Goal: Task Accomplishment & Management: Manage account settings

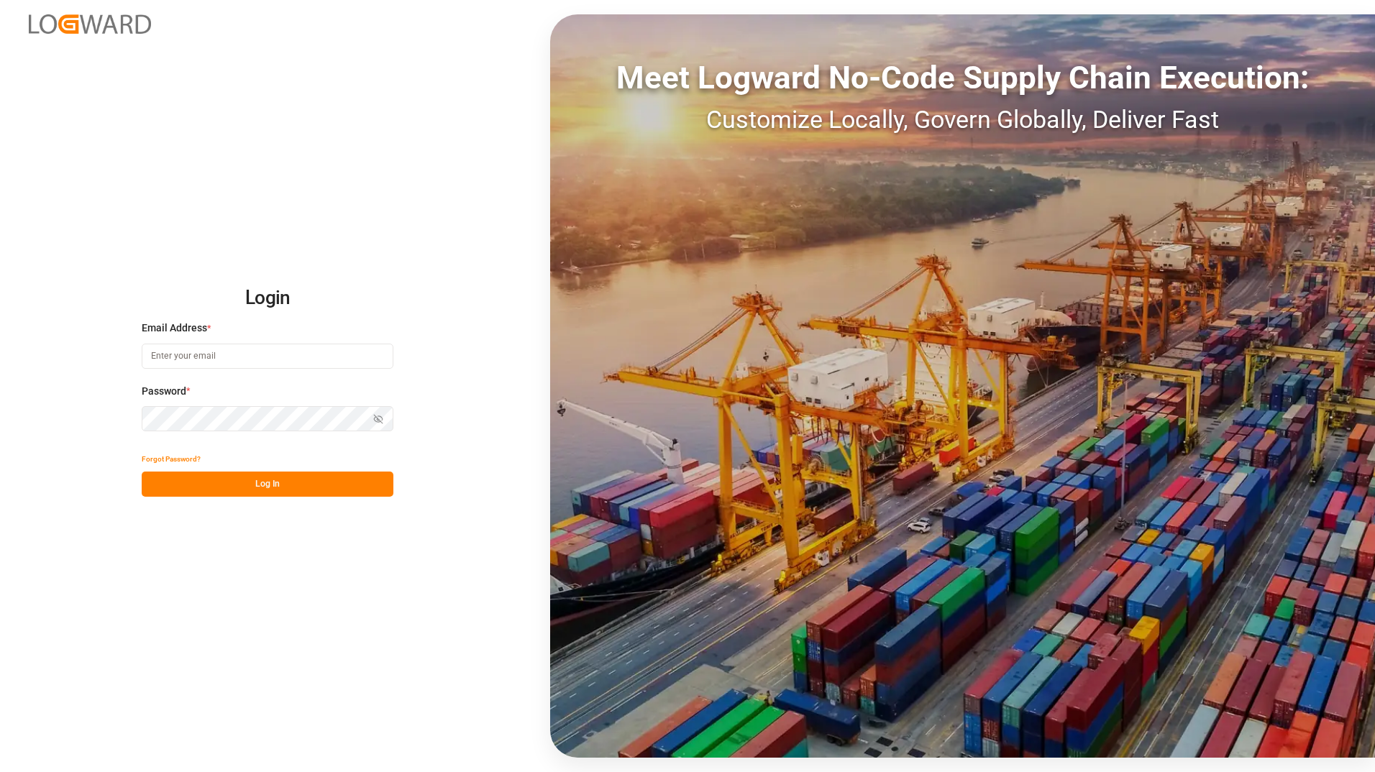
click at [295, 359] on input at bounding box center [268, 356] width 252 height 25
type input "[EMAIL_ADDRESS][PERSON_NAME][DOMAIN_NAME]"
click at [145, 475] on button "Log In" at bounding box center [268, 484] width 252 height 25
click at [162, 487] on button "Log In" at bounding box center [268, 484] width 252 height 25
click at [167, 478] on button "Log In" at bounding box center [268, 484] width 252 height 25
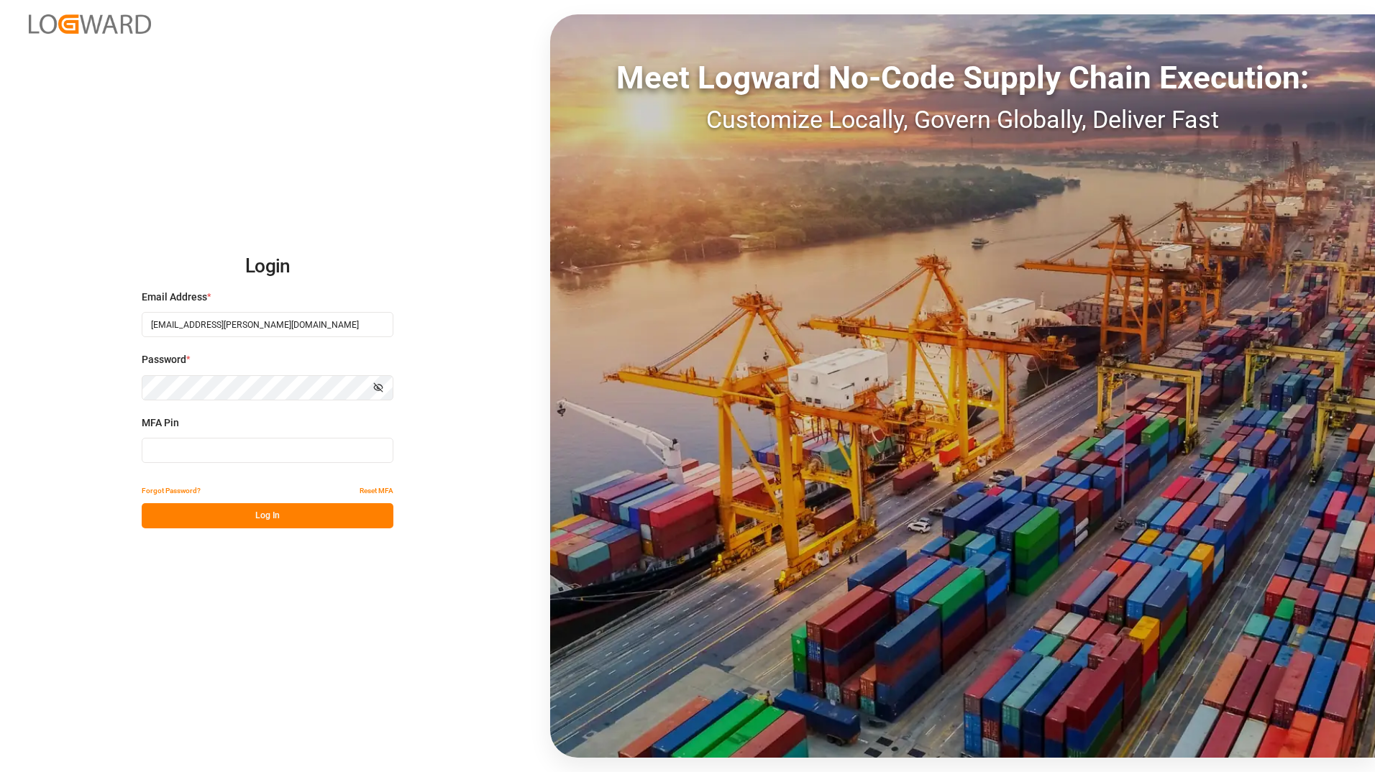
click at [177, 449] on input at bounding box center [268, 450] width 252 height 25
type input "739136"
click at [188, 521] on button "Log In" at bounding box center [268, 515] width 252 height 25
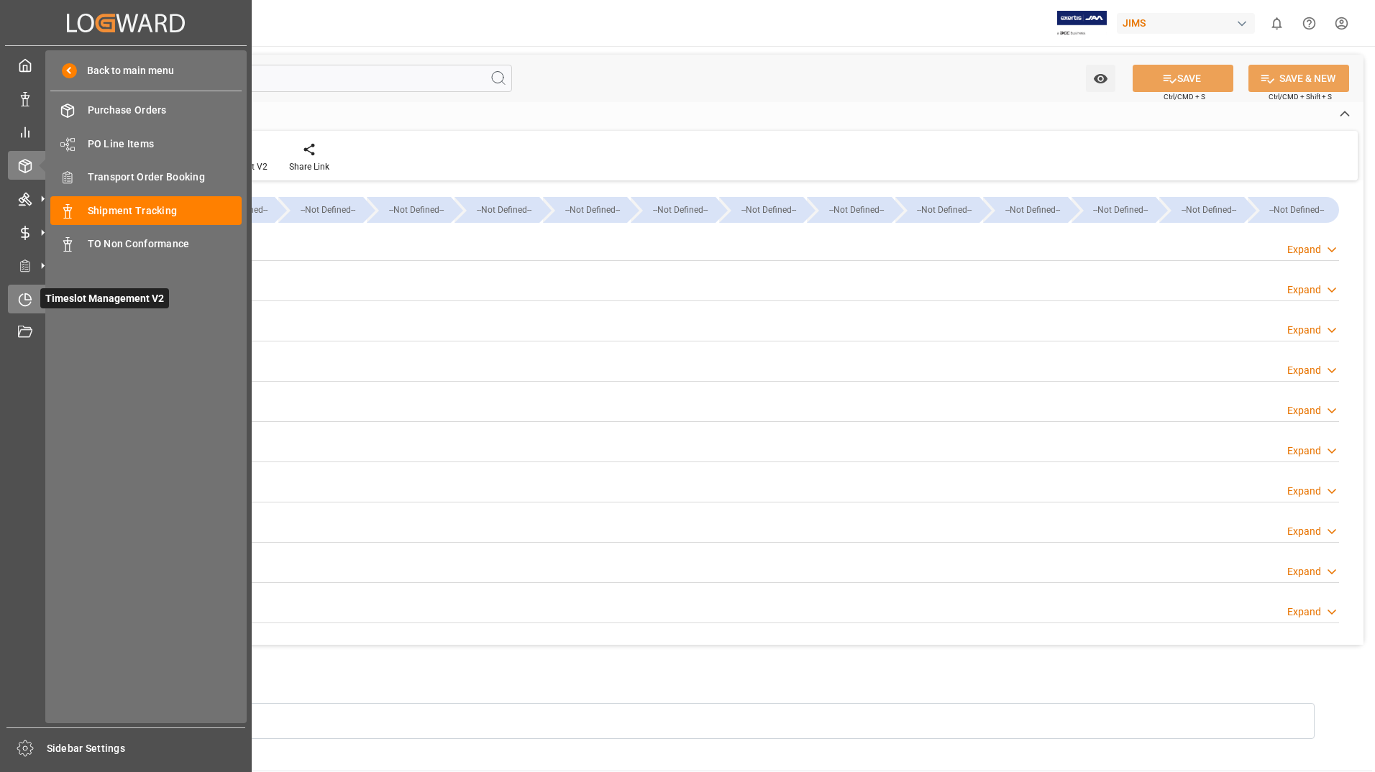
click at [37, 301] on div "Timeslot Management V2 Timeslot Management V2" at bounding box center [126, 299] width 236 height 28
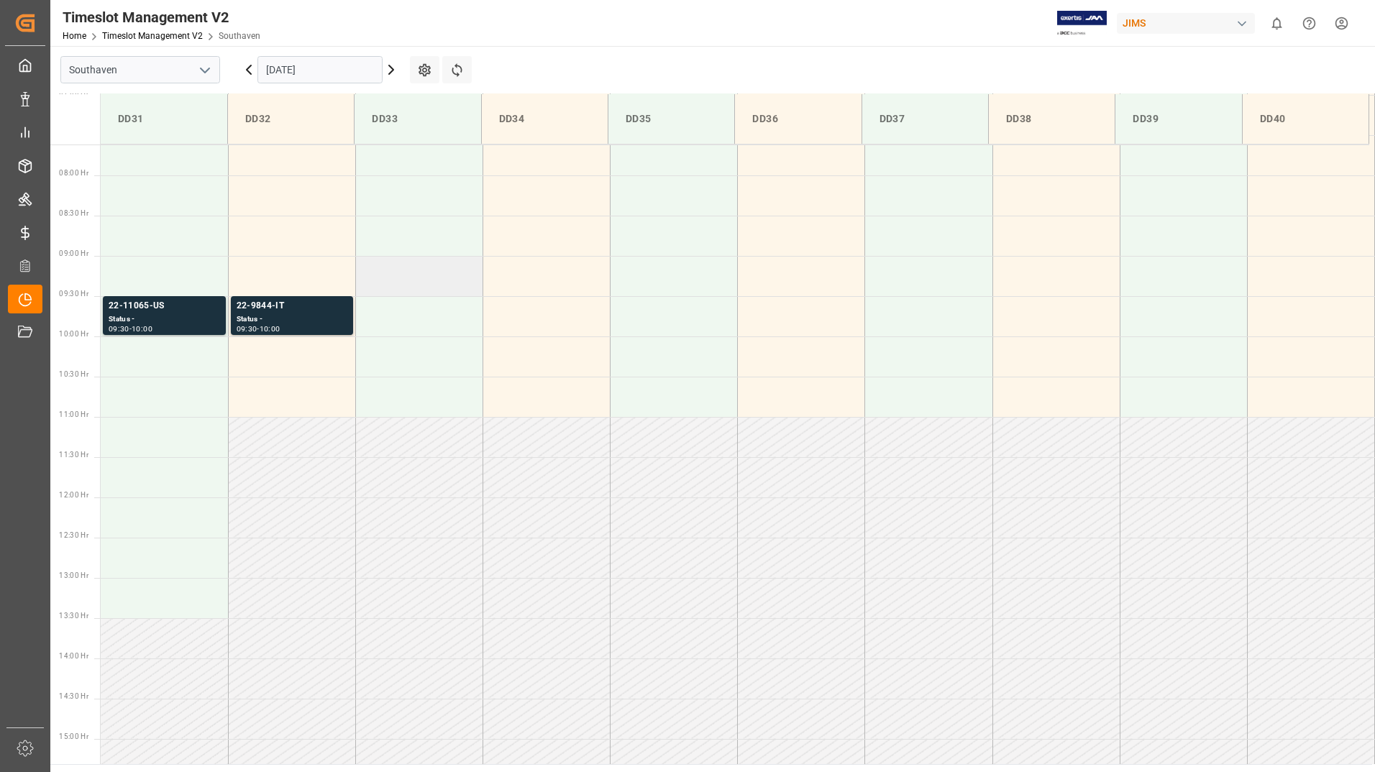
scroll to position [597, 0]
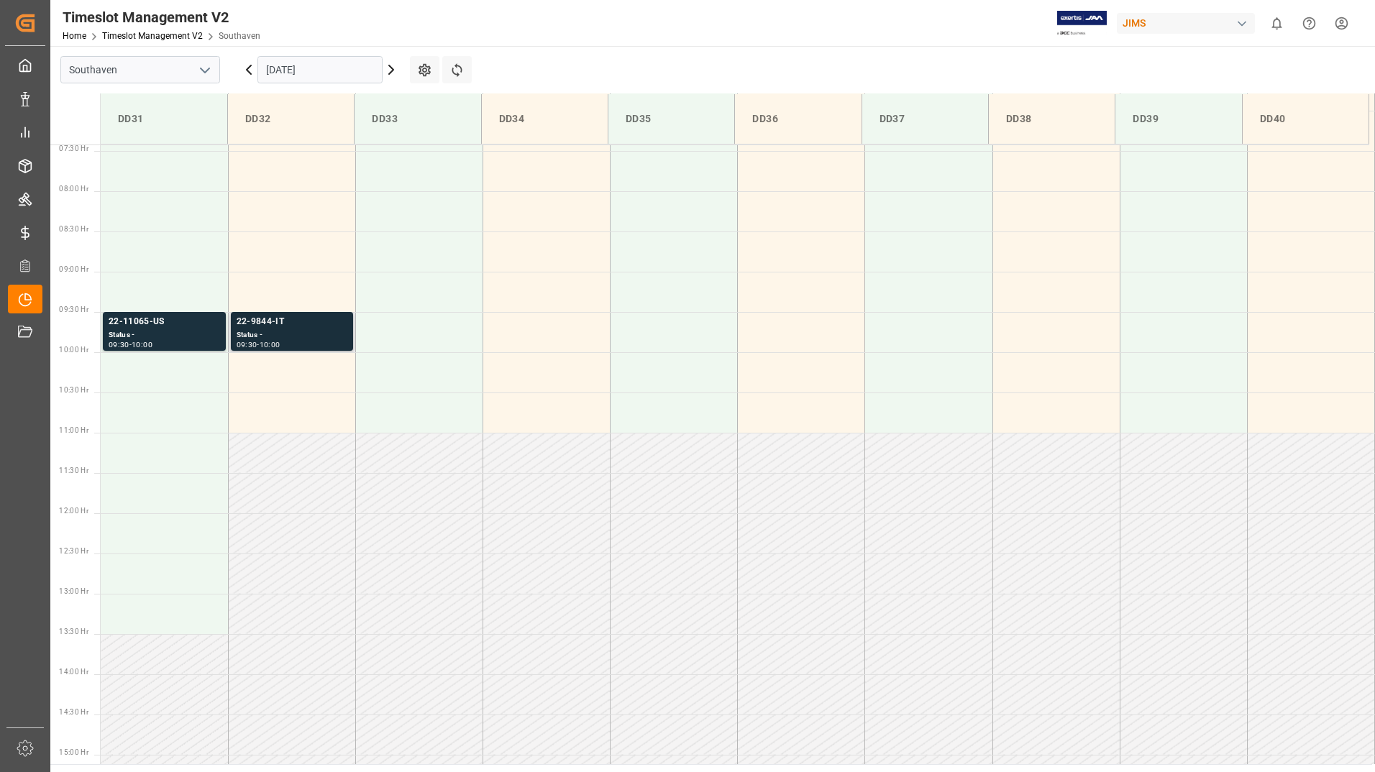
click at [334, 331] on div "Status -" at bounding box center [292, 335] width 111 height 12
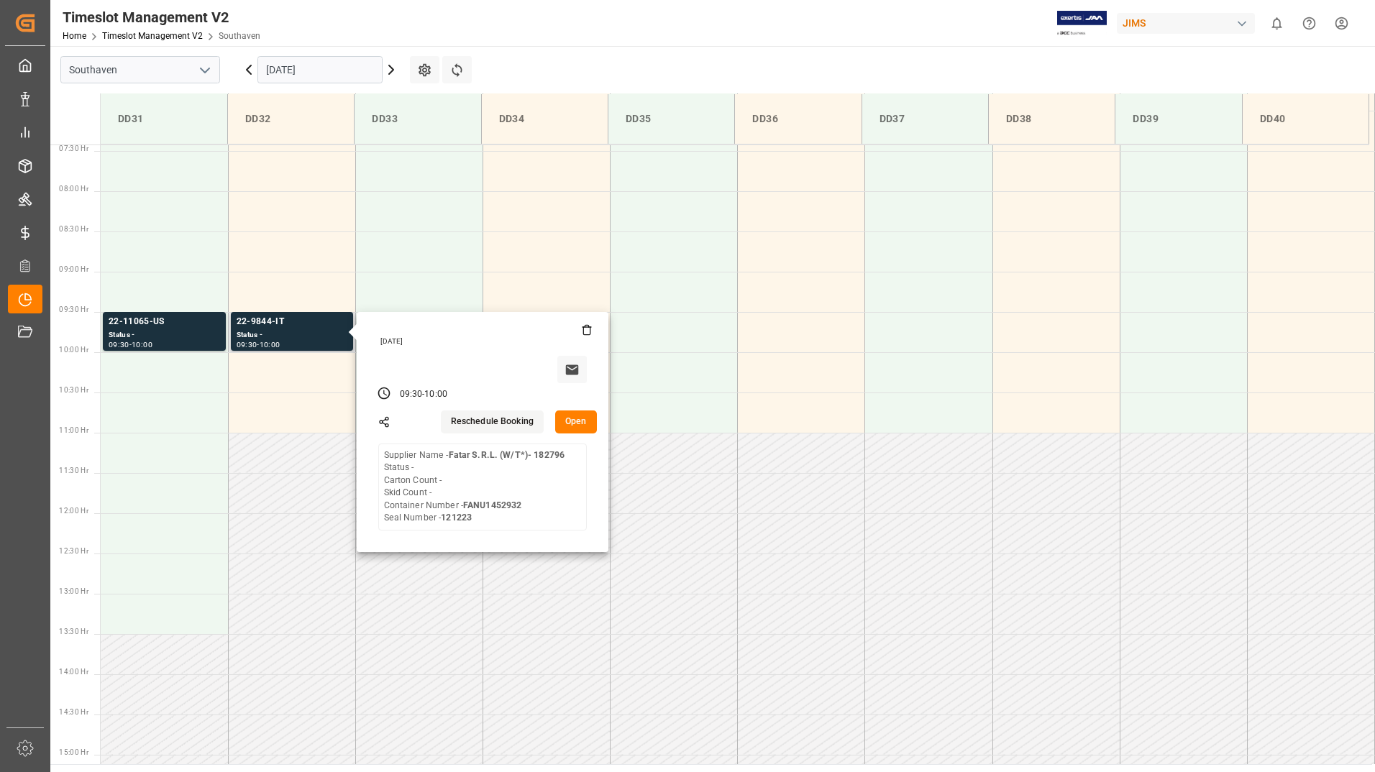
click at [579, 419] on button "Open" at bounding box center [576, 422] width 42 height 23
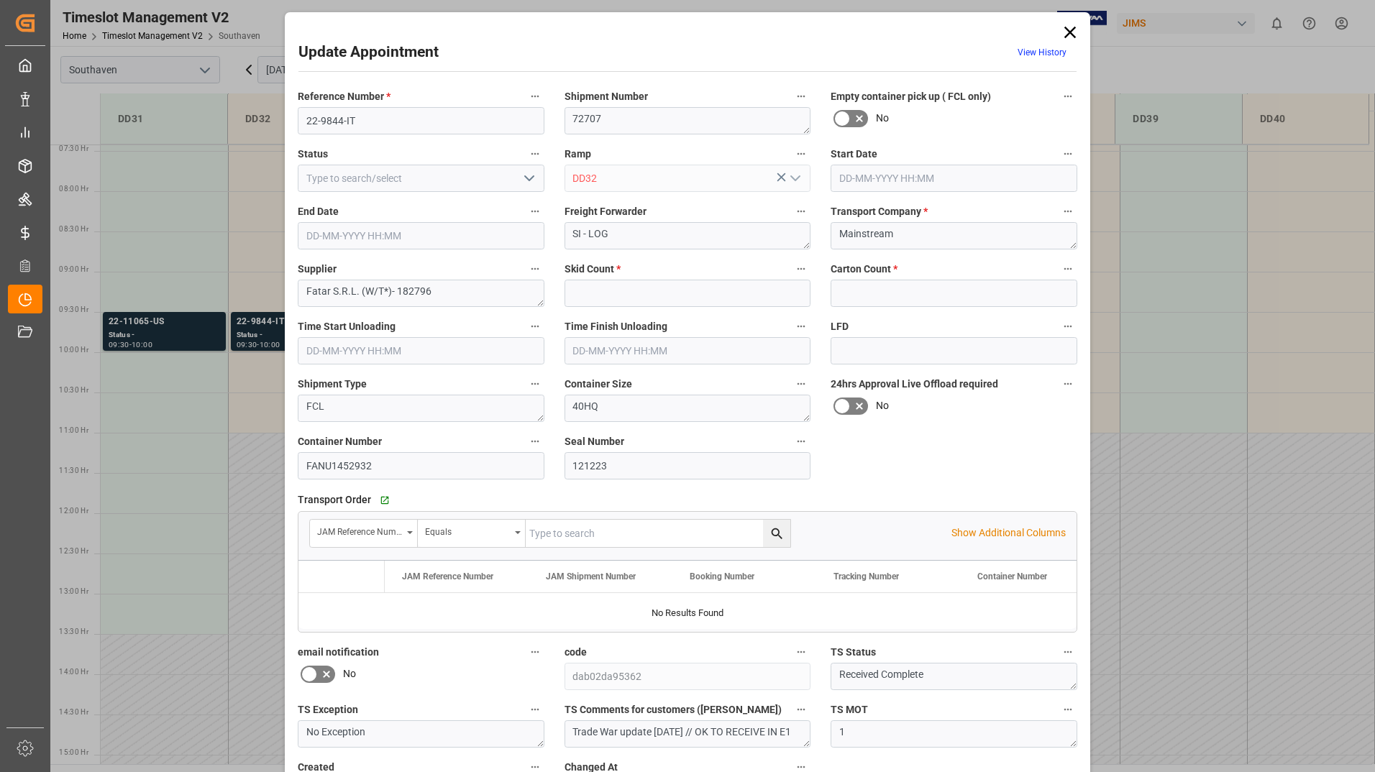
type input "0"
type input "[DATE] 09:30"
type input "[DATE] 10:00"
type input "[DATE] 13:09"
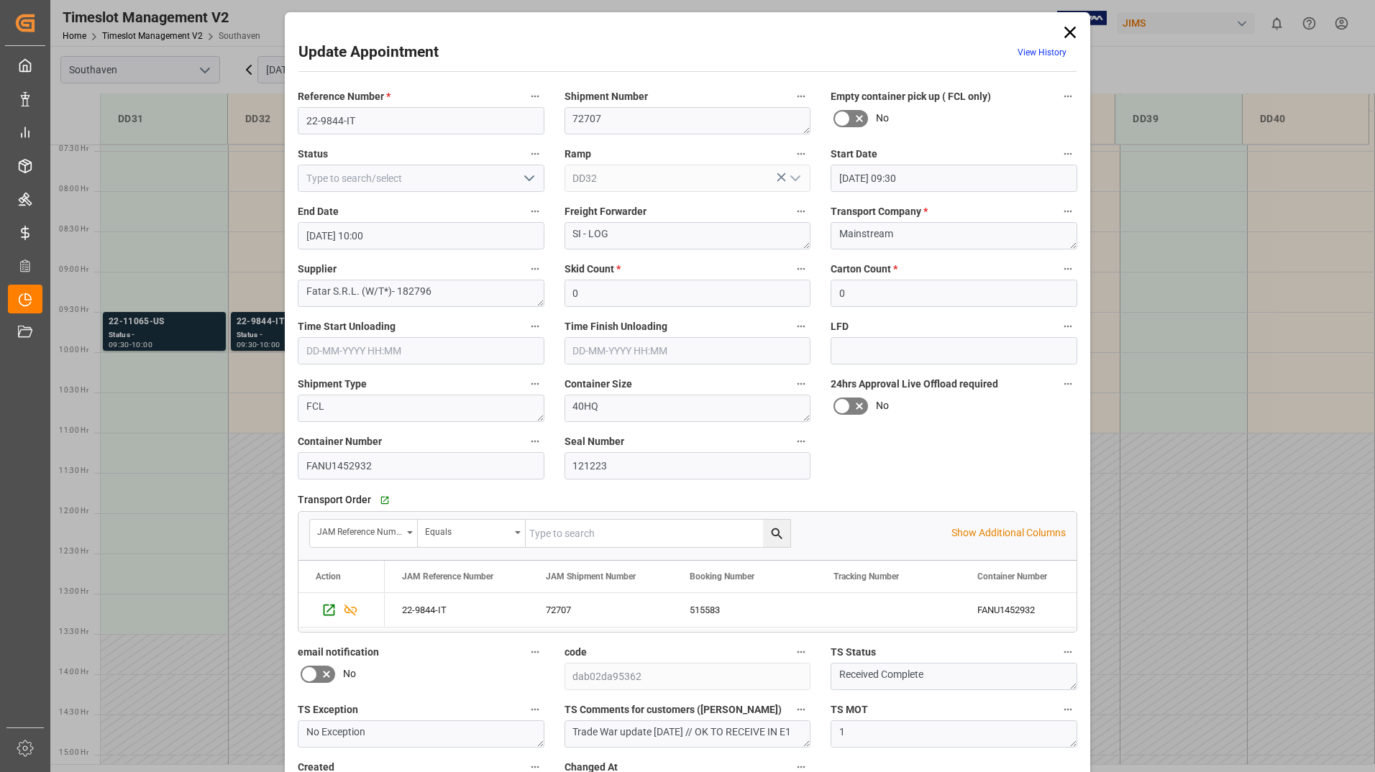
click at [526, 179] on icon "open menu" at bounding box center [529, 178] width 17 height 17
click at [480, 252] on div "Completed" at bounding box center [420, 242] width 245 height 32
type input "Completed"
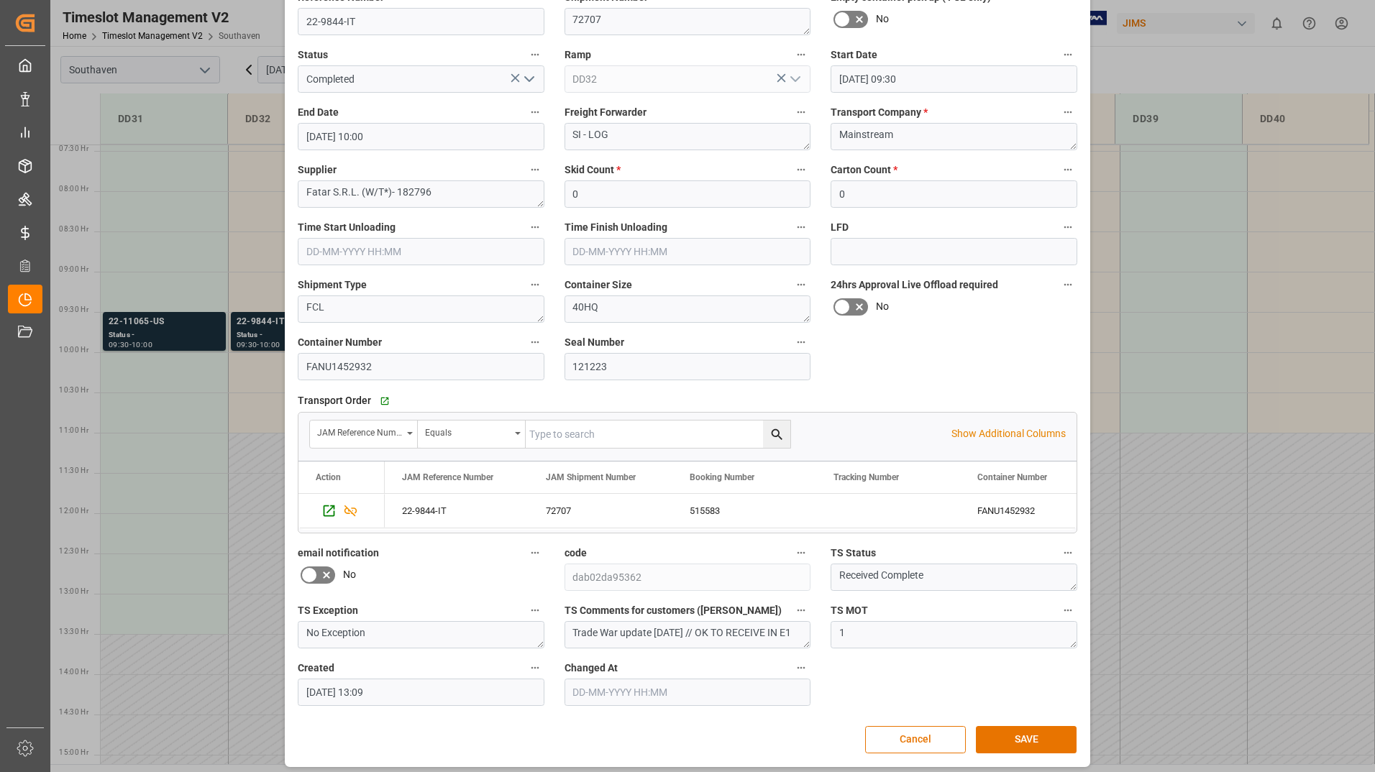
scroll to position [106, 0]
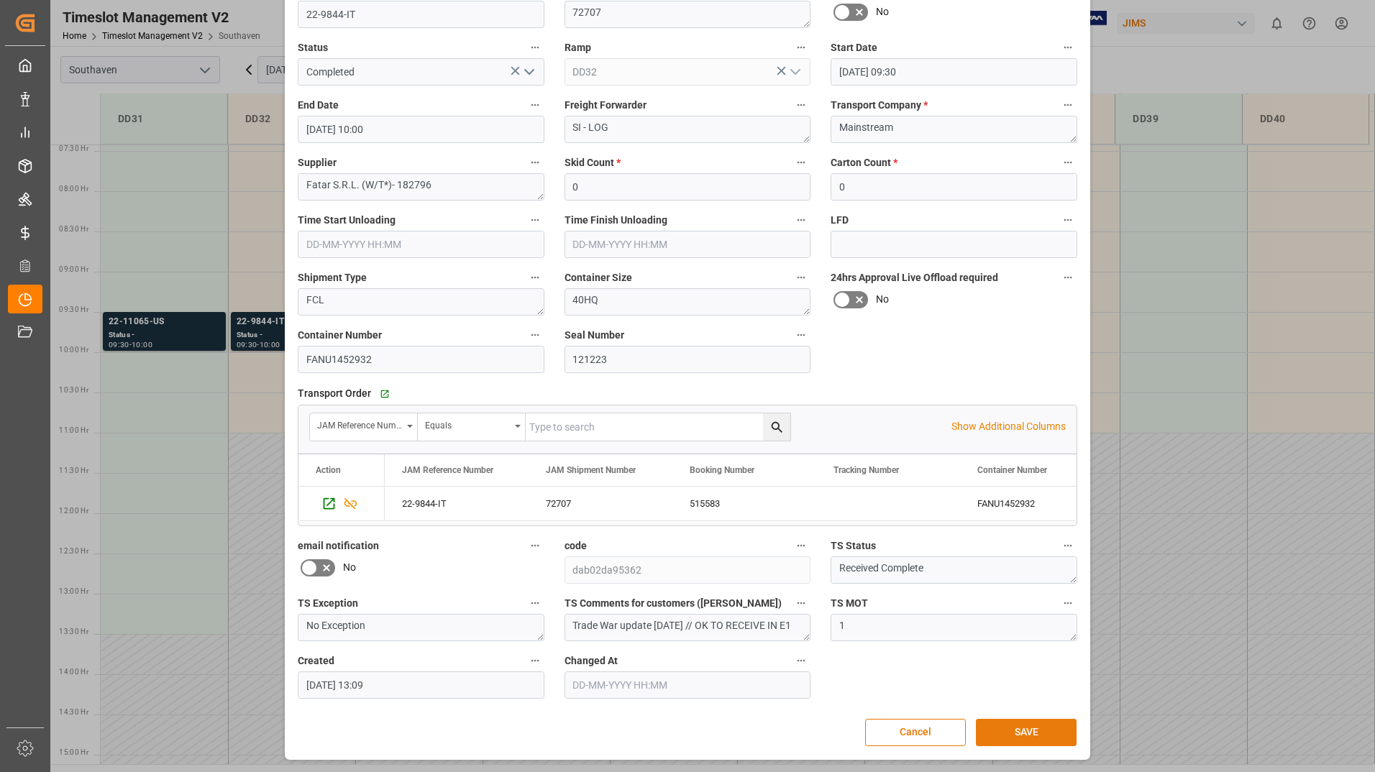
click at [1054, 733] on button "SAVE" at bounding box center [1026, 732] width 101 height 27
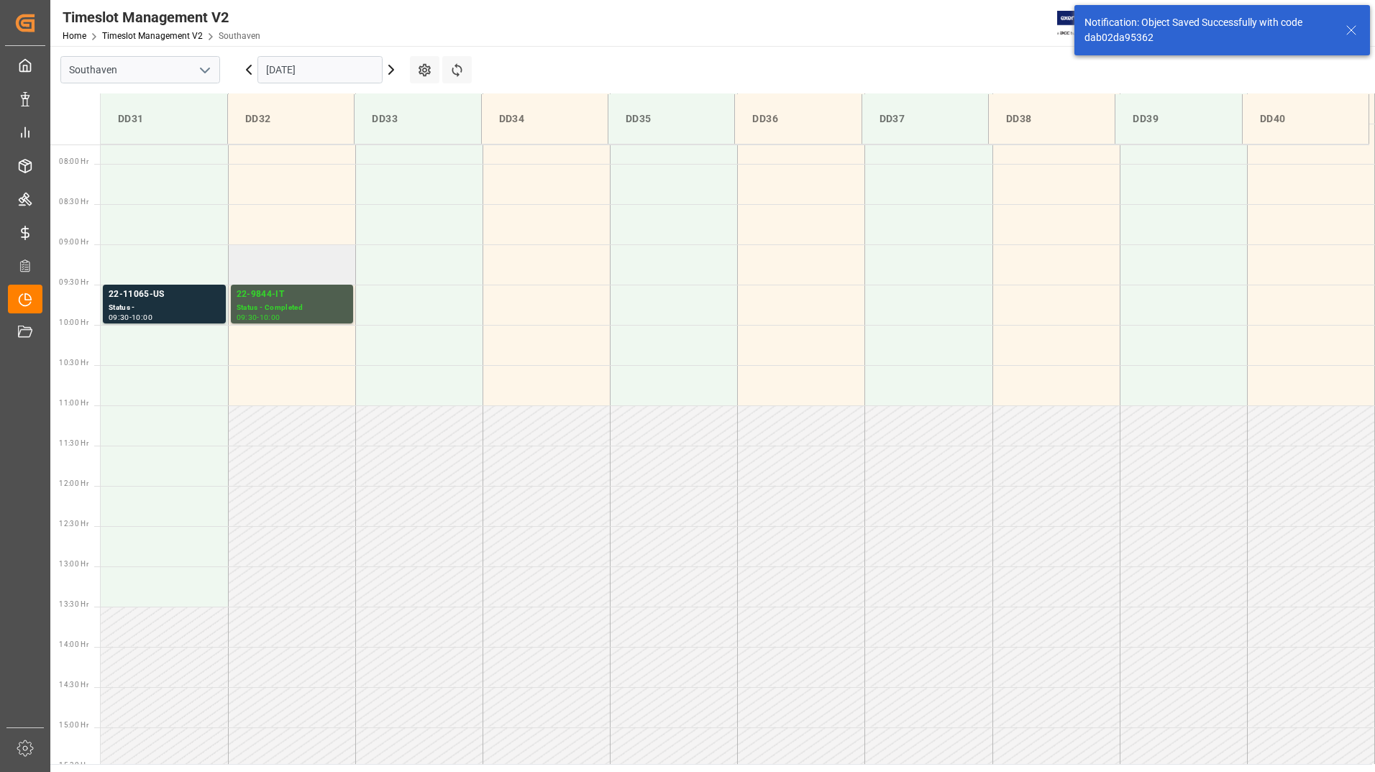
scroll to position [635, 0]
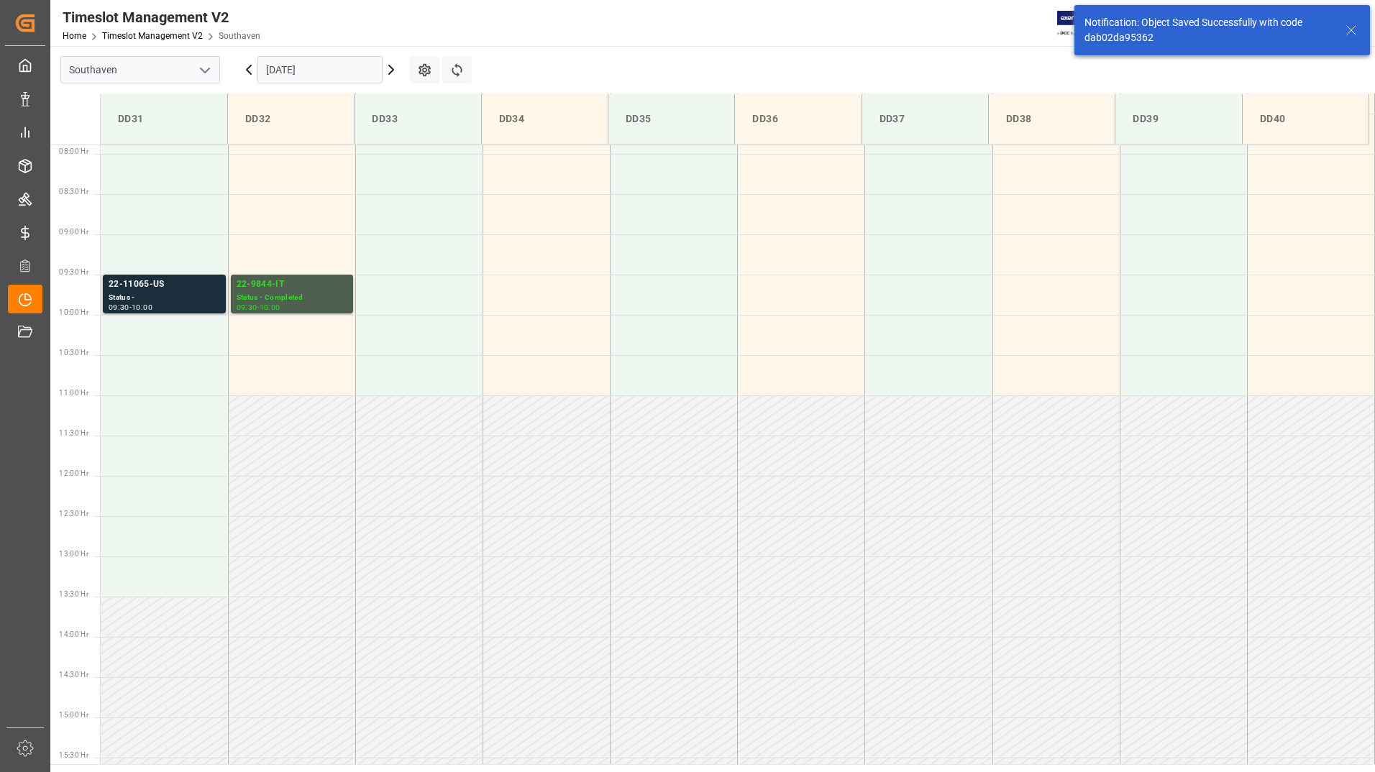
click at [208, 300] on div "Status -" at bounding box center [164, 298] width 111 height 12
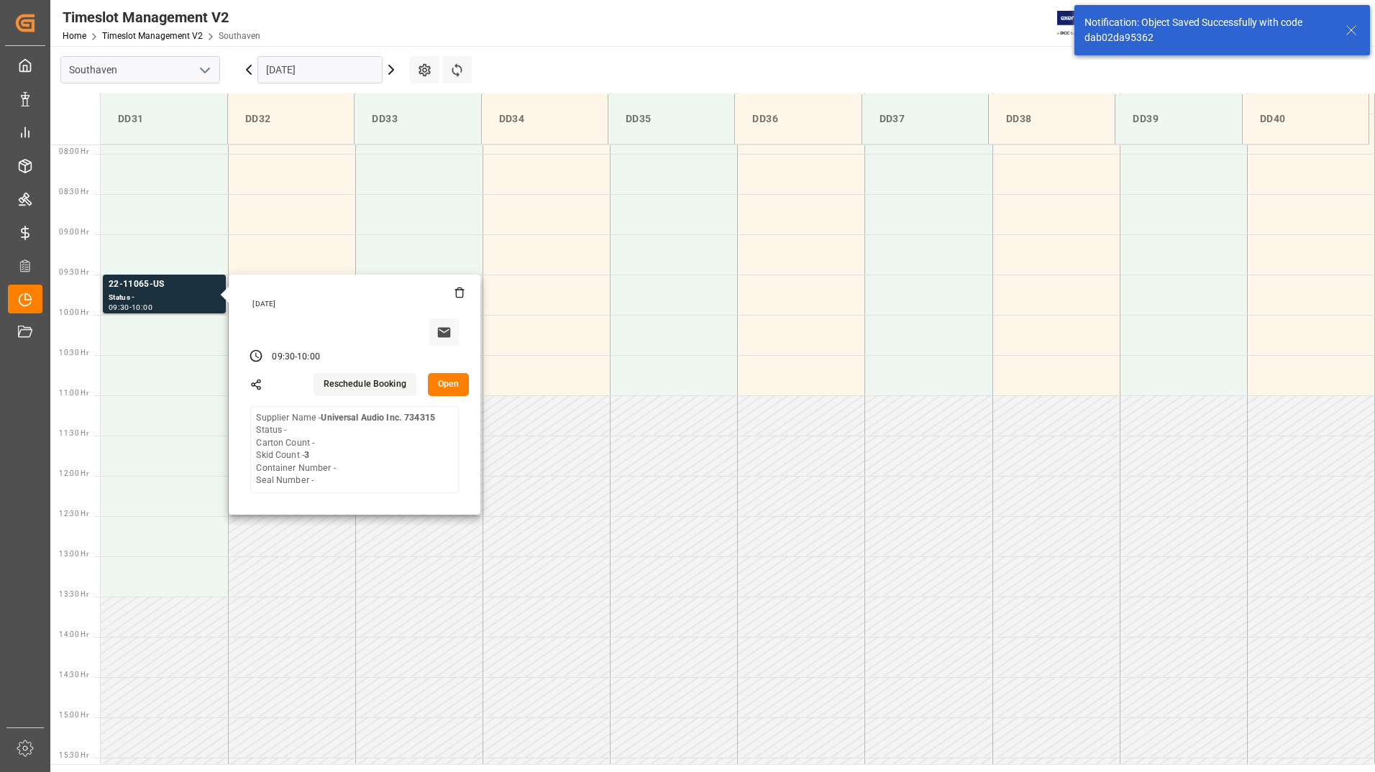
click at [443, 385] on button "Open" at bounding box center [449, 384] width 42 height 23
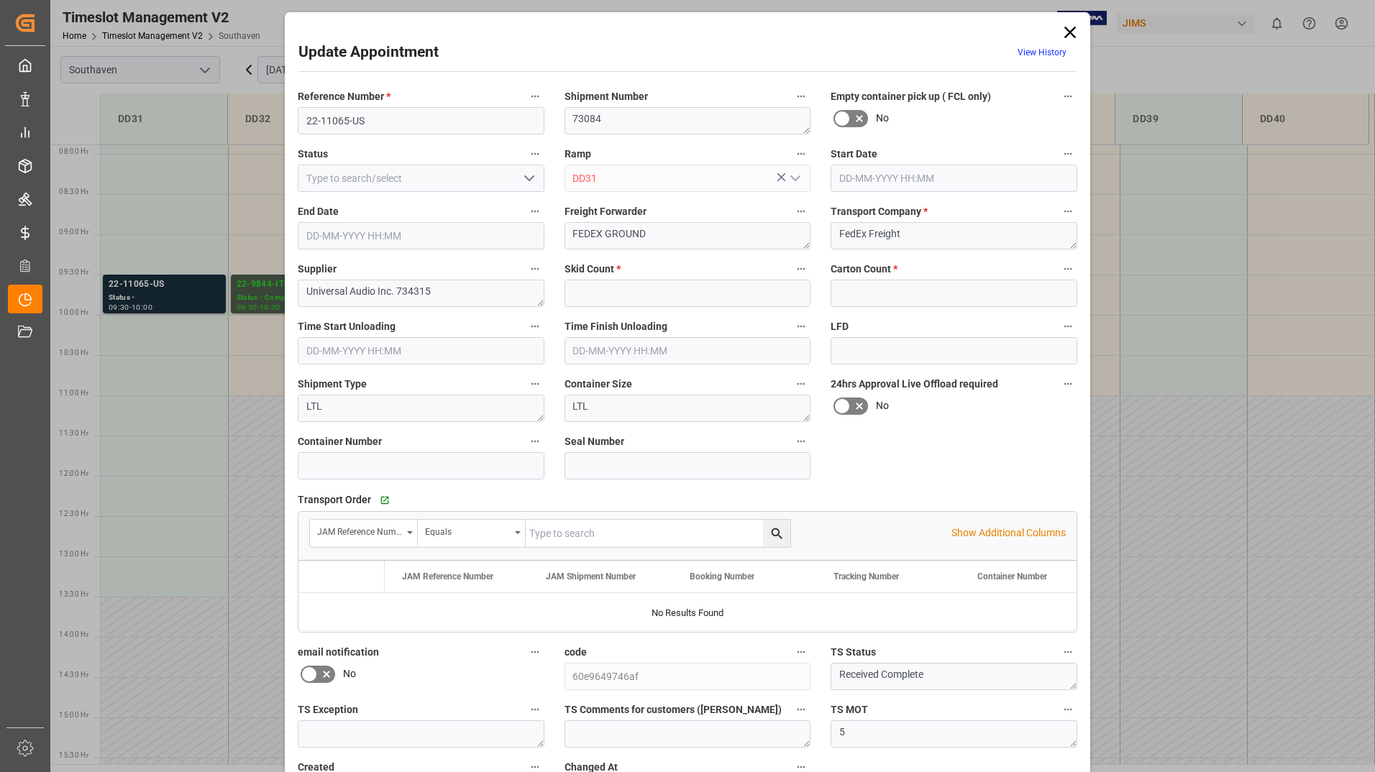
type input "3"
type input "0"
type input "[DATE] 09:30"
type input "[DATE] 10:00"
type input "[DATE] 17:24"
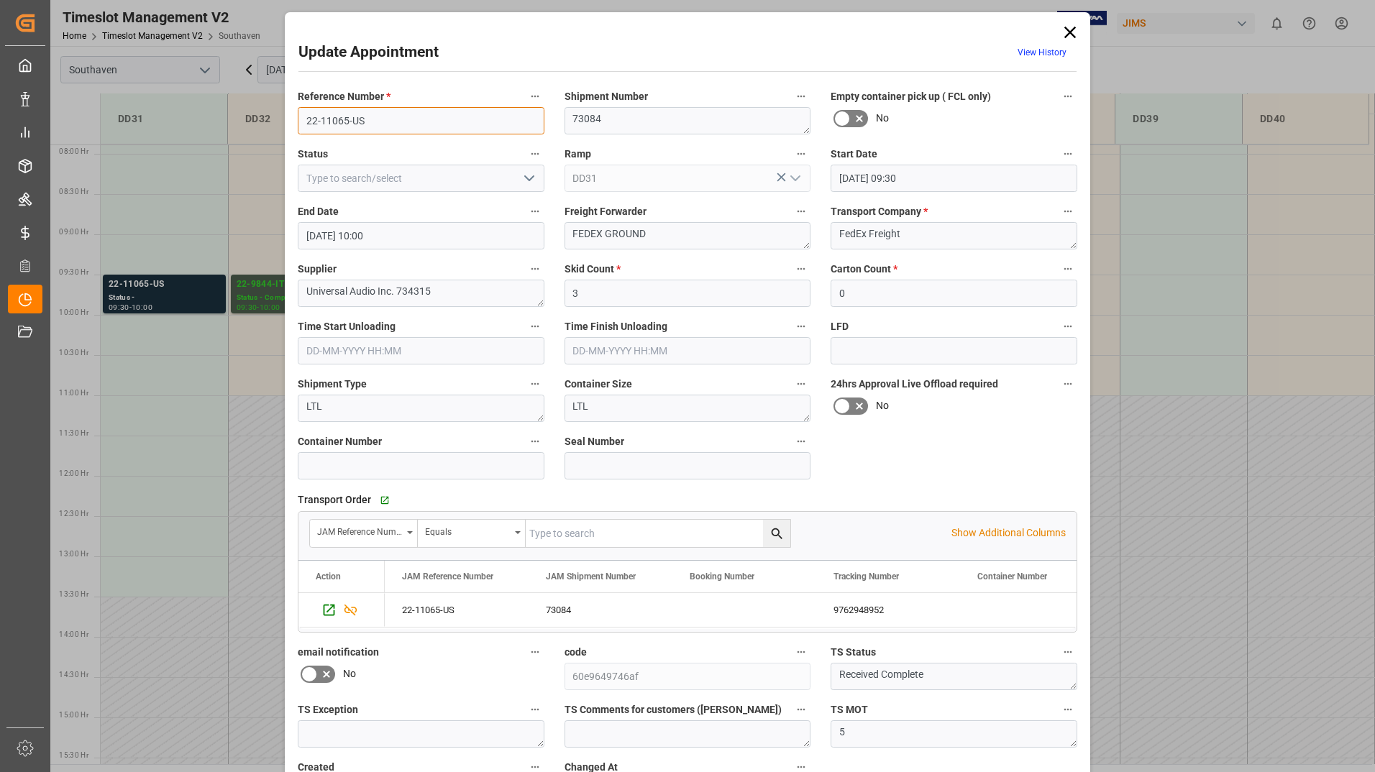
click at [377, 113] on input "22-11065-US" at bounding box center [421, 120] width 247 height 27
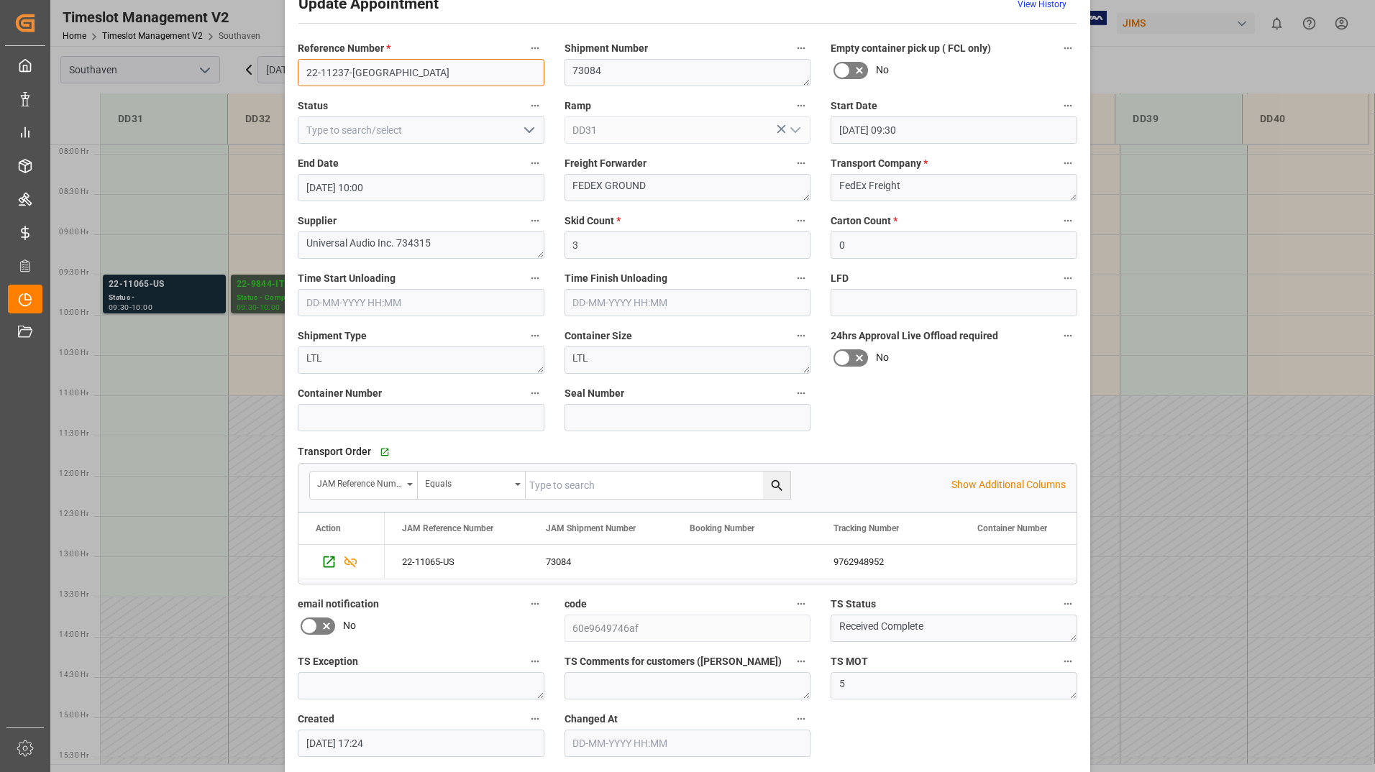
scroll to position [106, 0]
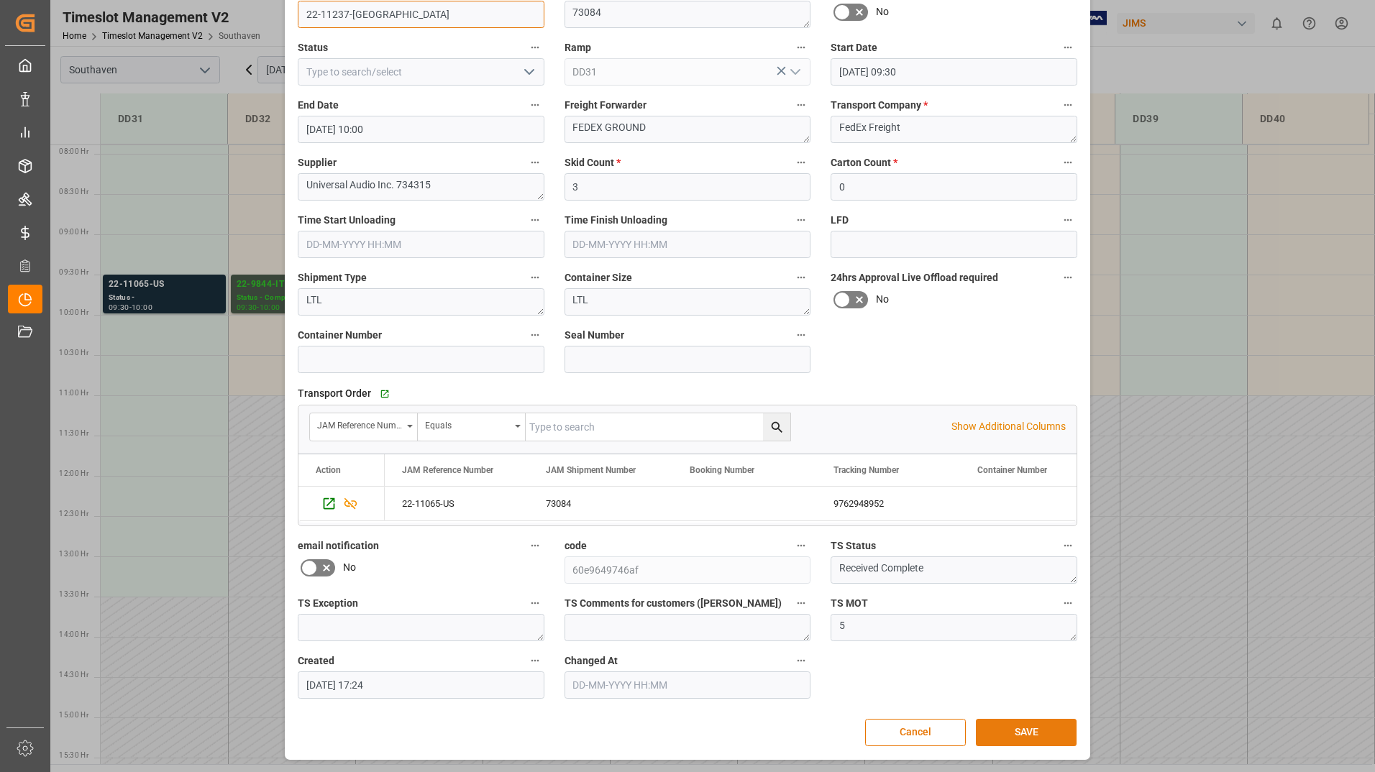
type input "22-11237-[GEOGRAPHIC_DATA]"
click at [996, 730] on button "SAVE" at bounding box center [1026, 732] width 101 height 27
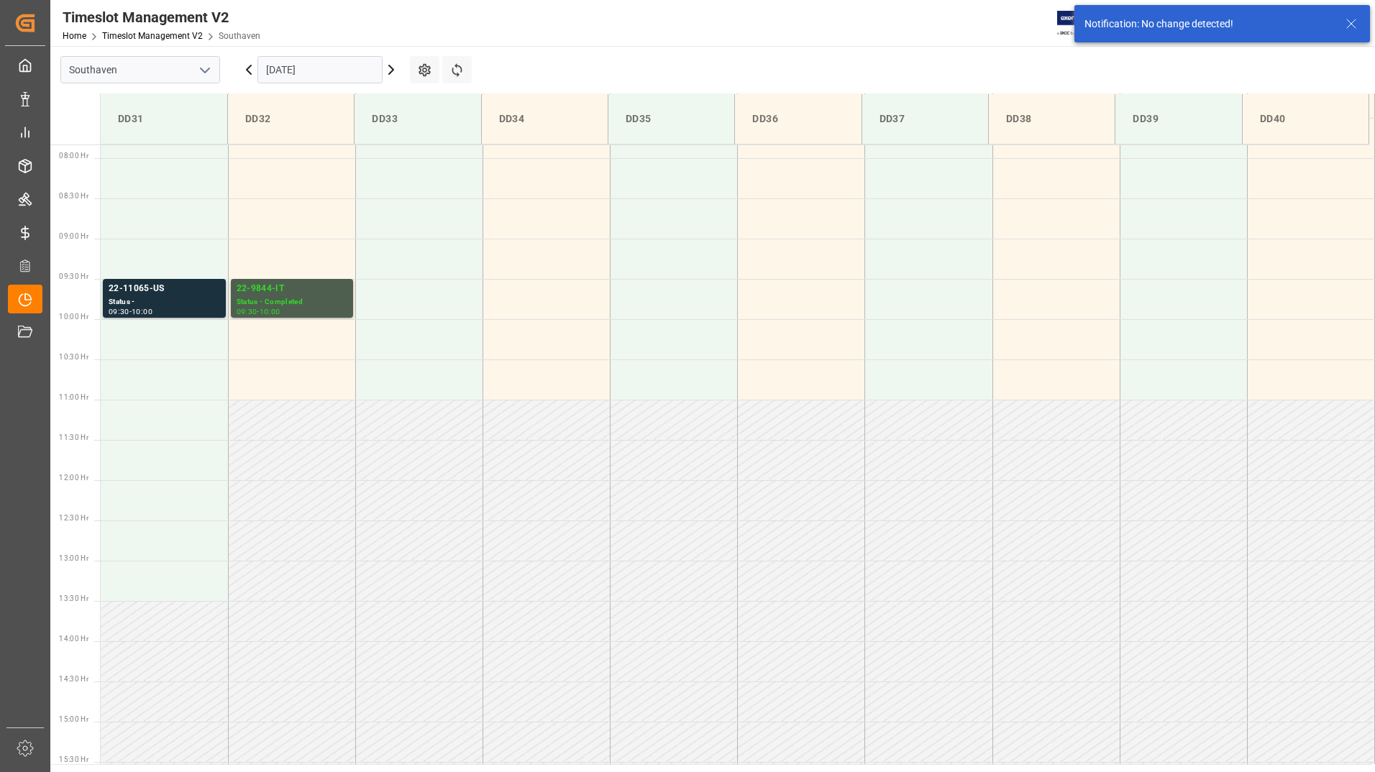
scroll to position [635, 0]
click at [177, 295] on div "Status -" at bounding box center [164, 298] width 111 height 12
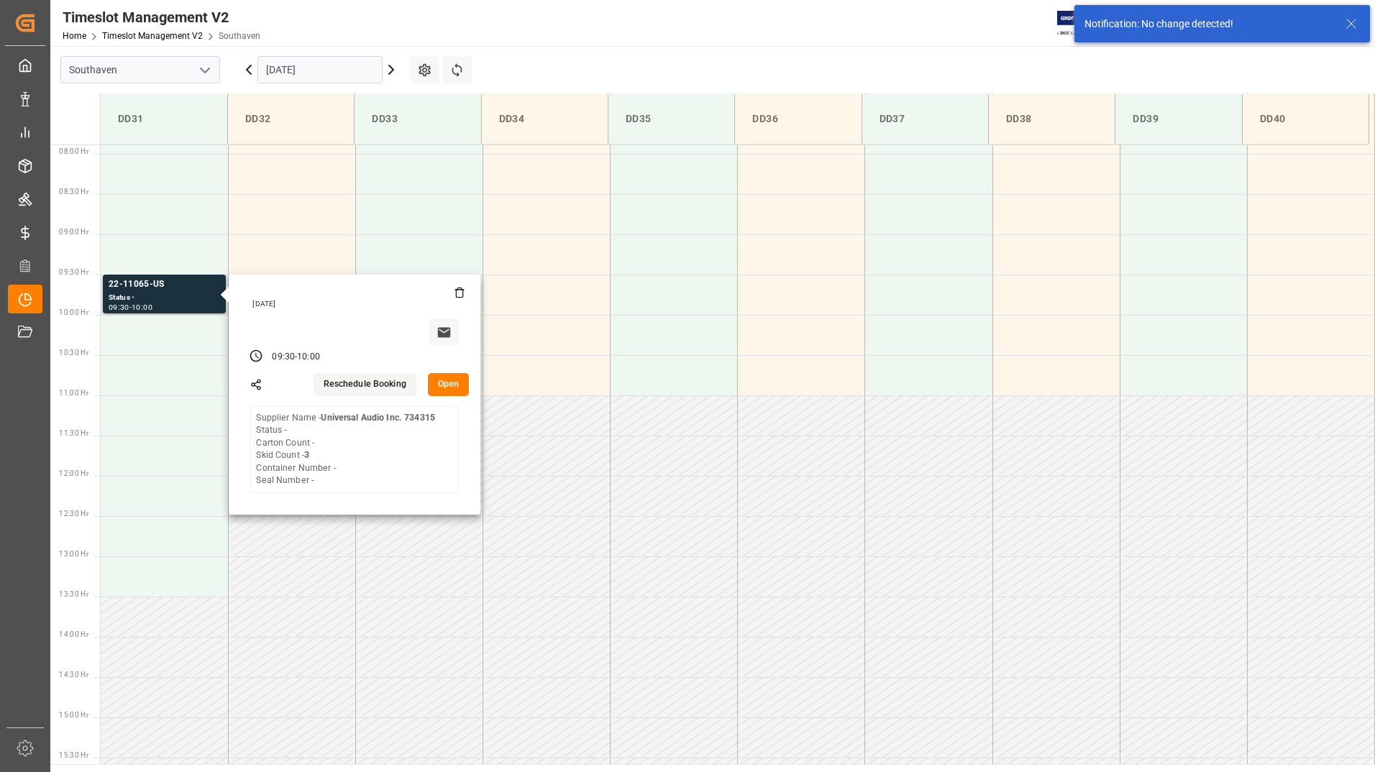
click at [446, 386] on button "Open" at bounding box center [449, 384] width 42 height 23
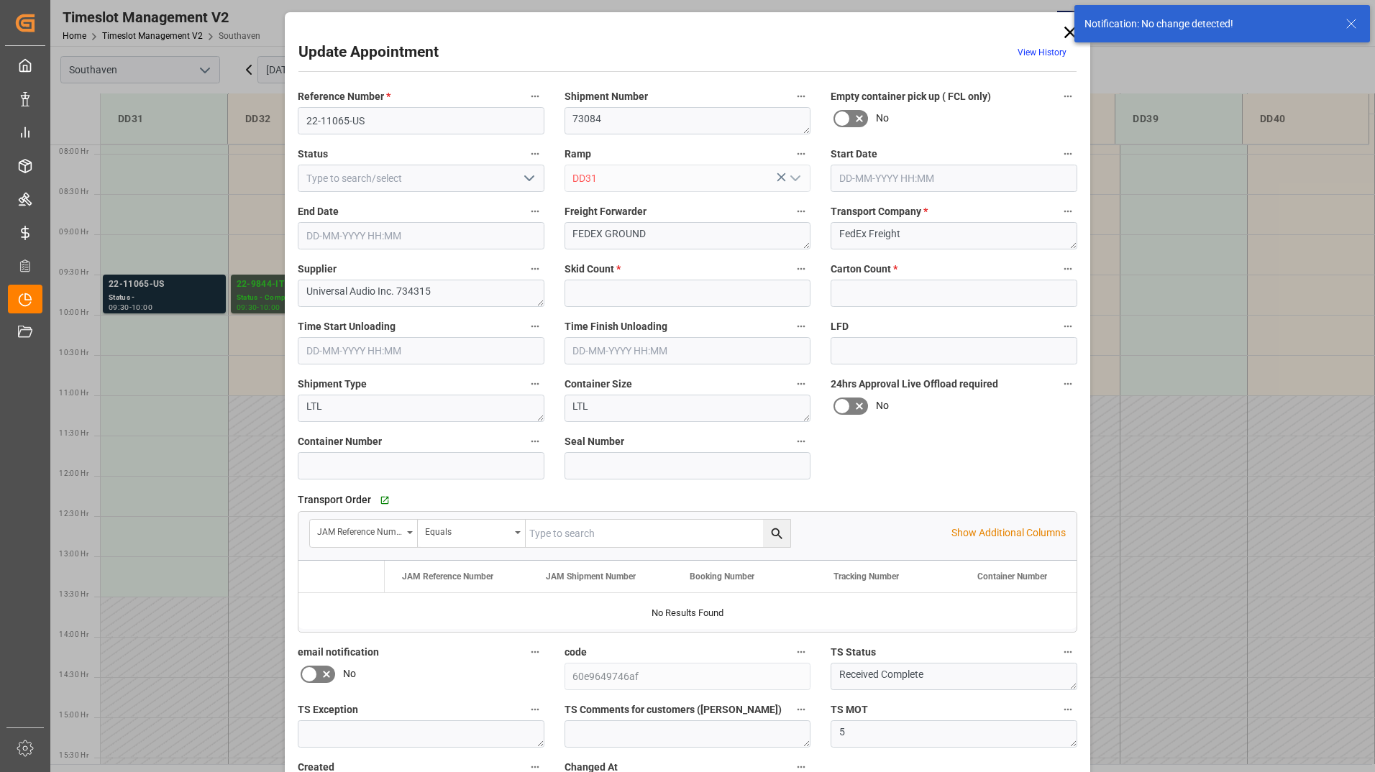
type input "3"
type input "0"
type input "[DATE] 09:30"
type input "[DATE] 10:00"
type input "[DATE] 17:24"
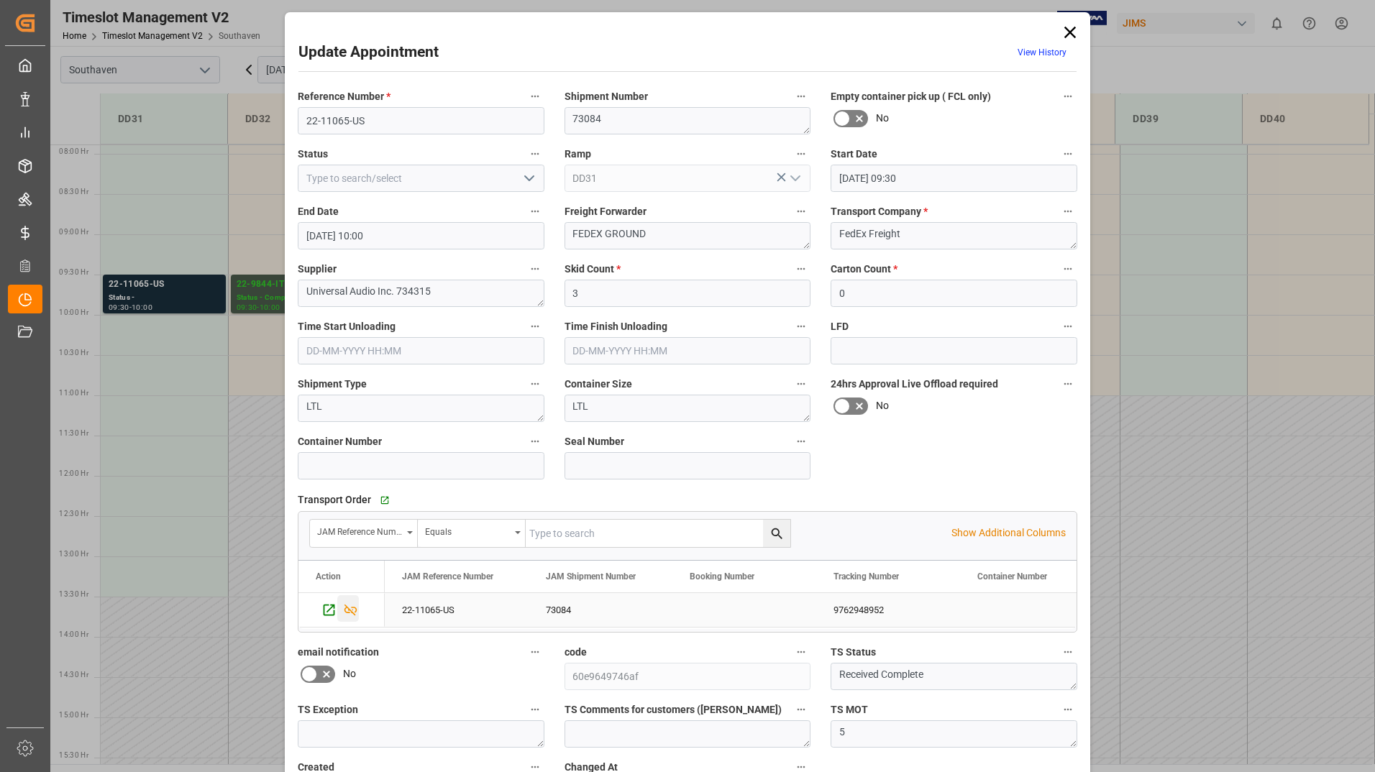
click at [349, 607] on icon "Press SPACE to select this row." at bounding box center [350, 610] width 13 height 12
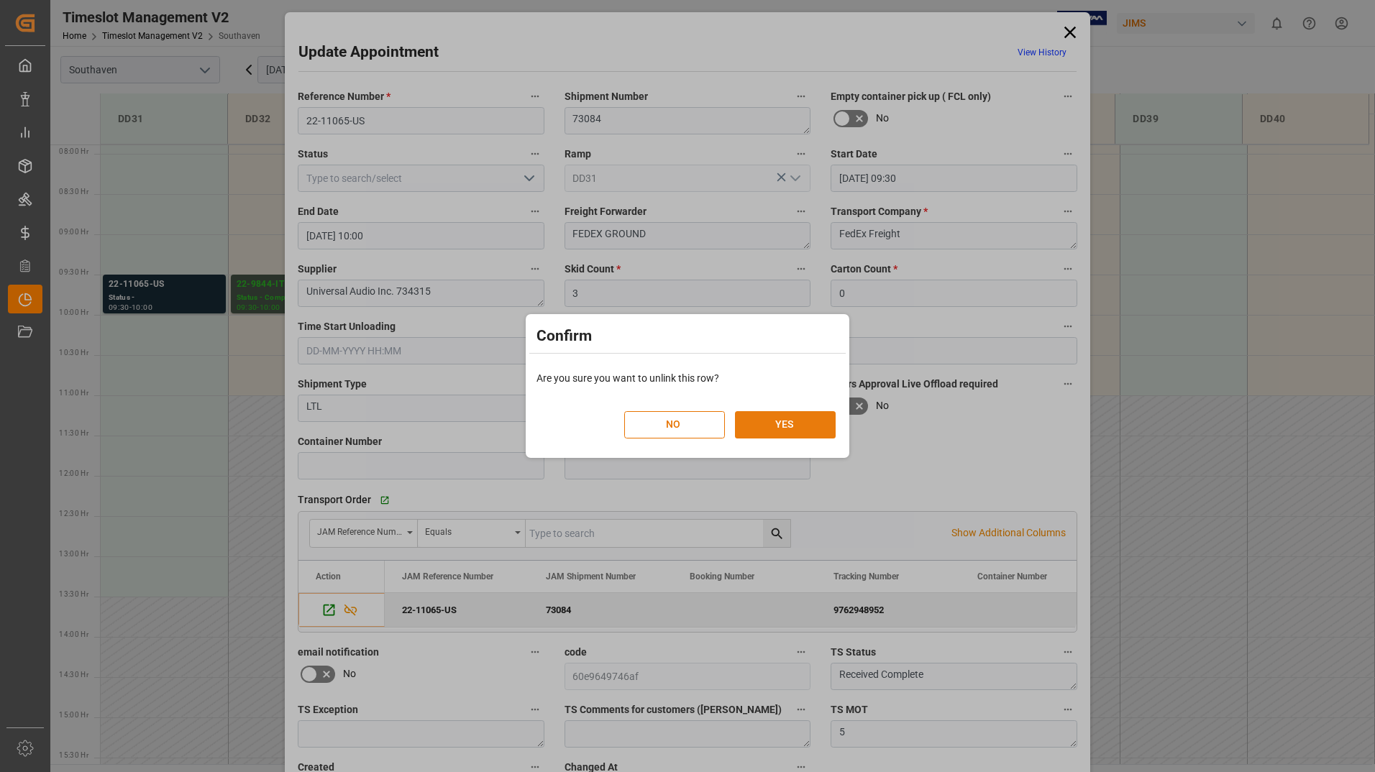
click at [779, 426] on button "YES" at bounding box center [785, 424] width 101 height 27
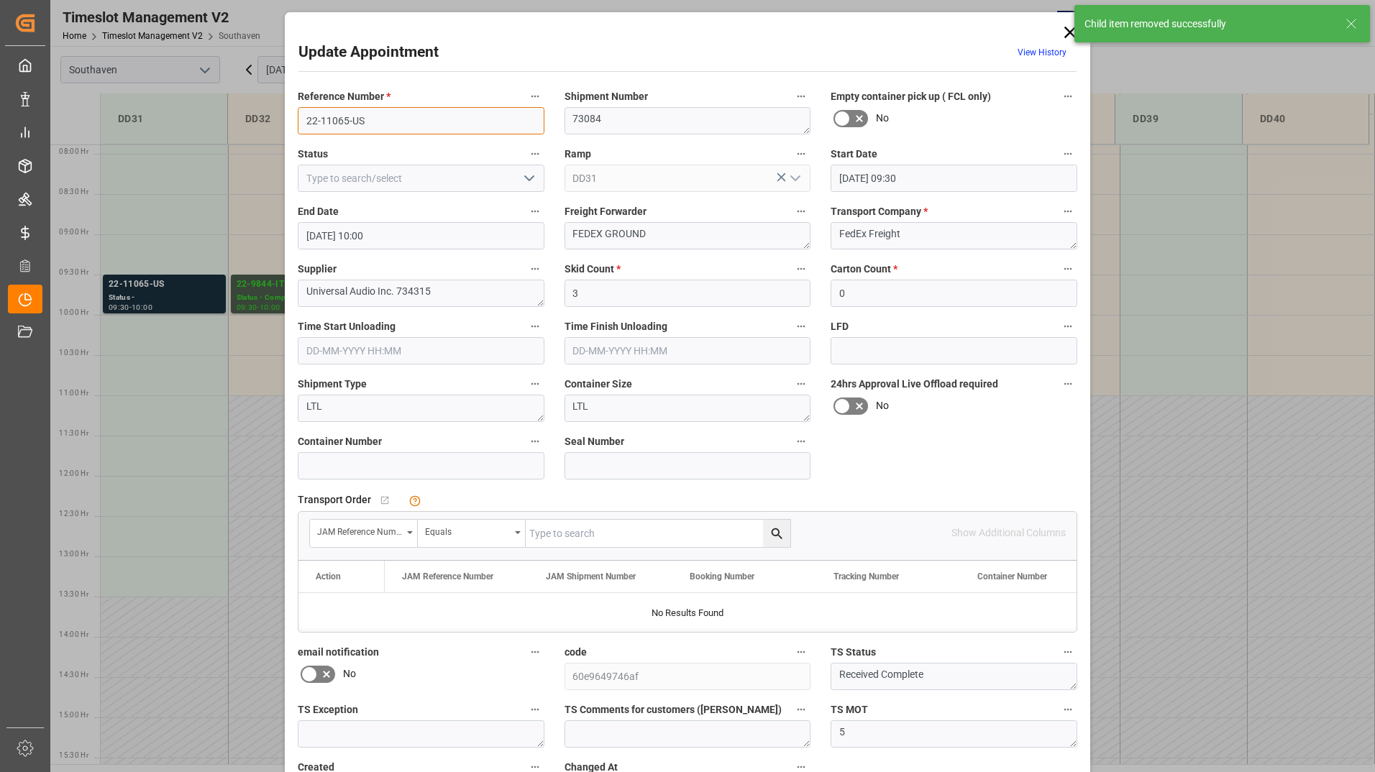
click at [404, 119] on input "22-11065-US" at bounding box center [421, 120] width 247 height 27
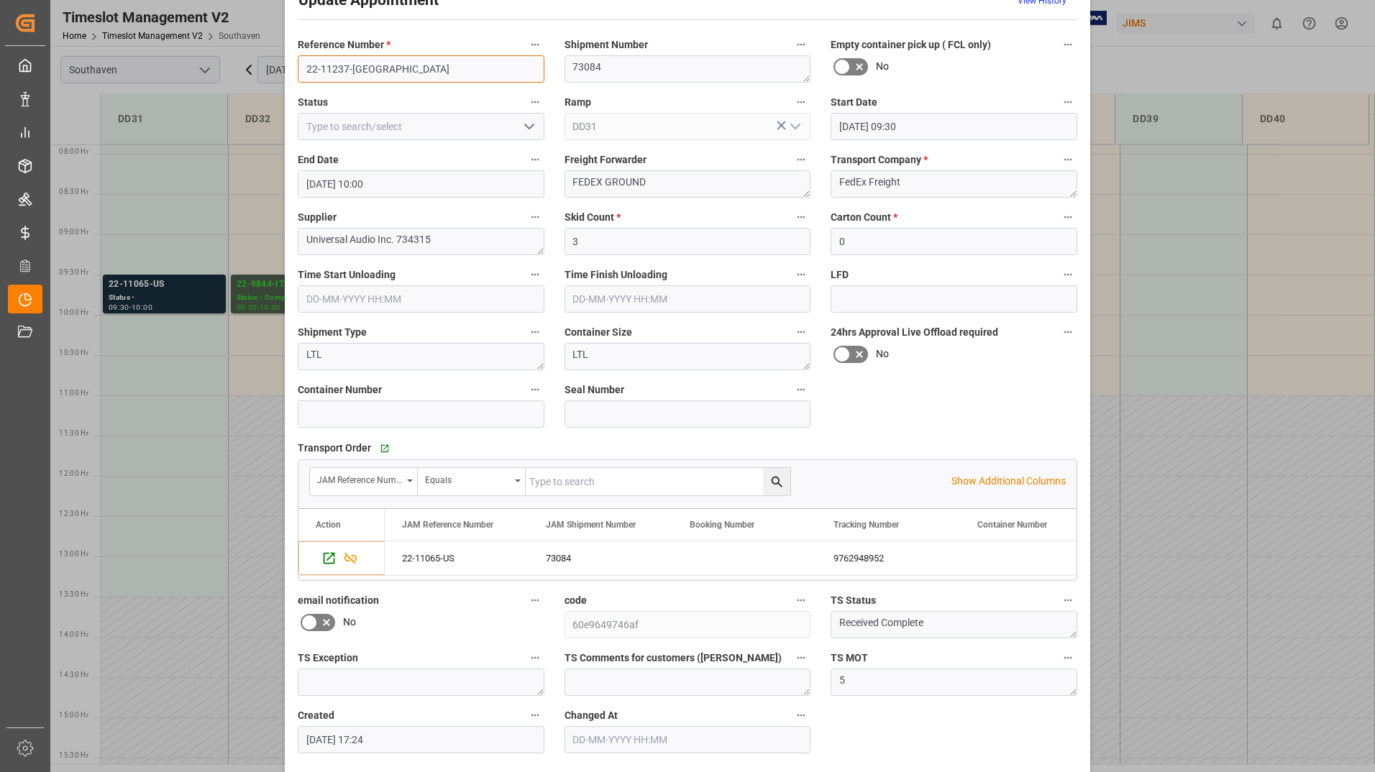
scroll to position [106, 0]
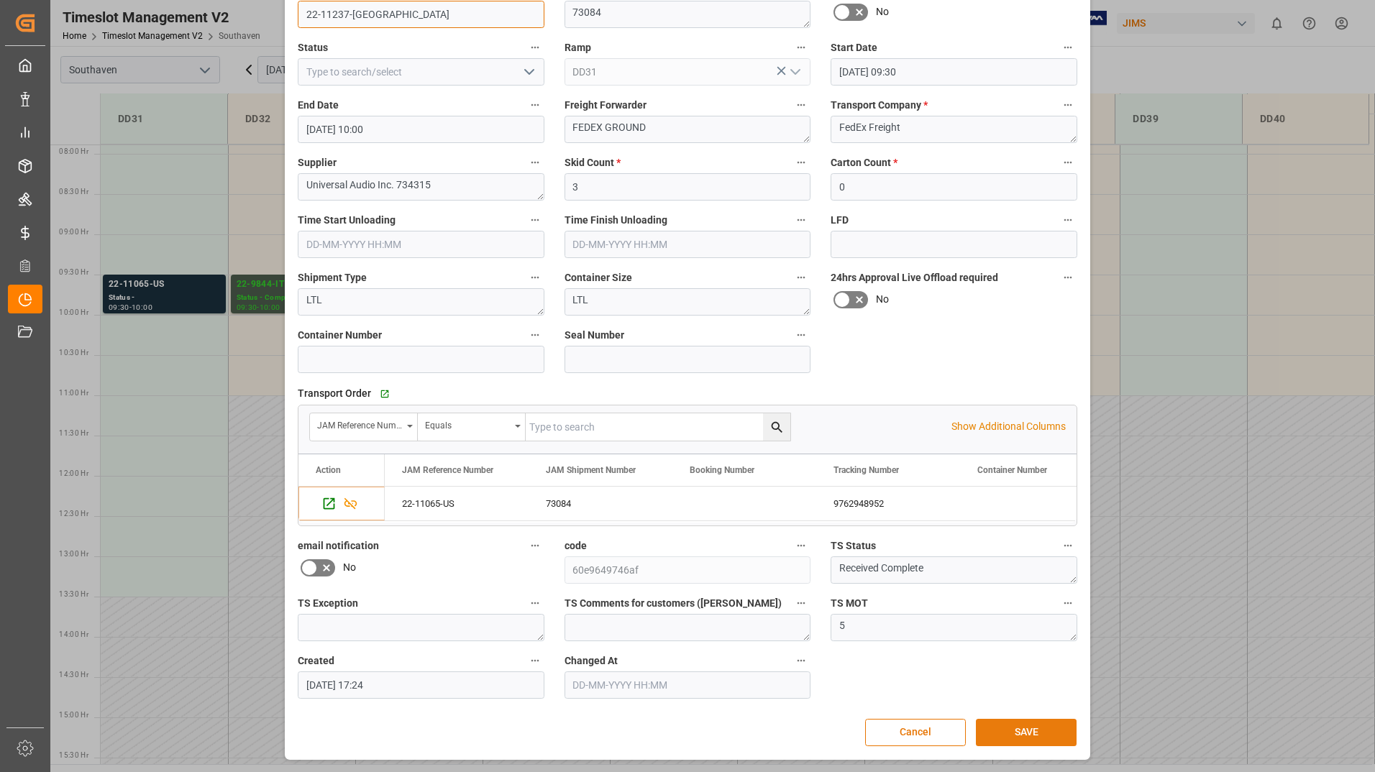
type input "22-11237-[GEOGRAPHIC_DATA]"
click at [1011, 728] on button "SAVE" at bounding box center [1026, 732] width 101 height 27
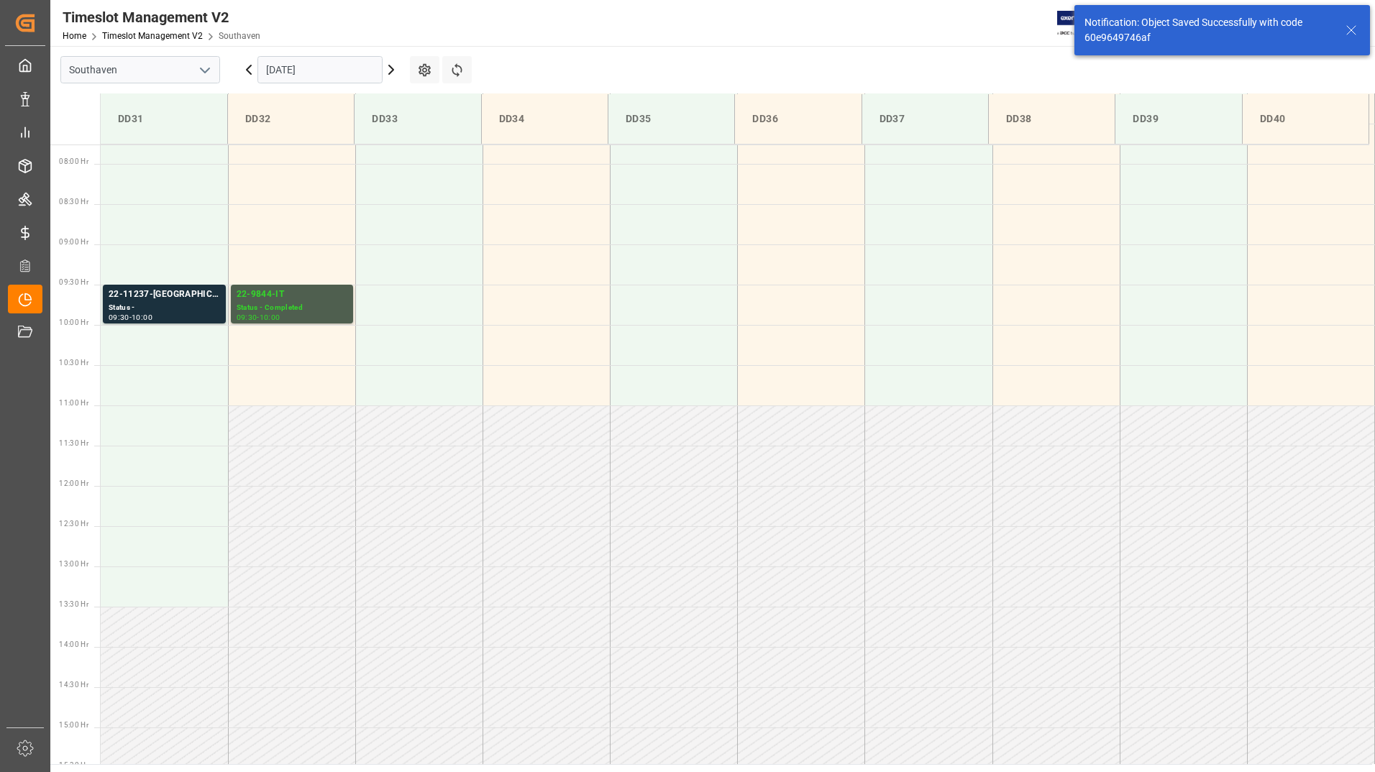
scroll to position [635, 0]
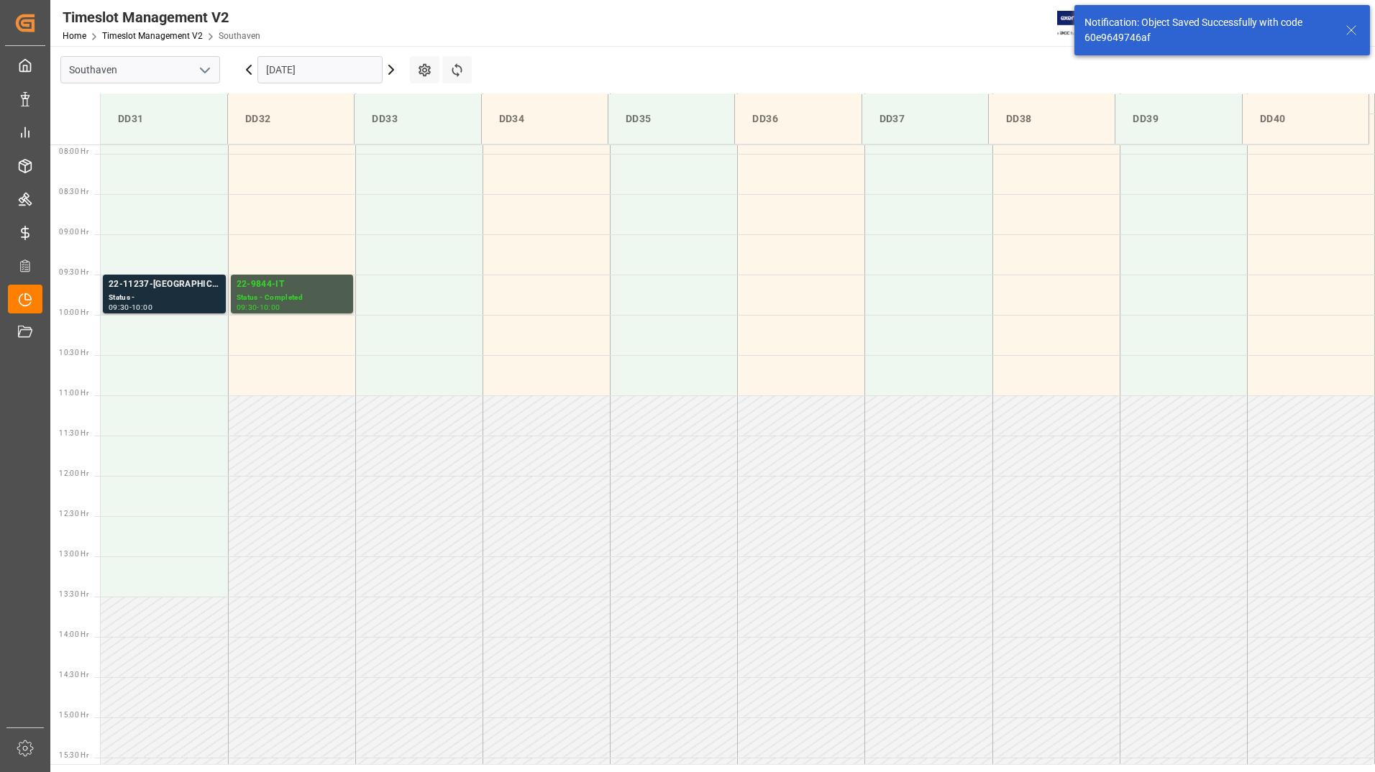
click at [186, 299] on div "Status -" at bounding box center [164, 298] width 111 height 12
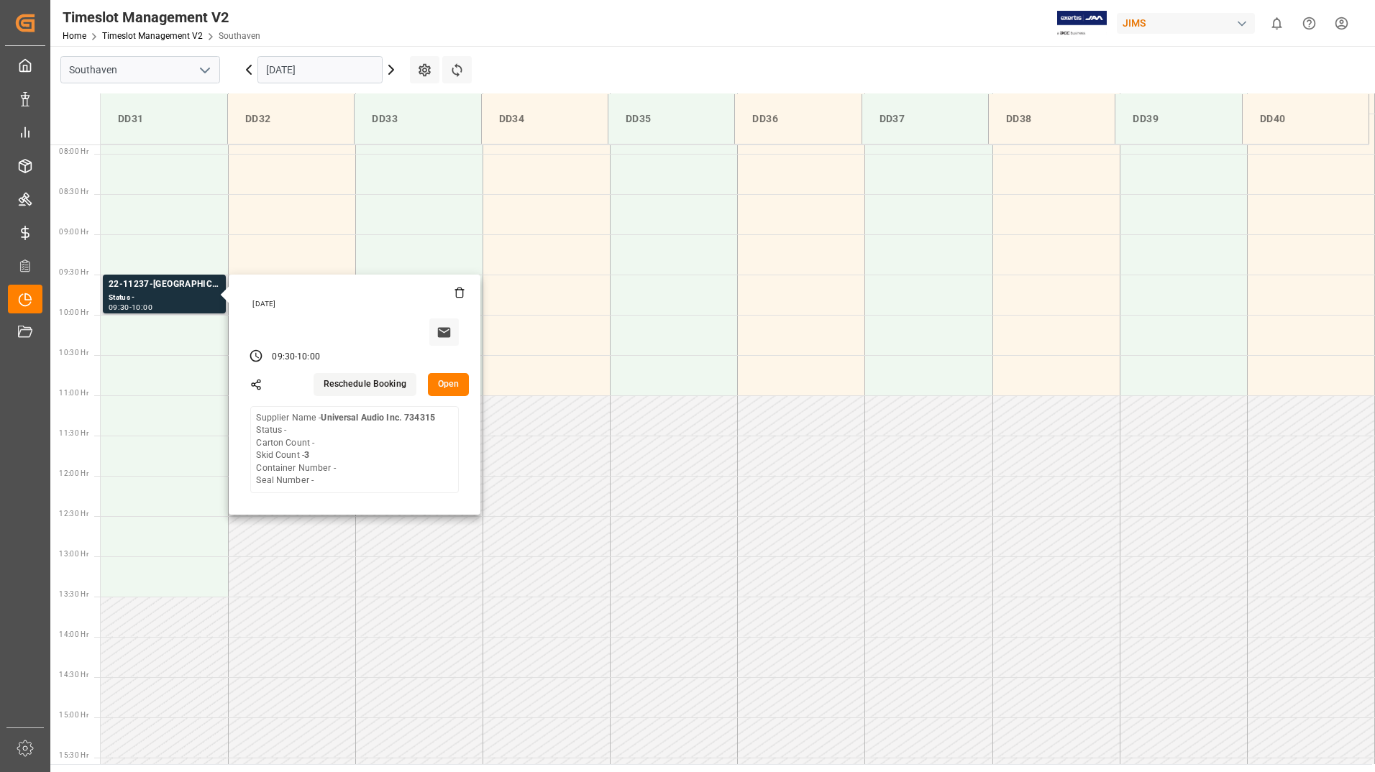
click at [447, 382] on button "Open" at bounding box center [449, 384] width 42 height 23
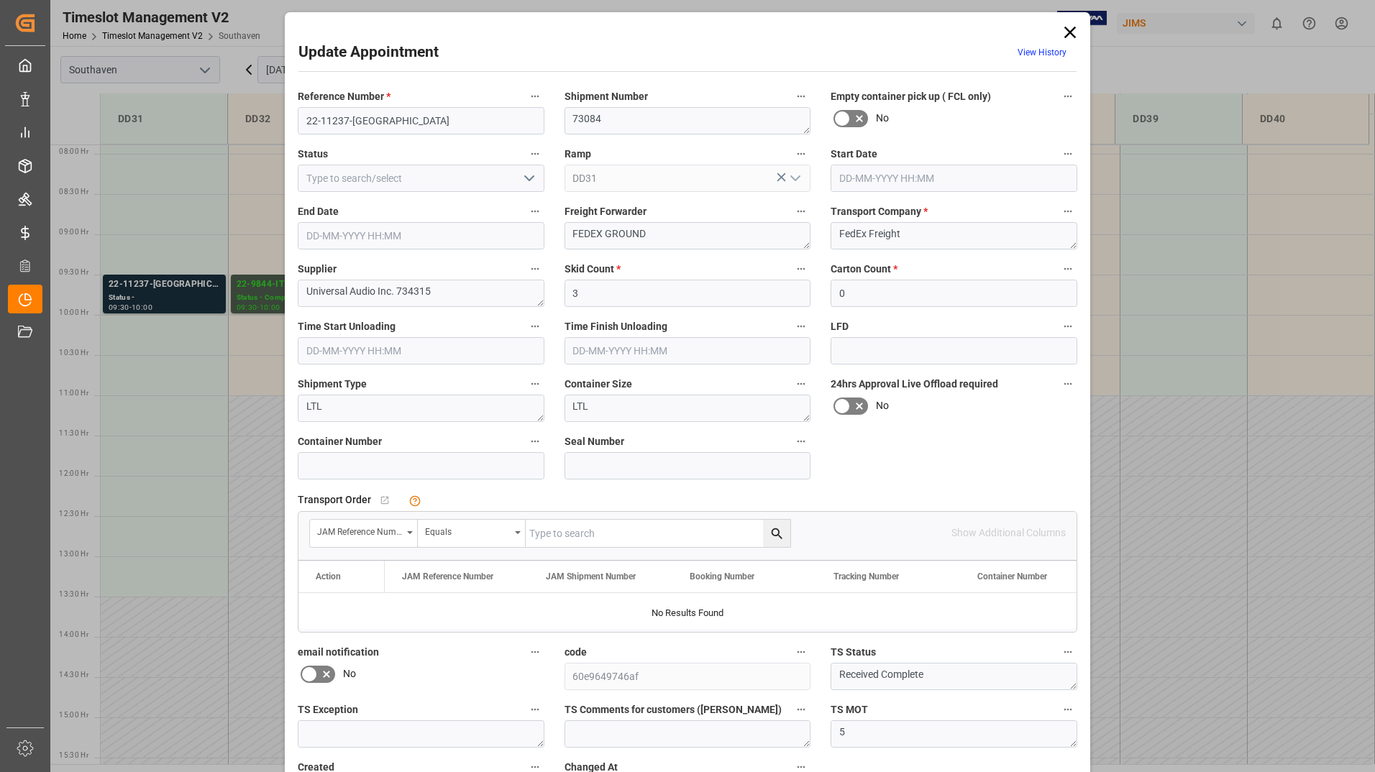
type input "[DATE] 09:30"
type input "[DATE] 10:00"
type input "[DATE] 17:24"
click at [621, 535] on input "text" at bounding box center [658, 533] width 265 height 27
type input "22-11237-[GEOGRAPHIC_DATA]"
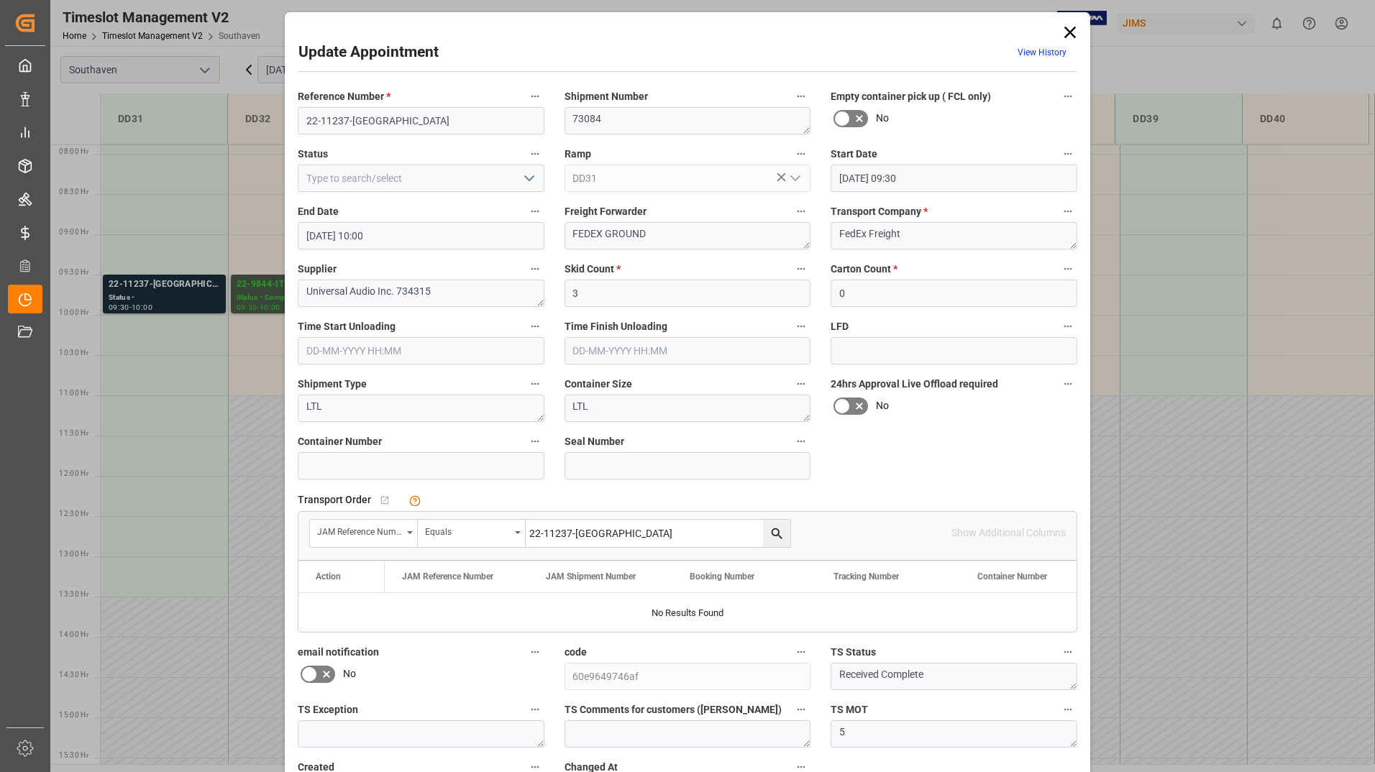
click at [771, 536] on icon "search button" at bounding box center [776, 533] width 11 height 11
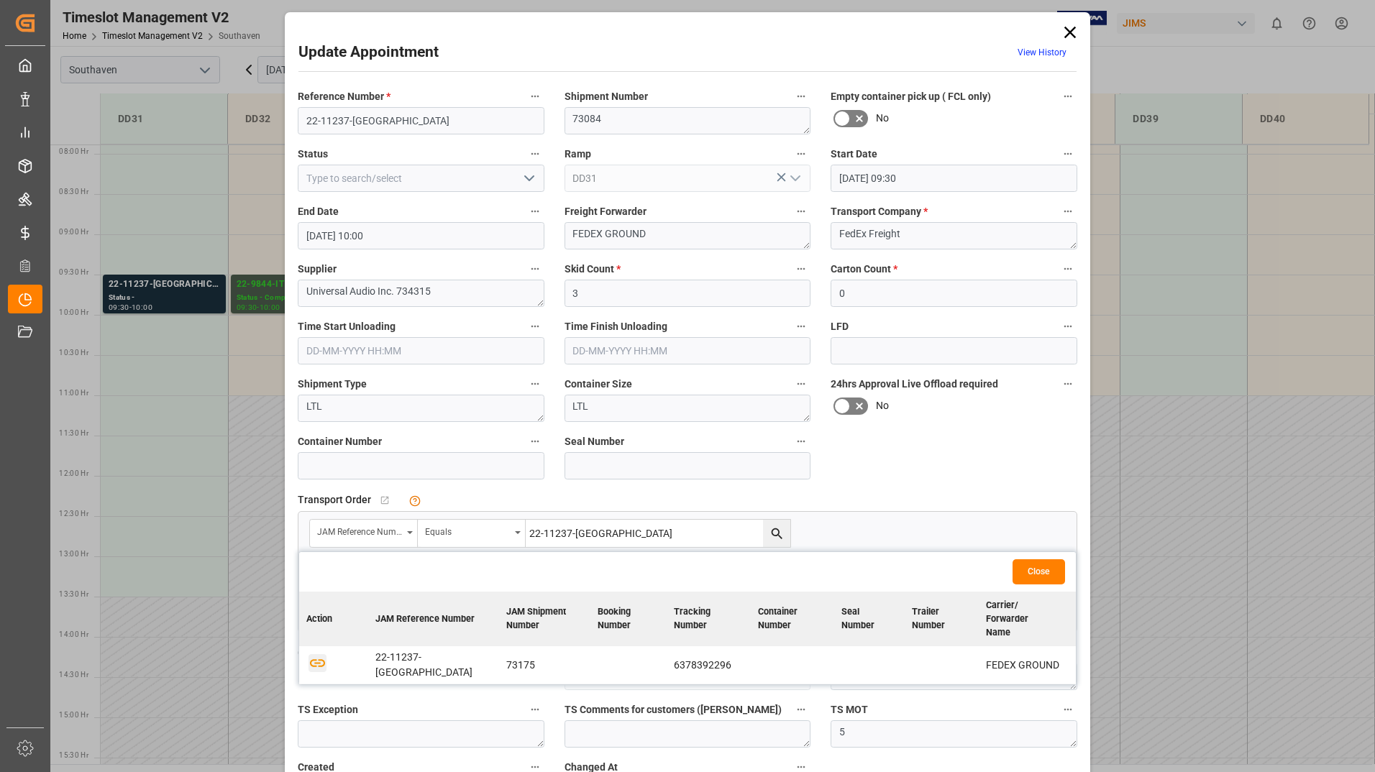
click at [321, 659] on icon "button" at bounding box center [317, 663] width 15 height 8
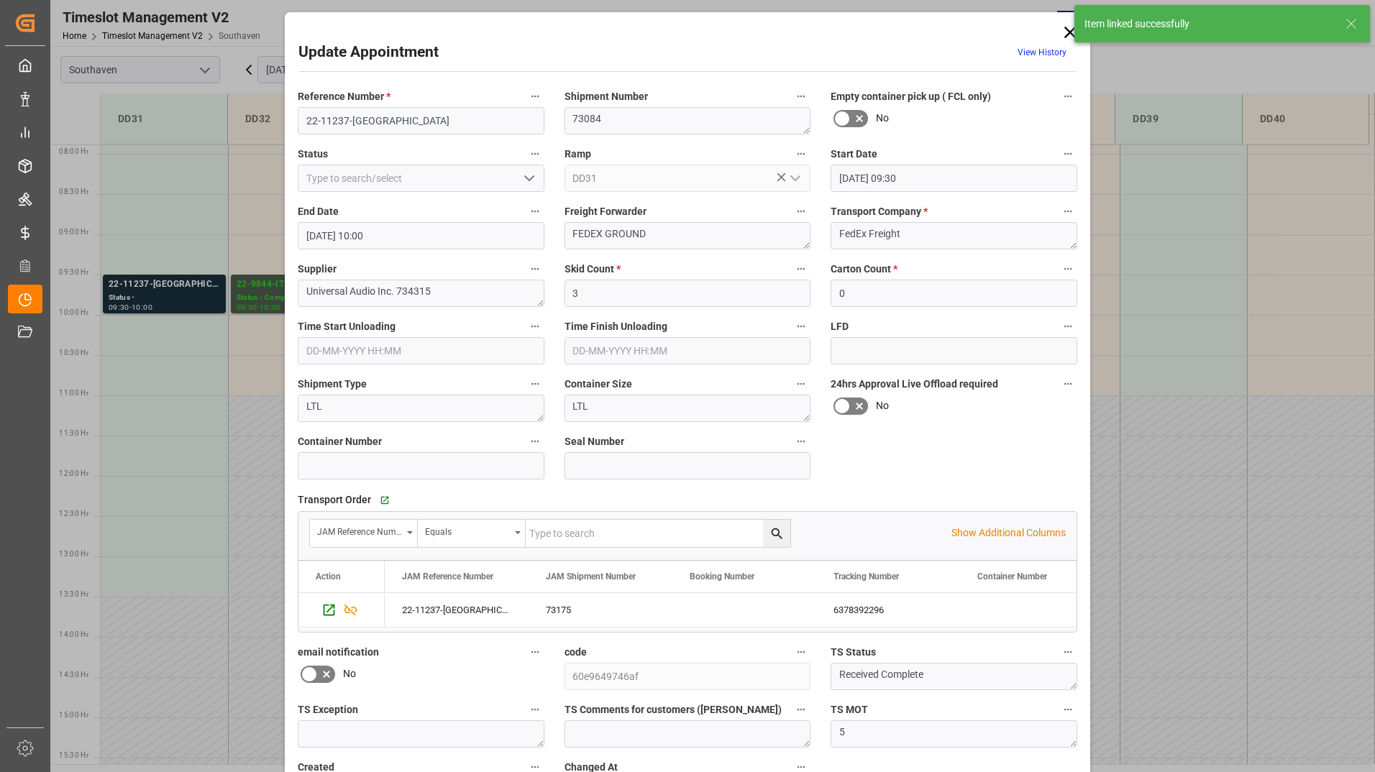
scroll to position [106, 0]
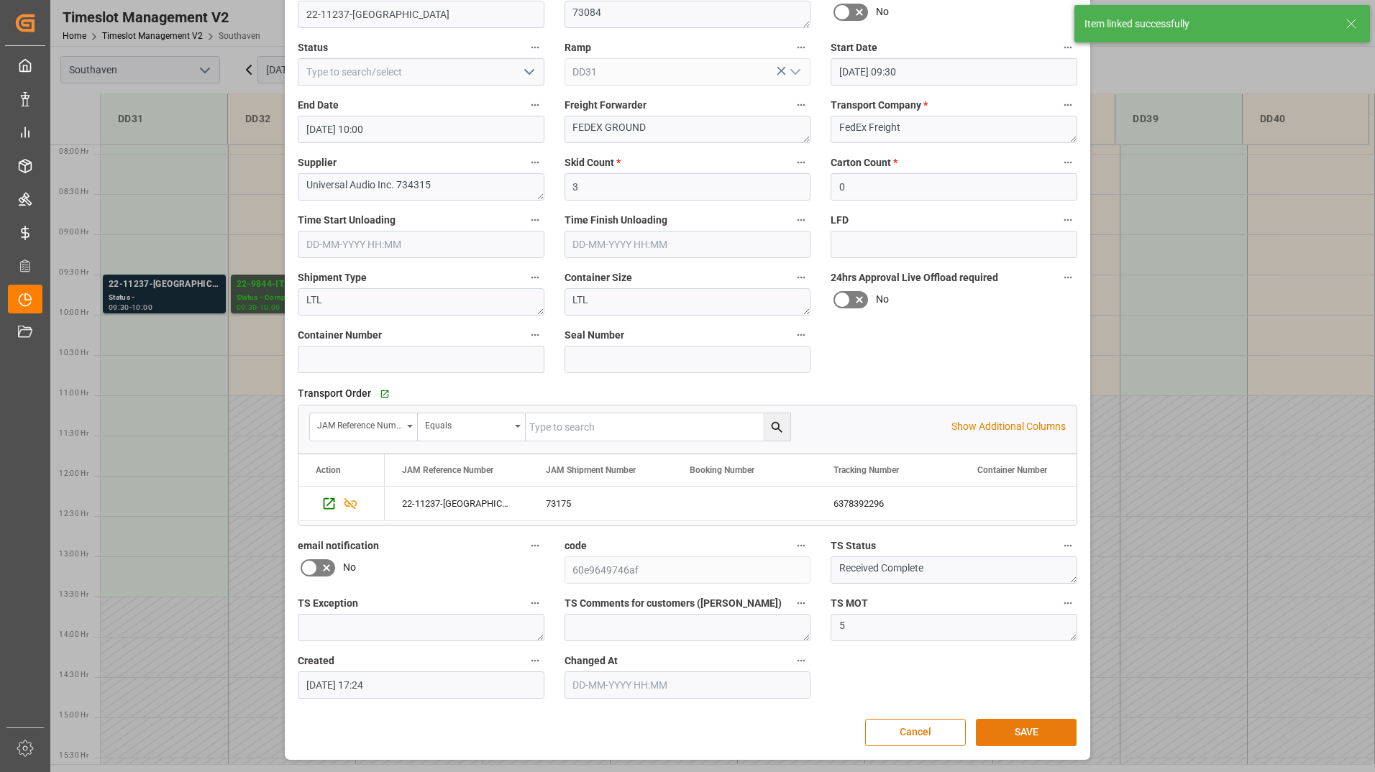
click at [1009, 736] on button "SAVE" at bounding box center [1026, 732] width 101 height 27
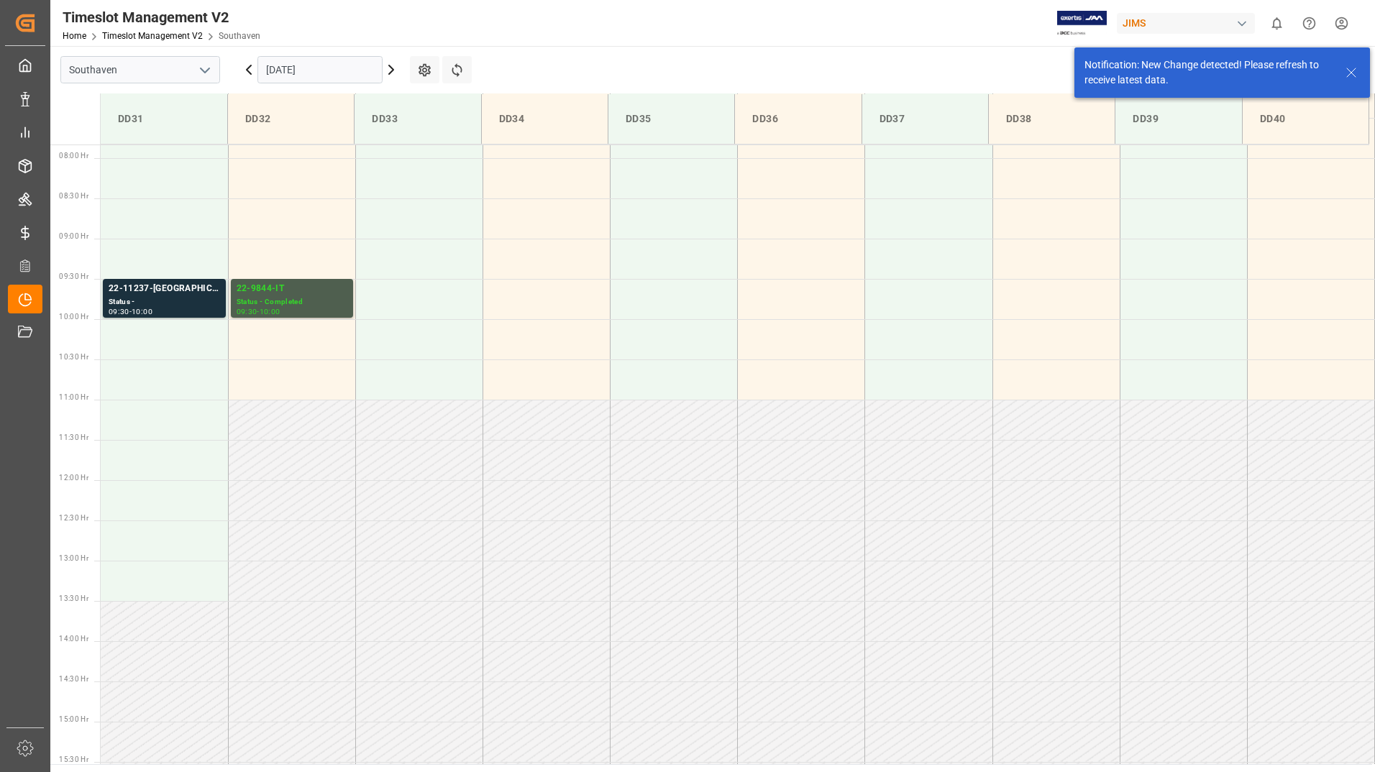
scroll to position [635, 0]
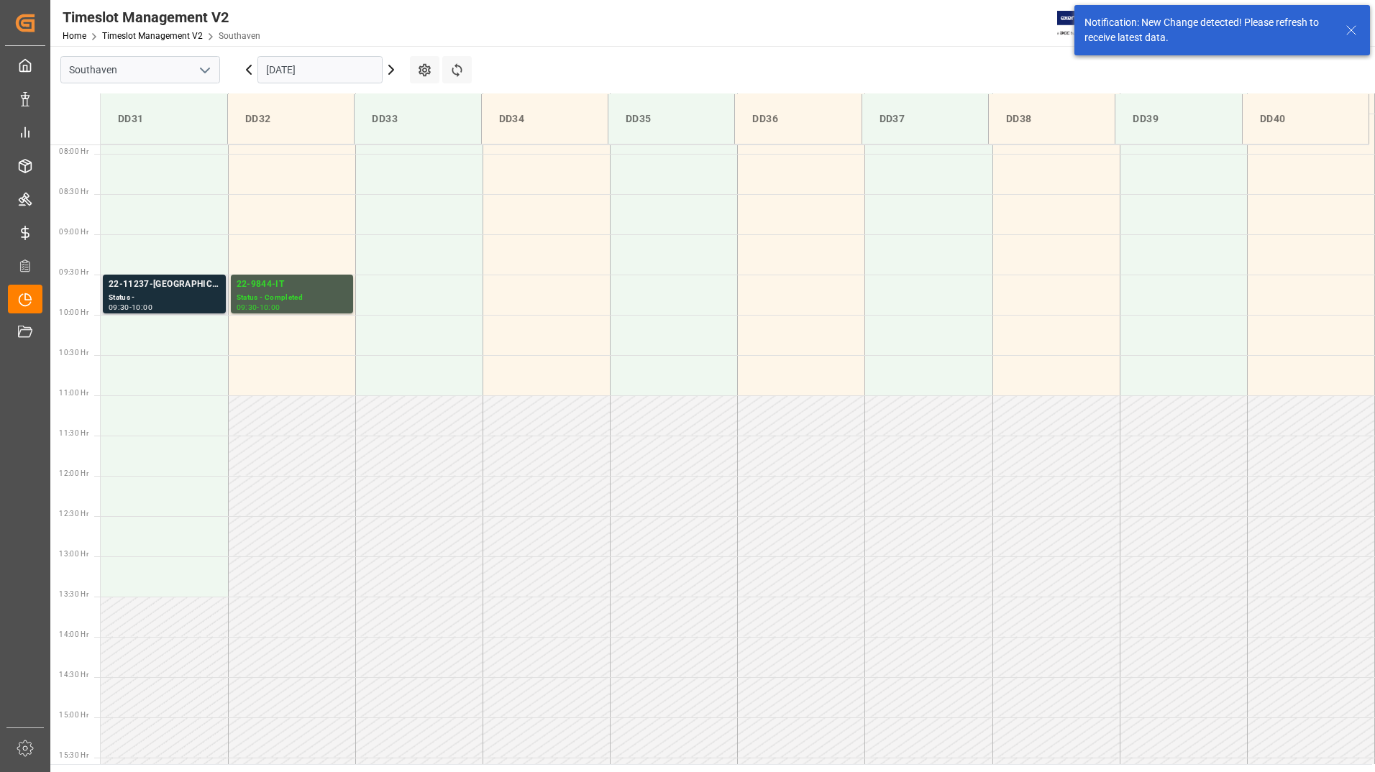
click at [185, 289] on div "22-11237-[GEOGRAPHIC_DATA]" at bounding box center [164, 285] width 111 height 14
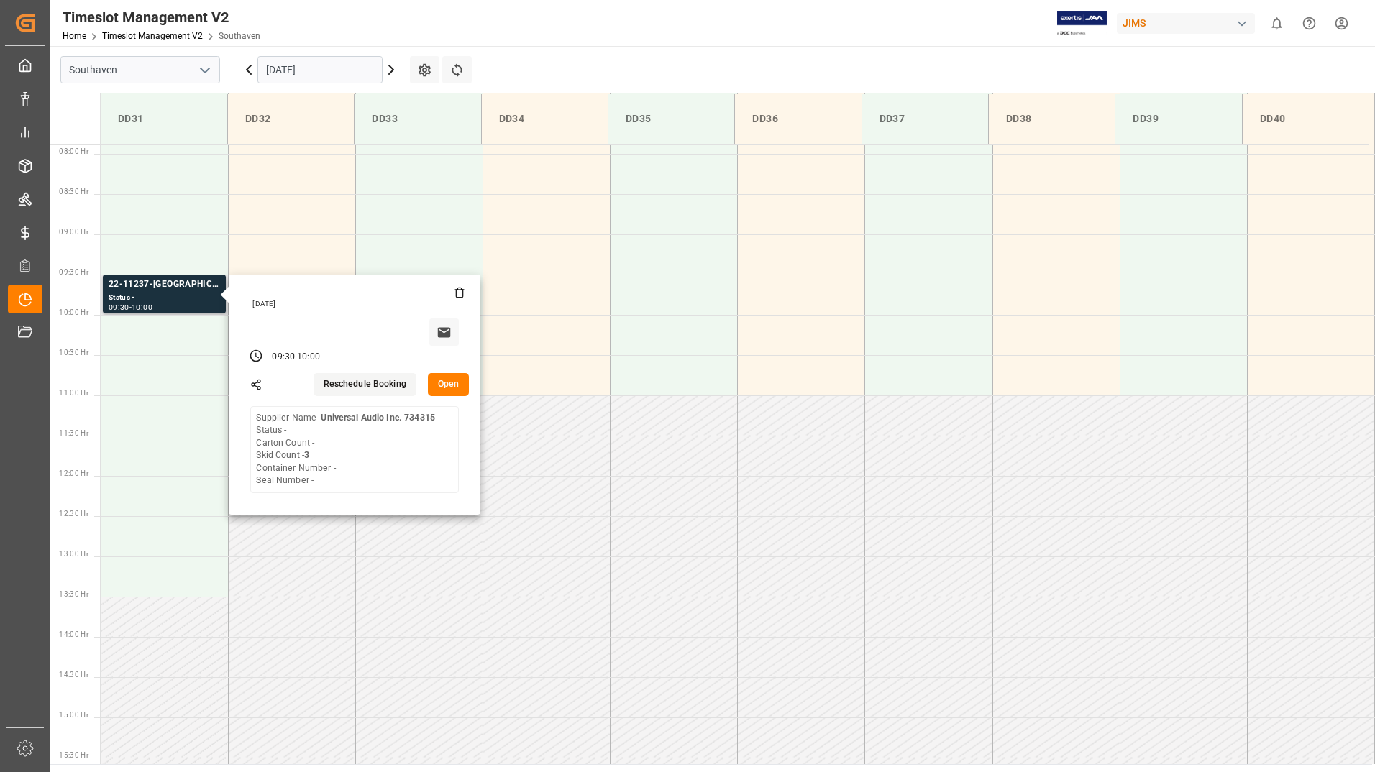
click at [441, 379] on button "Open" at bounding box center [449, 384] width 42 height 23
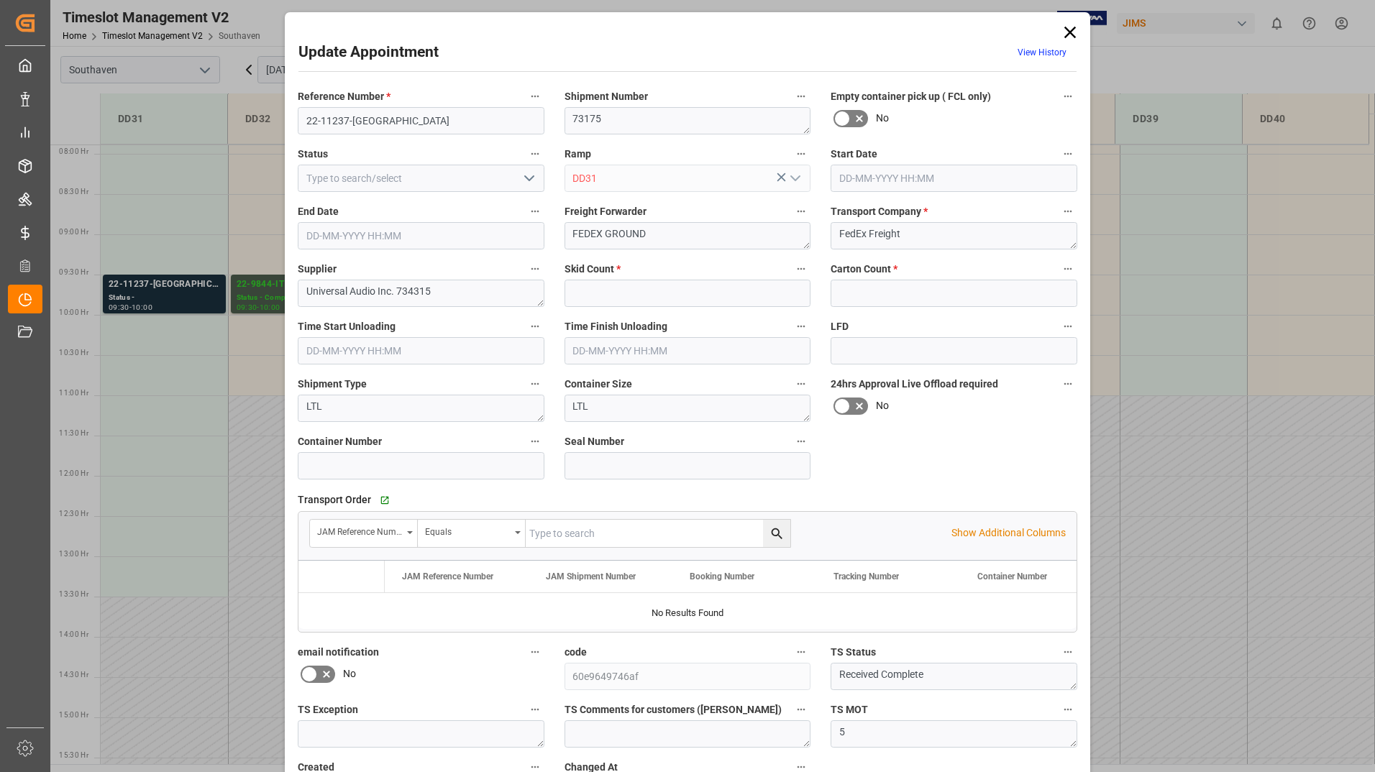
type input "3"
type input "0"
type input "[DATE] 09:30"
type input "[DATE] 10:00"
type input "[DATE] 17:24"
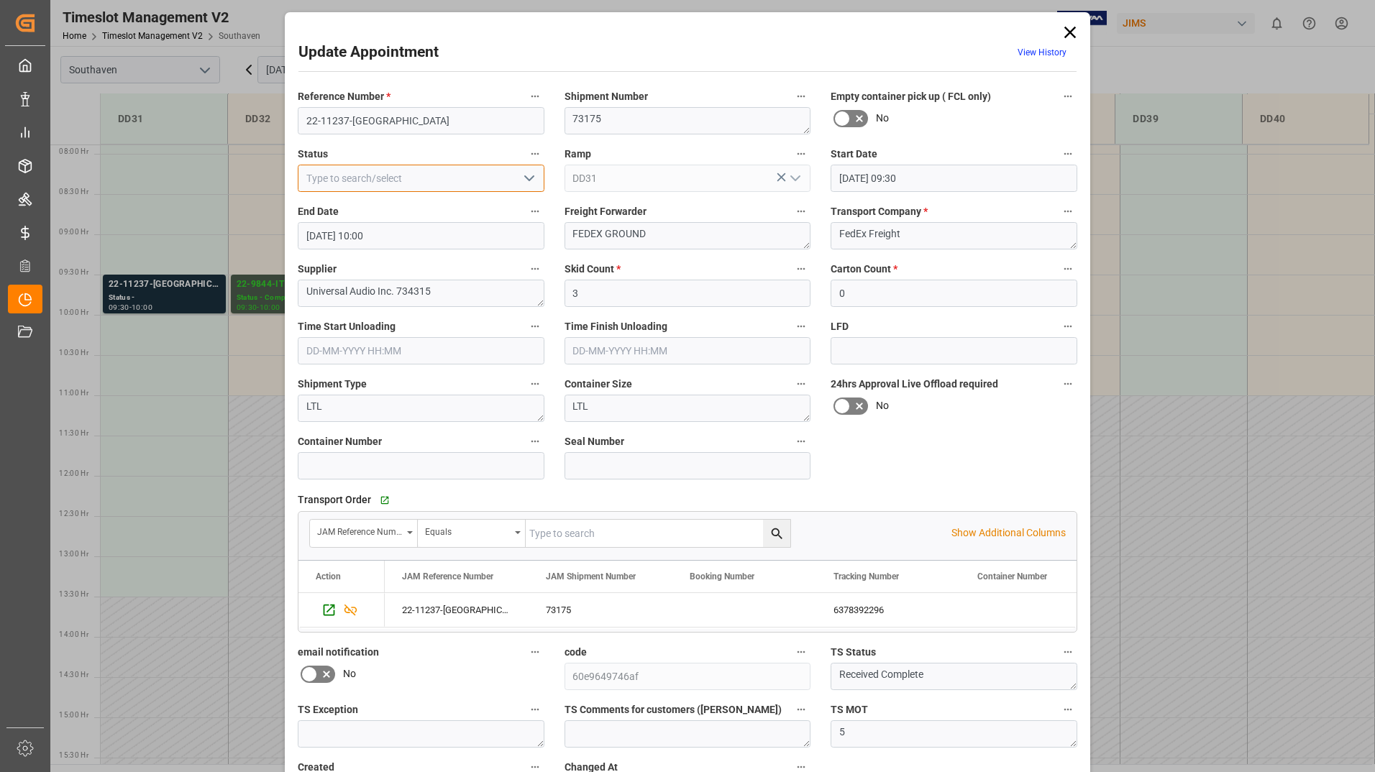
click at [514, 175] on div at bounding box center [421, 178] width 247 height 27
click at [526, 175] on icon "open menu" at bounding box center [529, 178] width 17 height 17
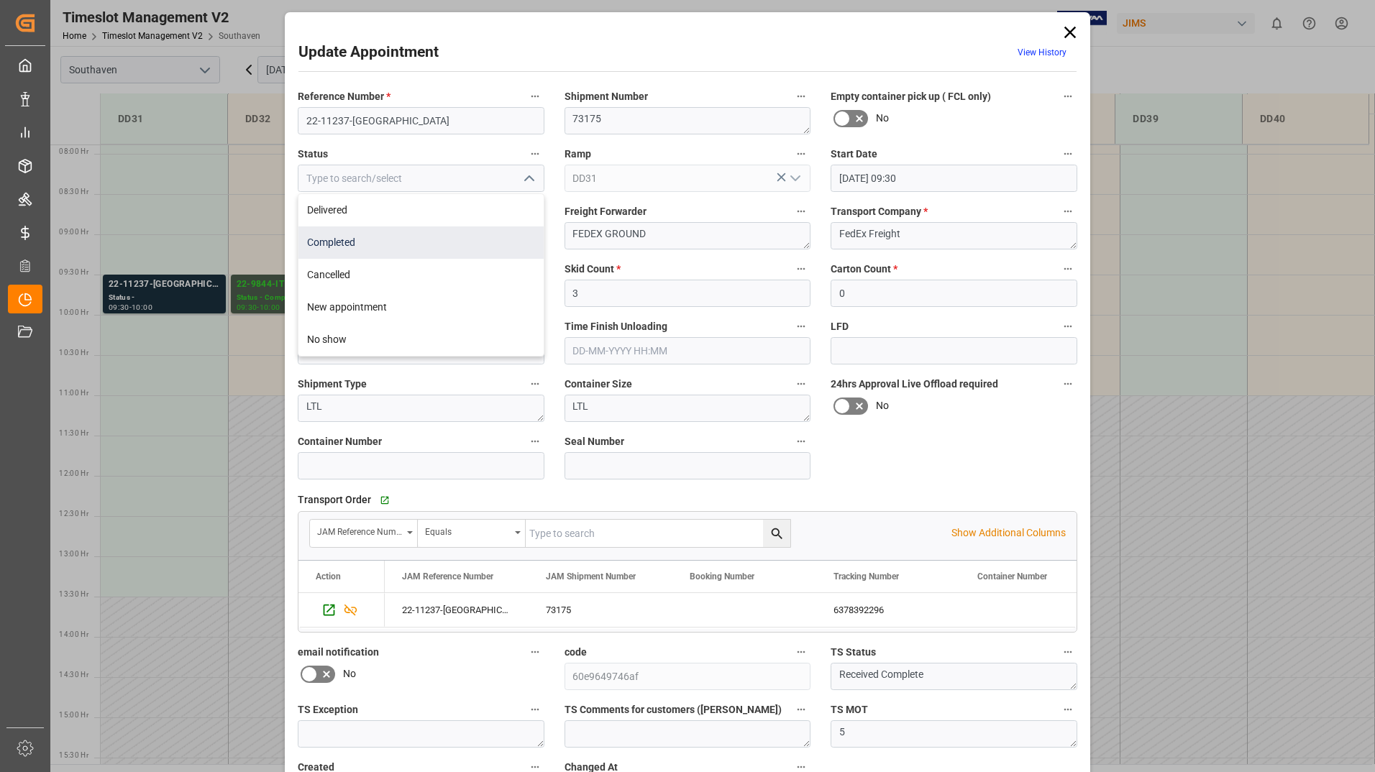
click at [465, 229] on div "Completed" at bounding box center [420, 242] width 245 height 32
type input "Completed"
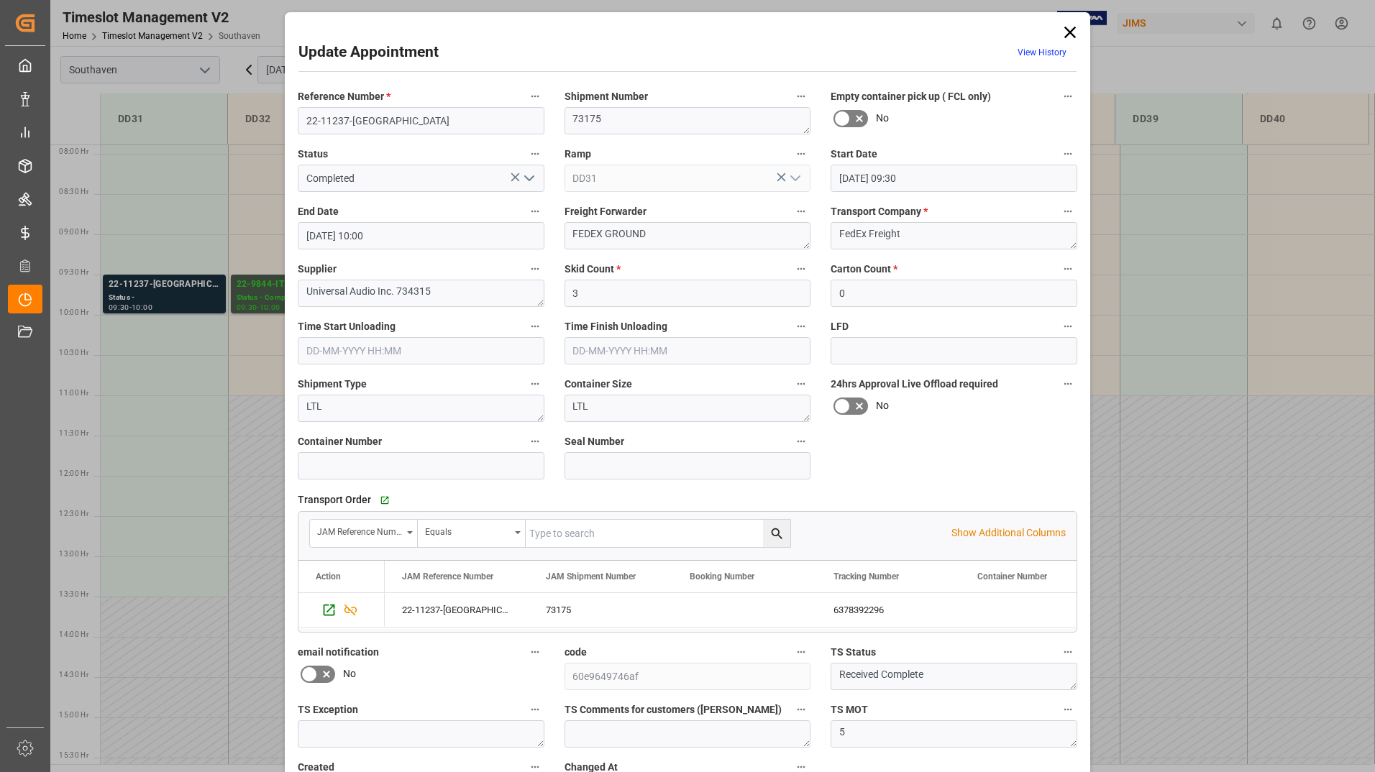
scroll to position [106, 0]
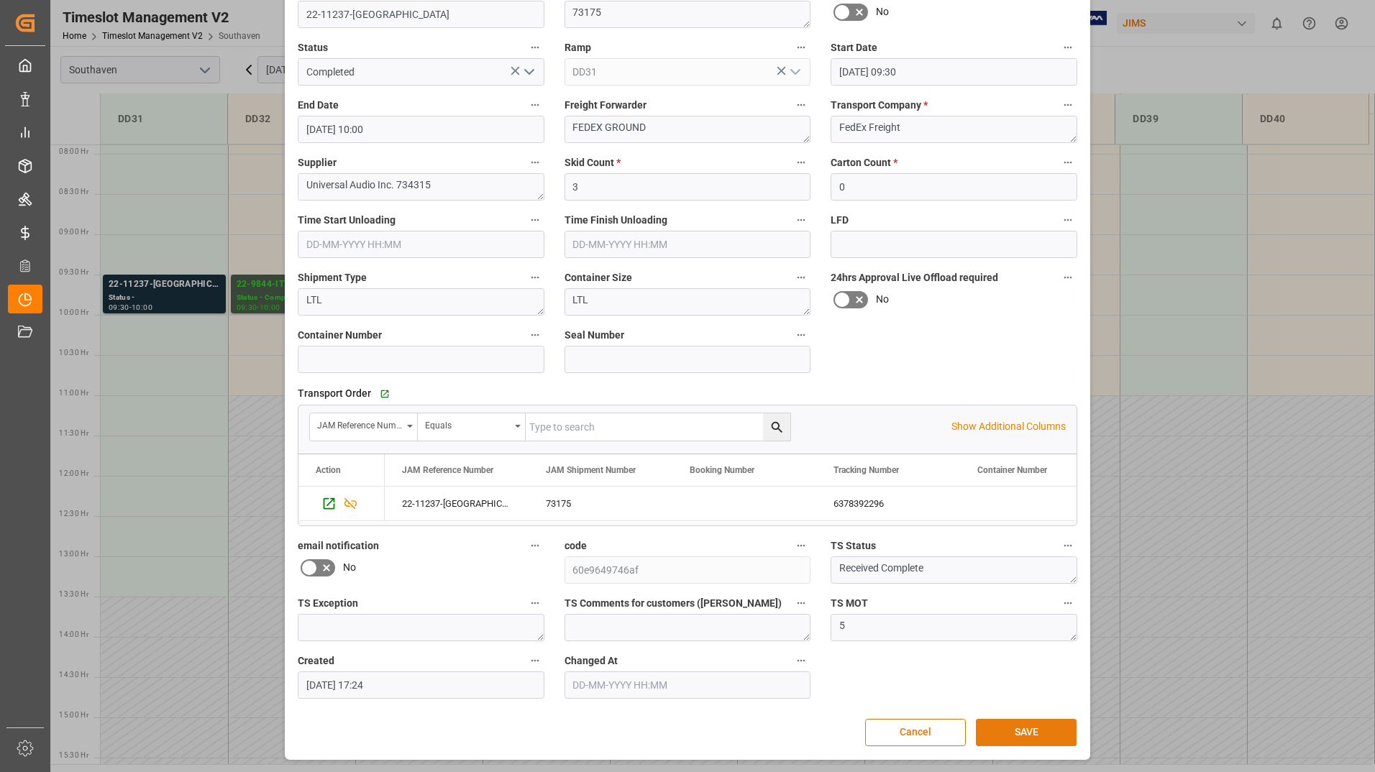
click at [991, 730] on button "SAVE" at bounding box center [1026, 732] width 101 height 27
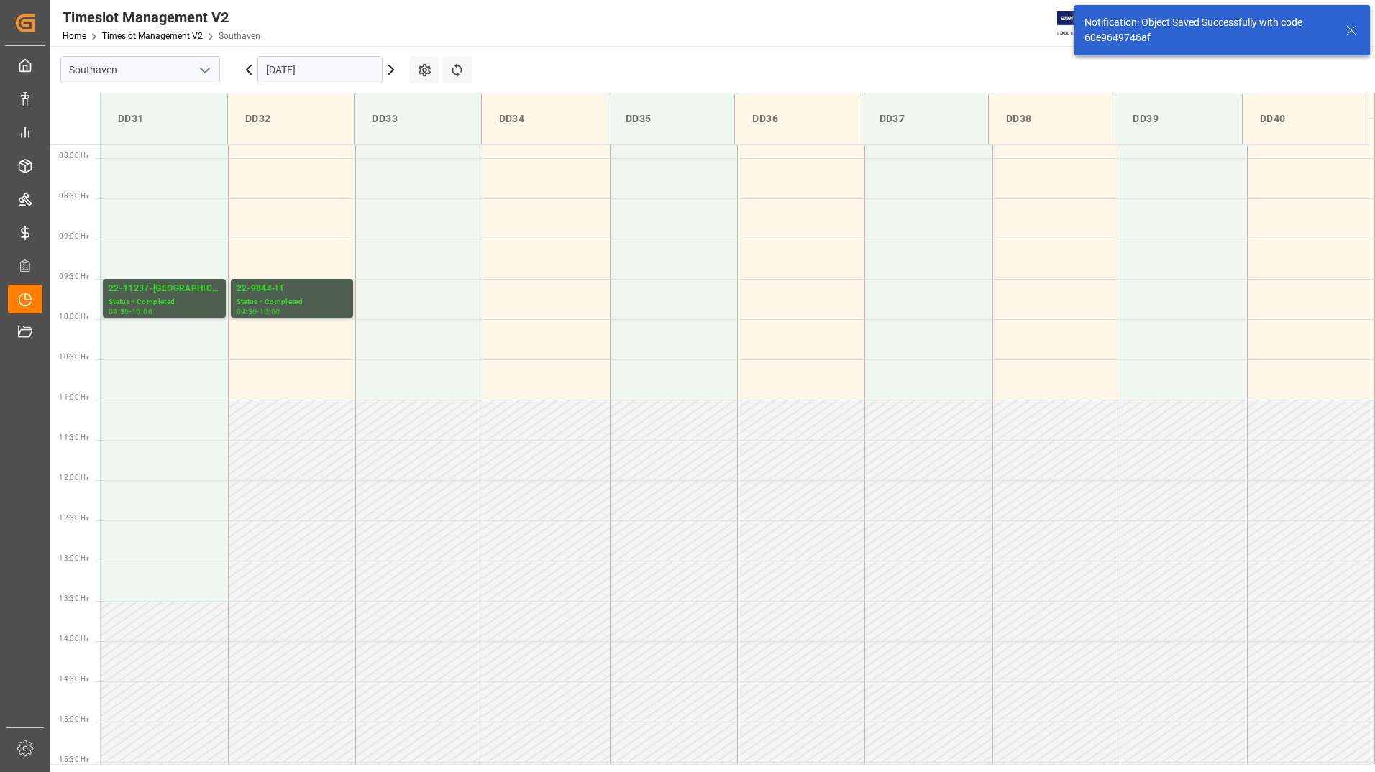
scroll to position [635, 0]
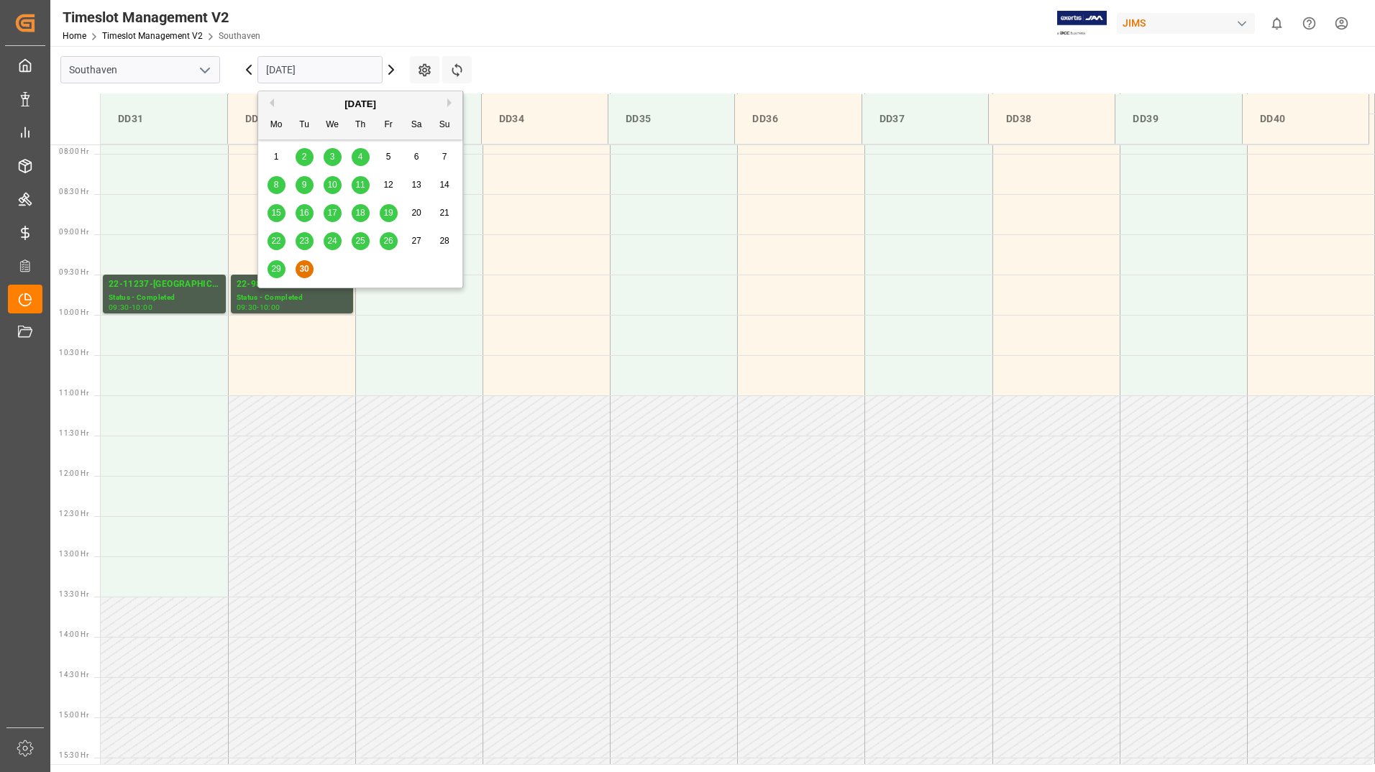
click at [347, 72] on input "[DATE]" at bounding box center [319, 69] width 125 height 27
click at [451, 101] on button "Next Month" at bounding box center [451, 102] width 9 height 9
click at [334, 152] on span "1" at bounding box center [332, 157] width 5 height 10
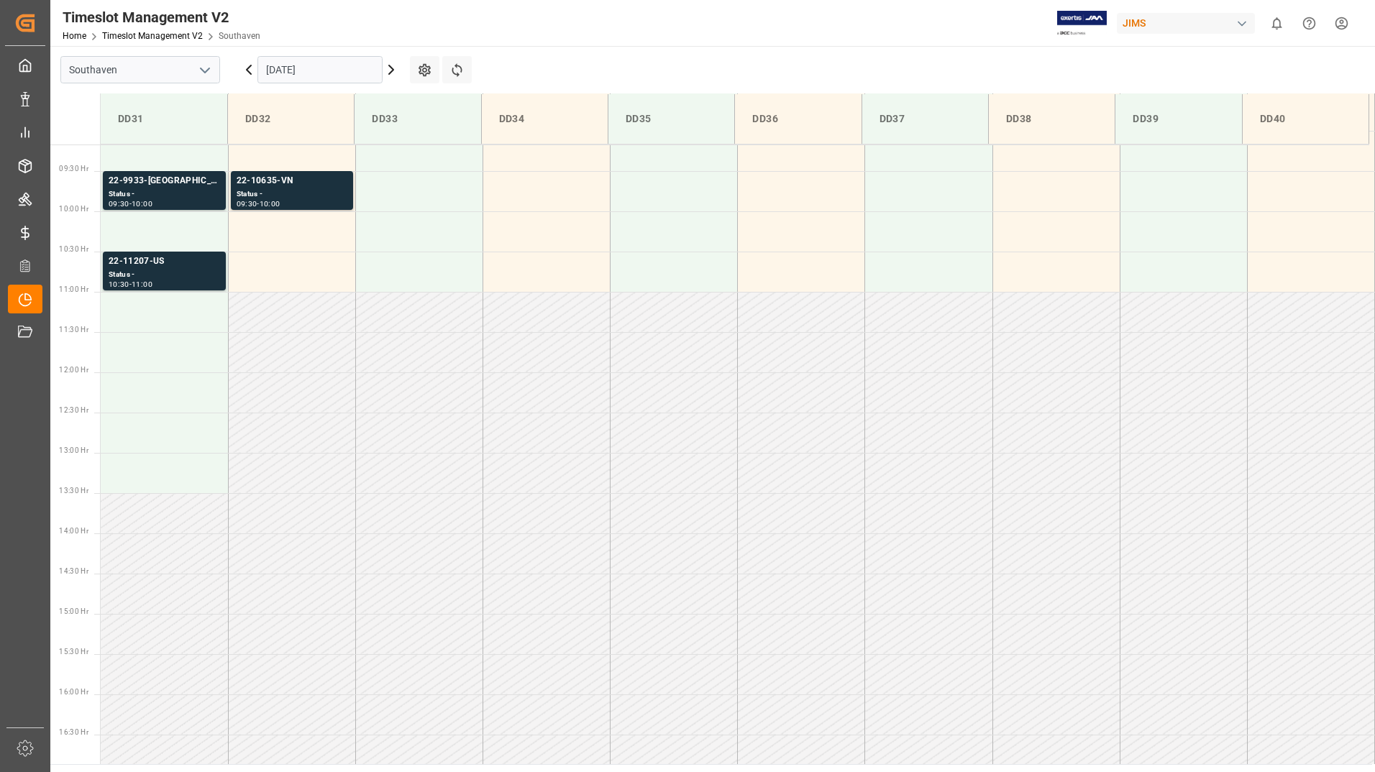
scroll to position [379, 0]
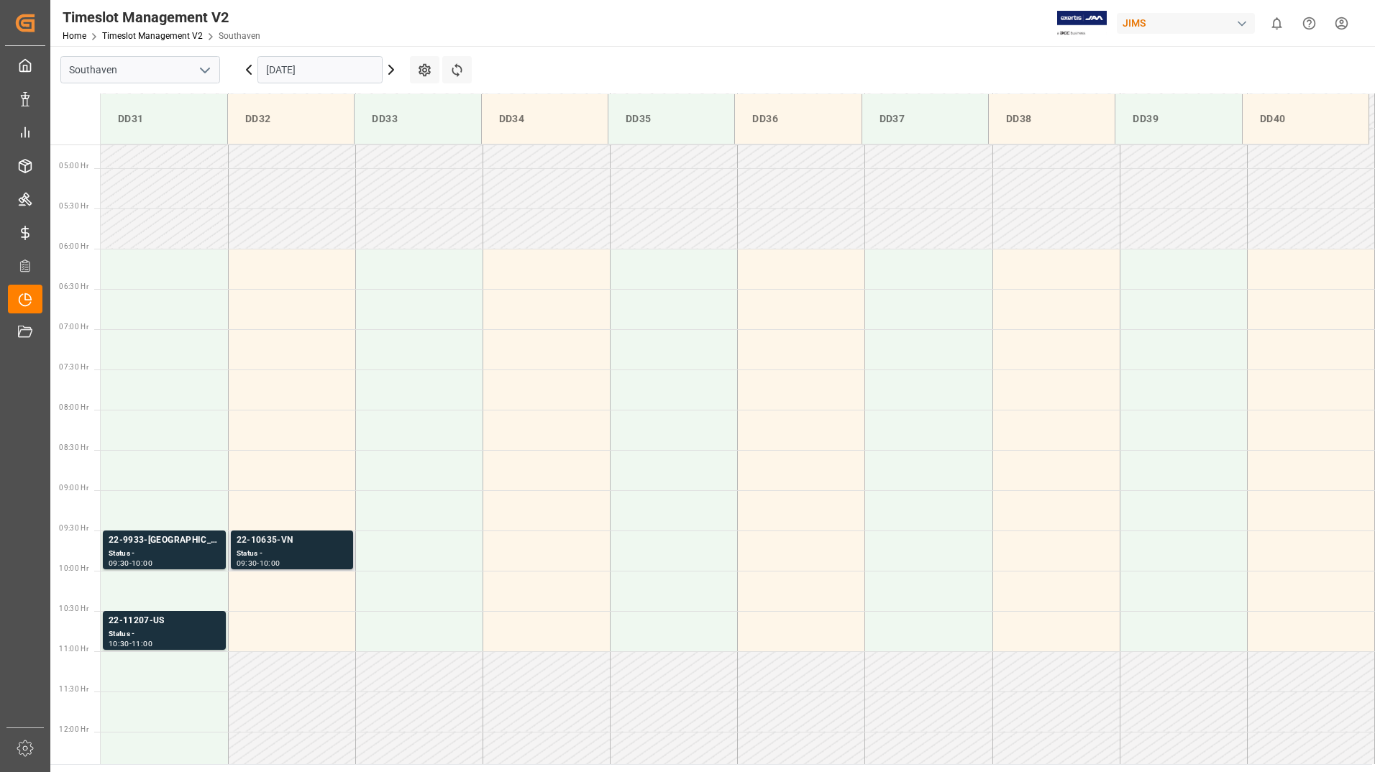
click at [297, 549] on div "Status -" at bounding box center [292, 554] width 111 height 12
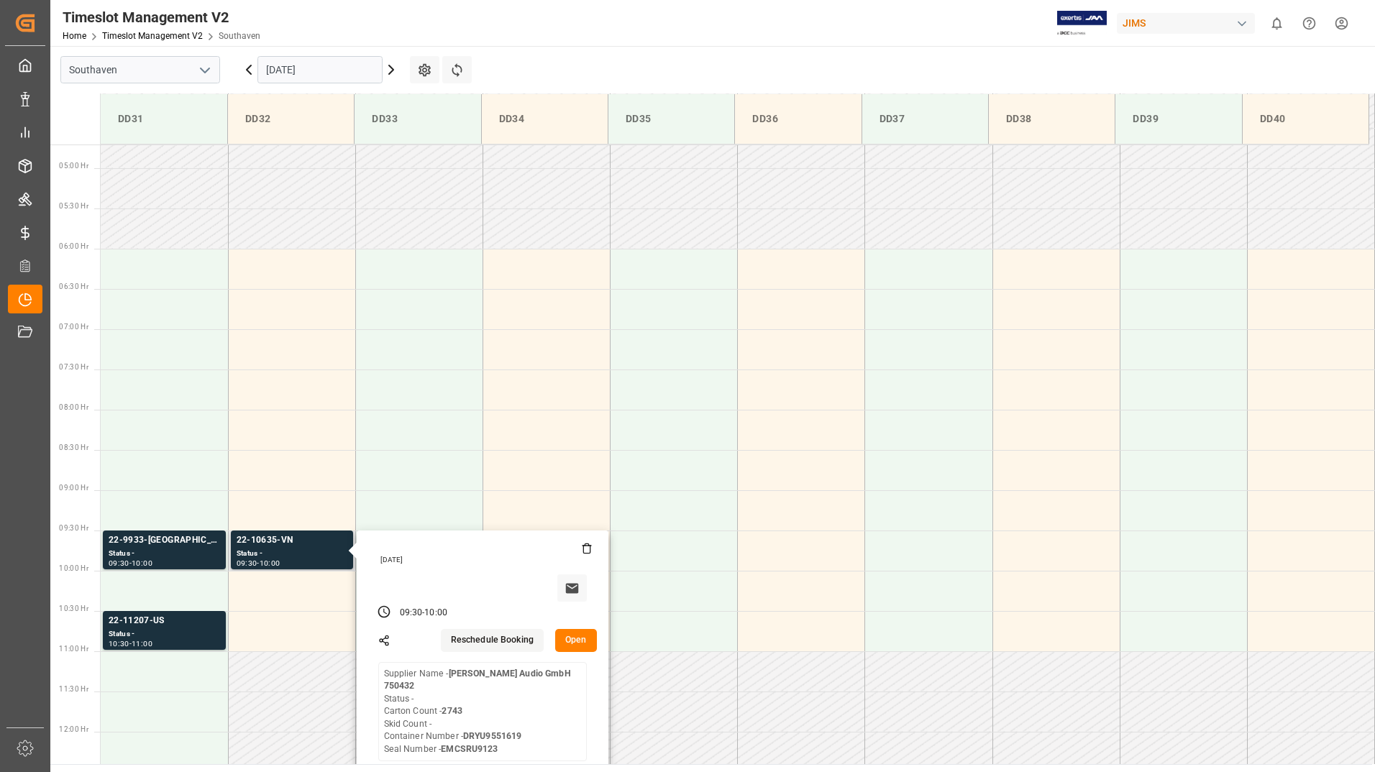
click at [575, 636] on button "Open" at bounding box center [576, 640] width 42 height 23
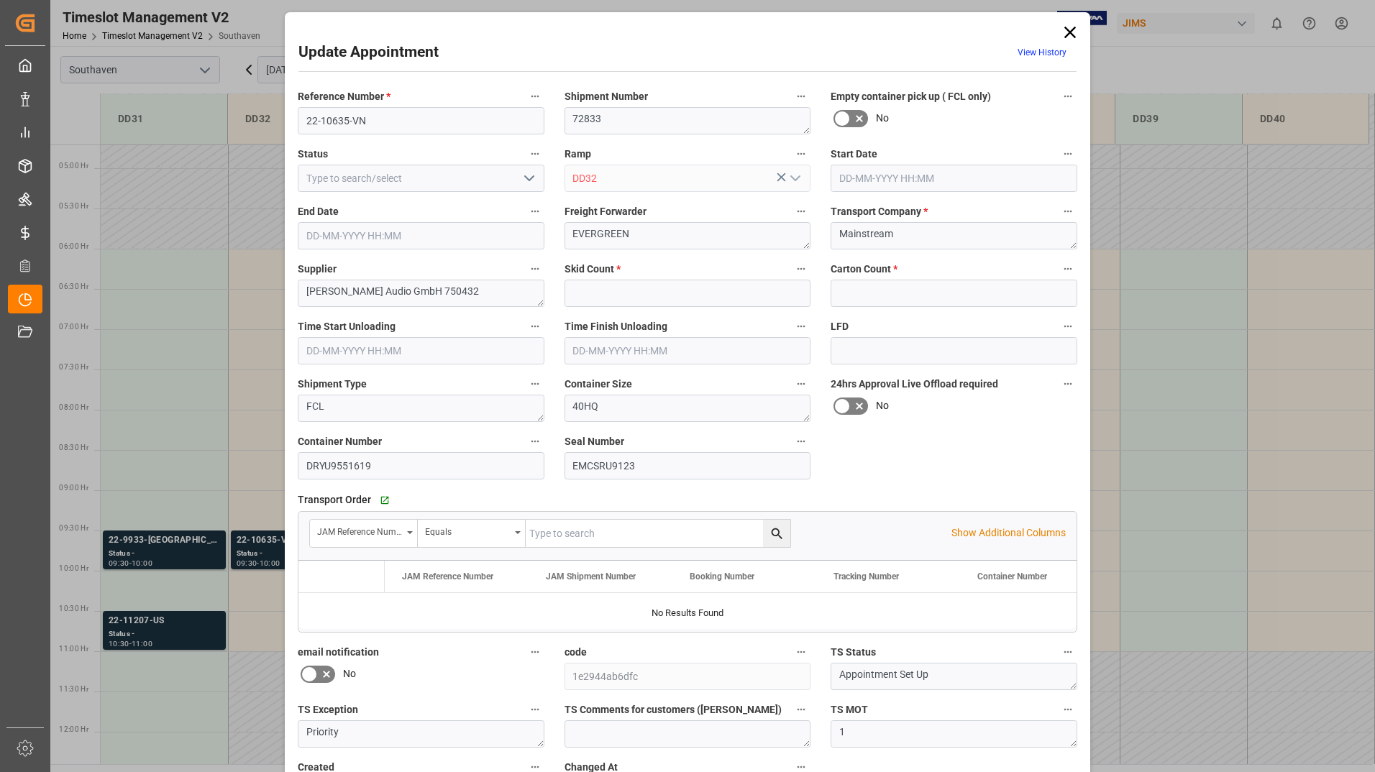
type input "0"
type input "2743"
type input "[DATE] 09:30"
type input "[DATE] 10:00"
type input "[DATE] 12:47"
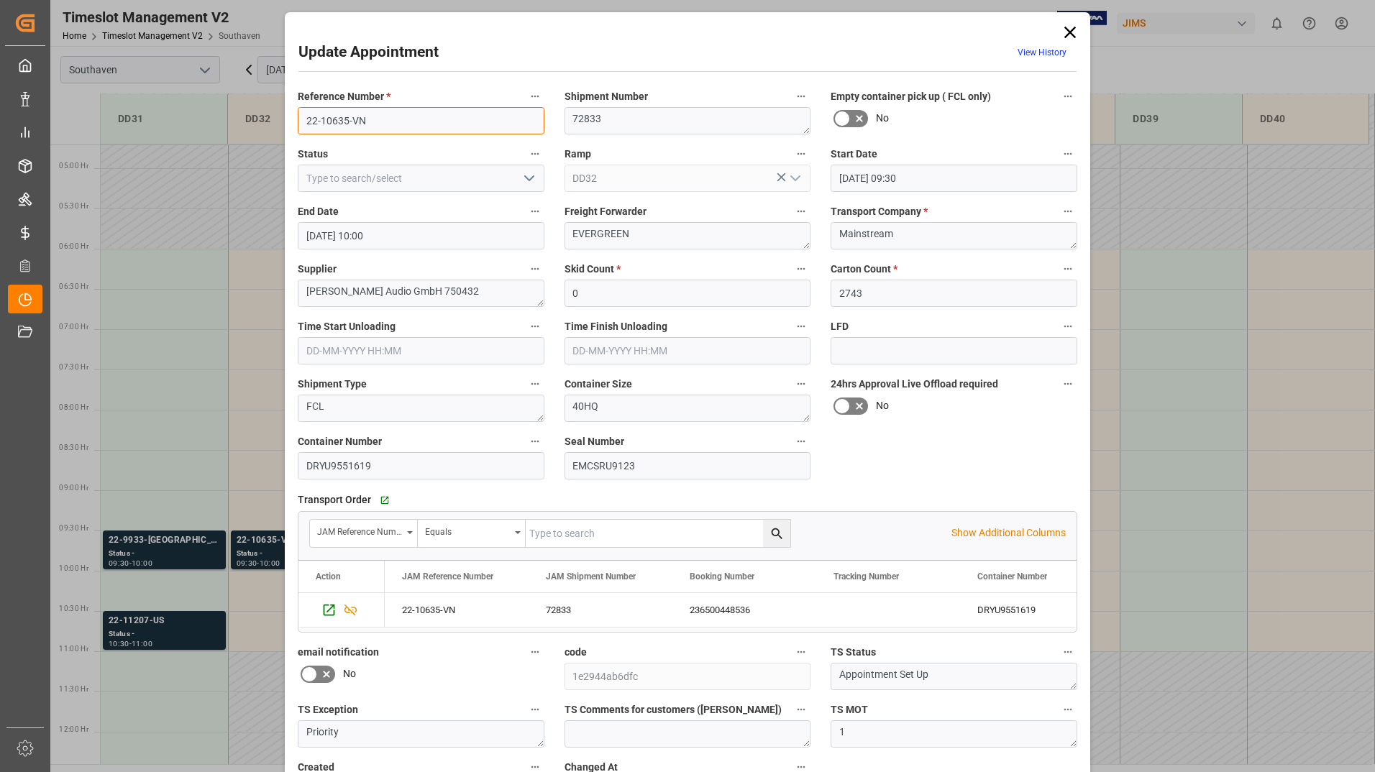
drag, startPoint x: 302, startPoint y: 118, endPoint x: 395, endPoint y: 122, distance: 93.6
click at [395, 122] on input "22-10635-VN" at bounding box center [421, 120] width 247 height 27
click at [1066, 30] on icon at bounding box center [1070, 33] width 12 height 12
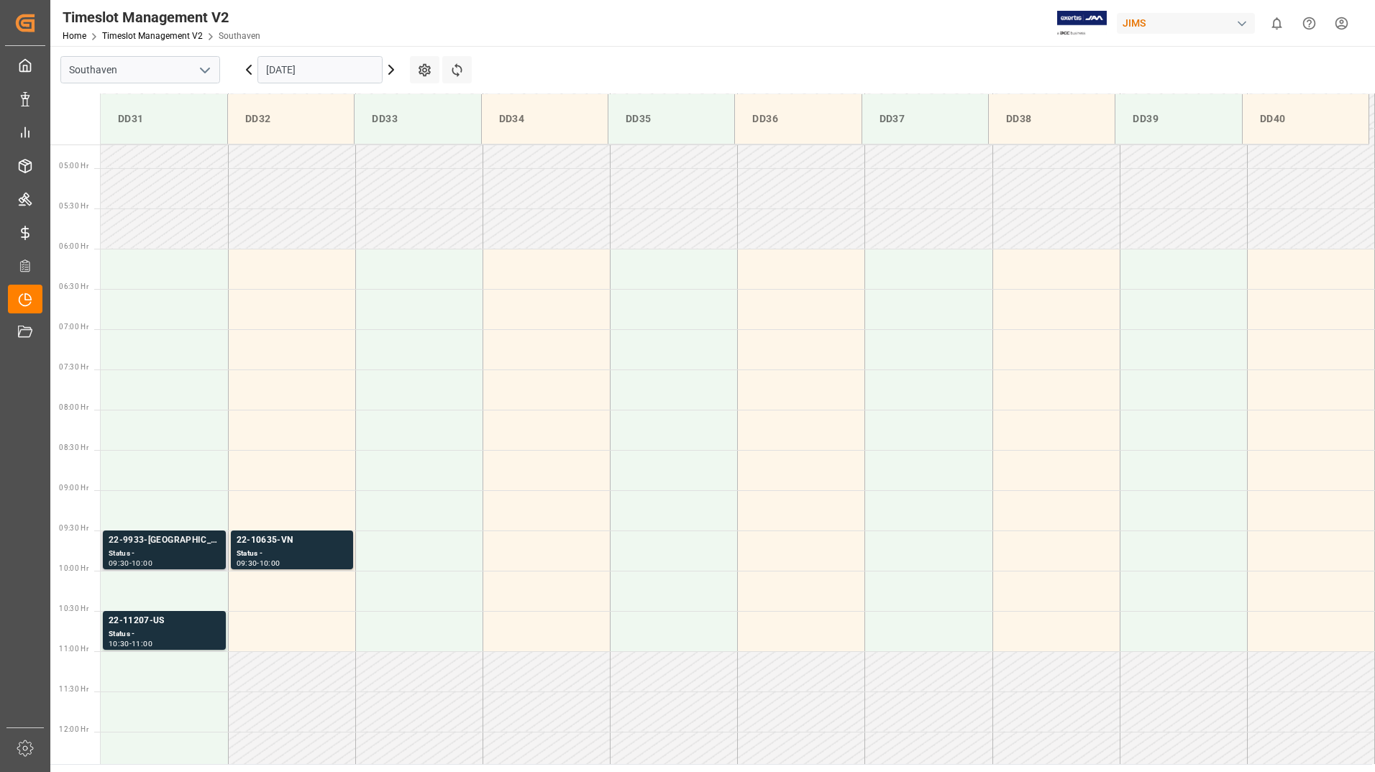
click at [163, 564] on div "09:30 - 10:00" at bounding box center [164, 564] width 111 height 8
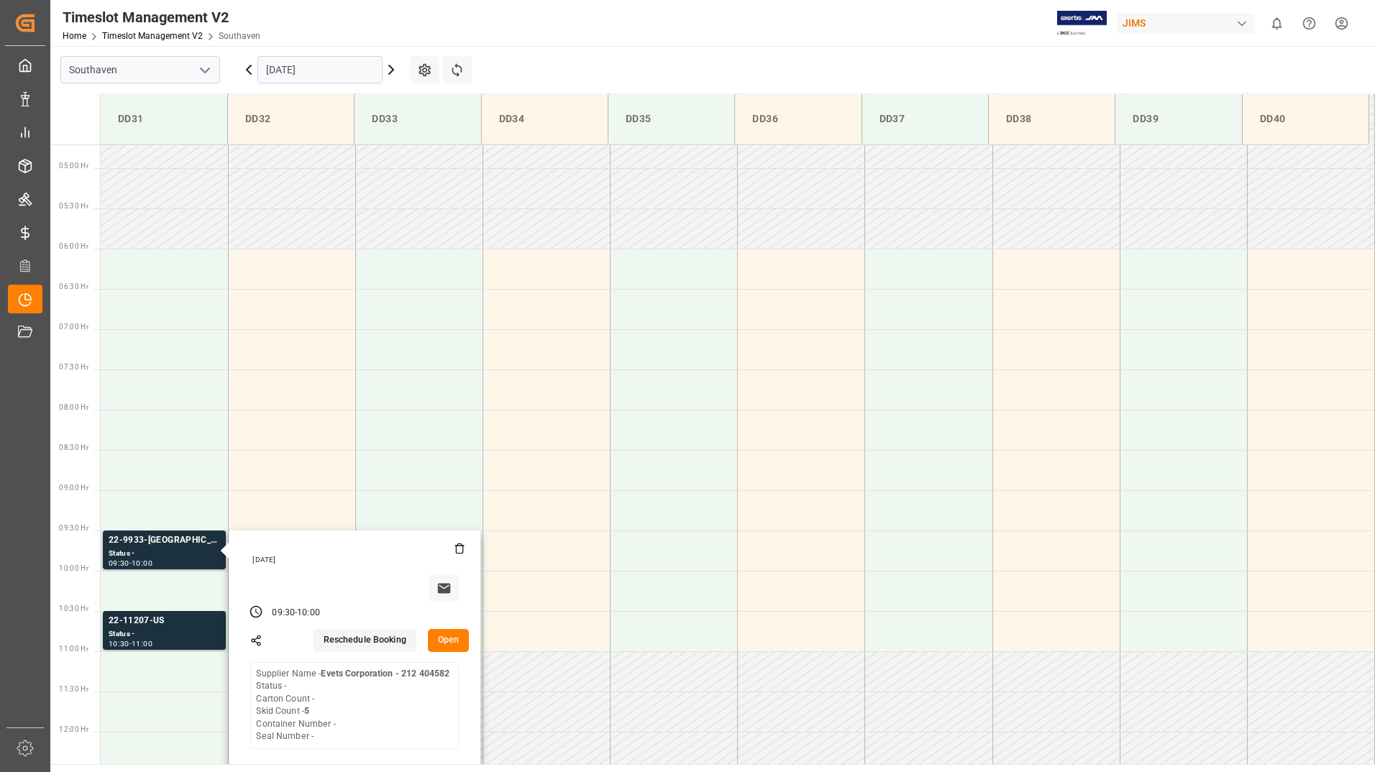
click at [441, 639] on button "Open" at bounding box center [449, 640] width 42 height 23
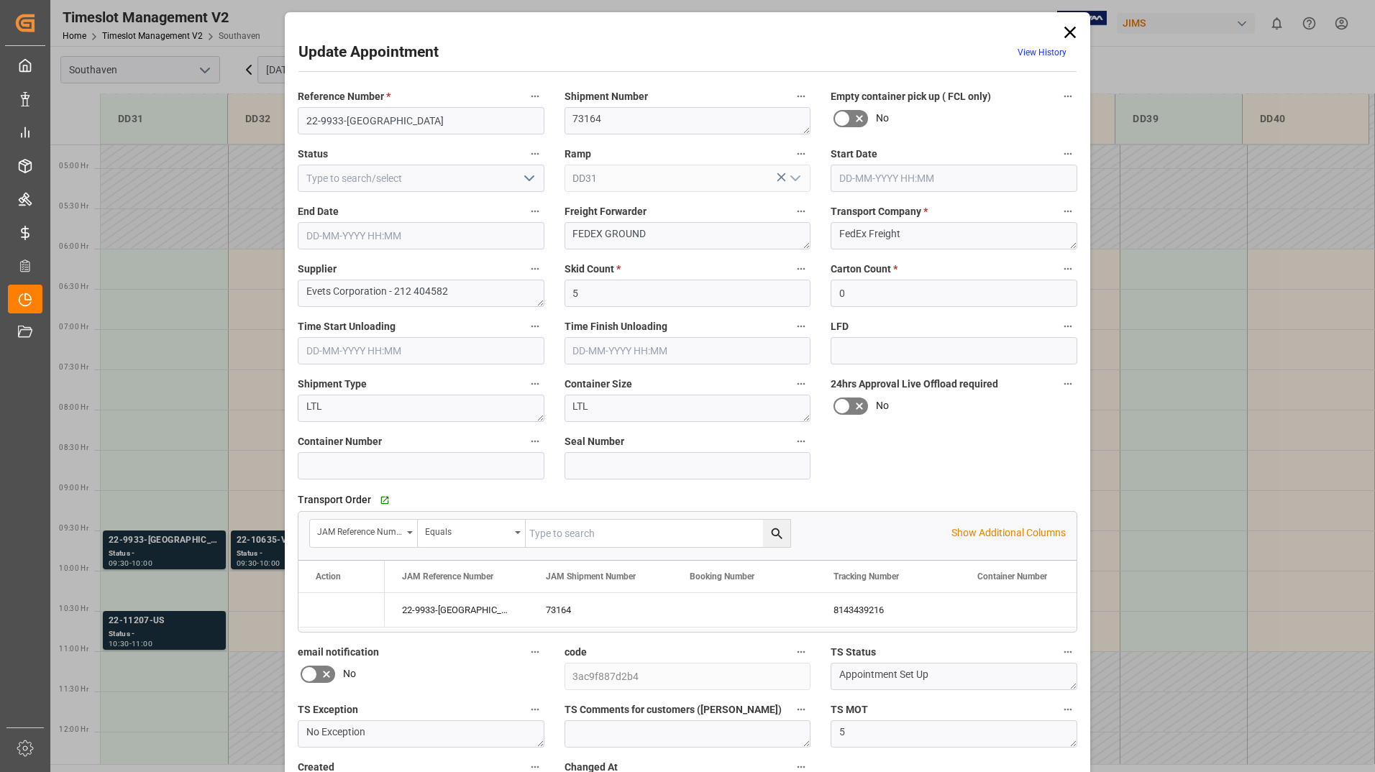
type input "[DATE] 09:30"
type input "[DATE] 10:00"
type input "[DATE] 15:59"
drag, startPoint x: 301, startPoint y: 121, endPoint x: 374, endPoint y: 112, distance: 73.2
click at [377, 111] on input "22-9933-[GEOGRAPHIC_DATA]" at bounding box center [421, 120] width 247 height 27
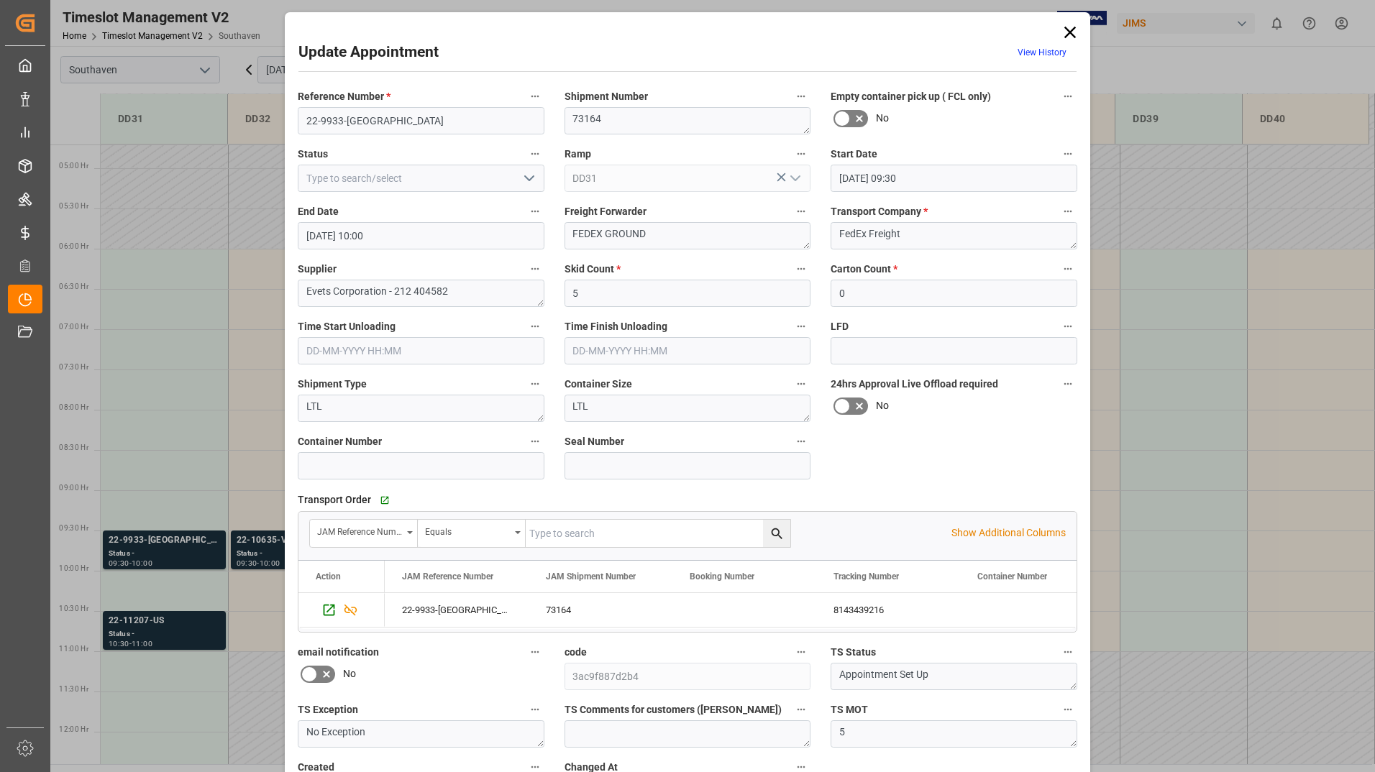
click at [1068, 37] on icon at bounding box center [1070, 32] width 20 height 20
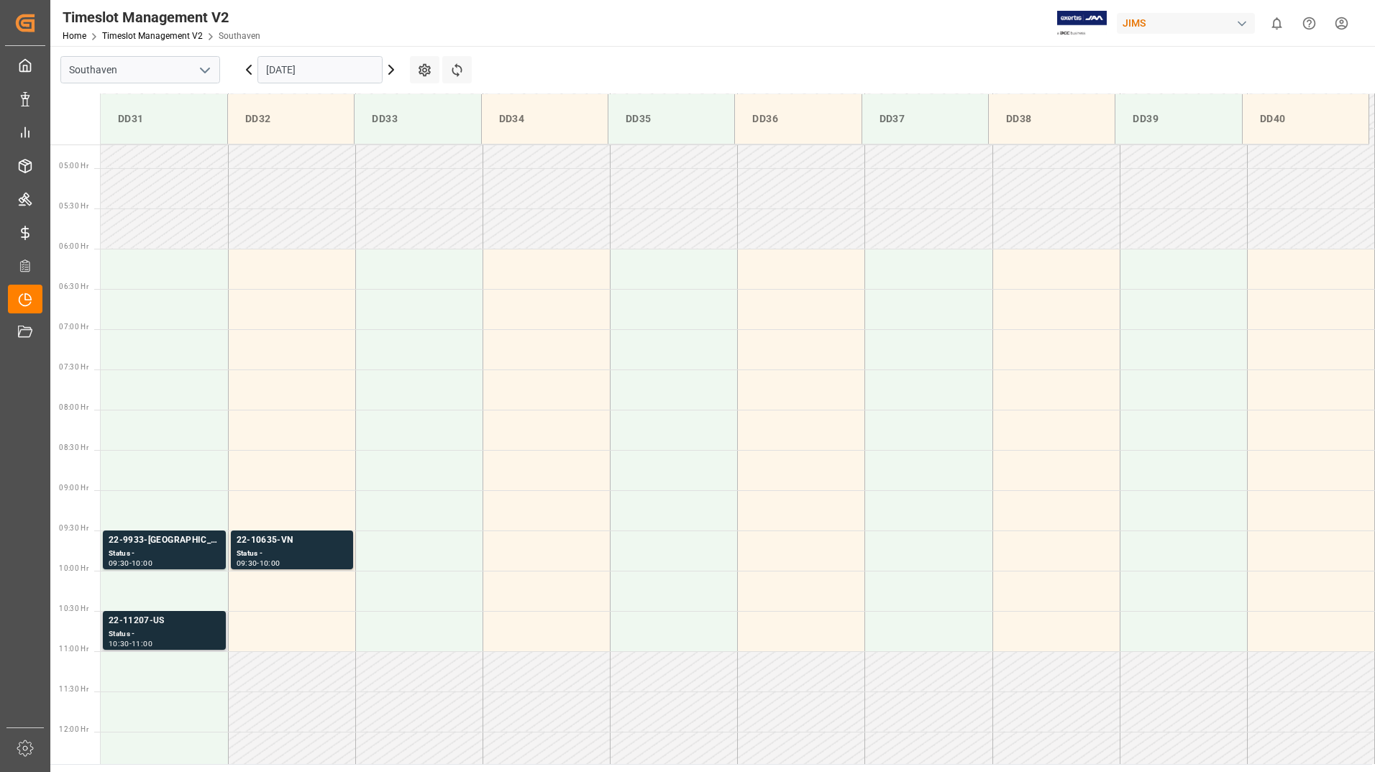
click at [156, 636] on div "Status -" at bounding box center [164, 634] width 111 height 12
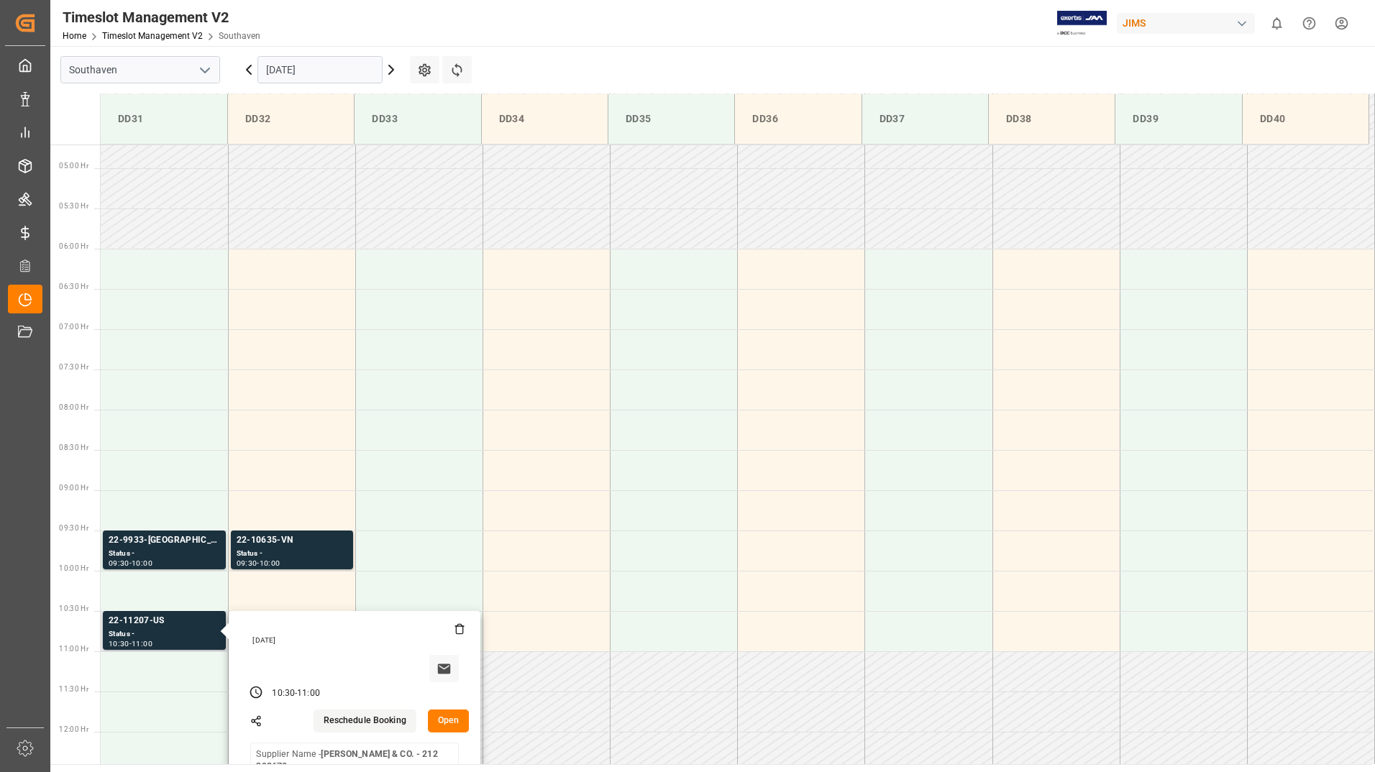
click at [448, 727] on button "Open" at bounding box center [449, 721] width 42 height 23
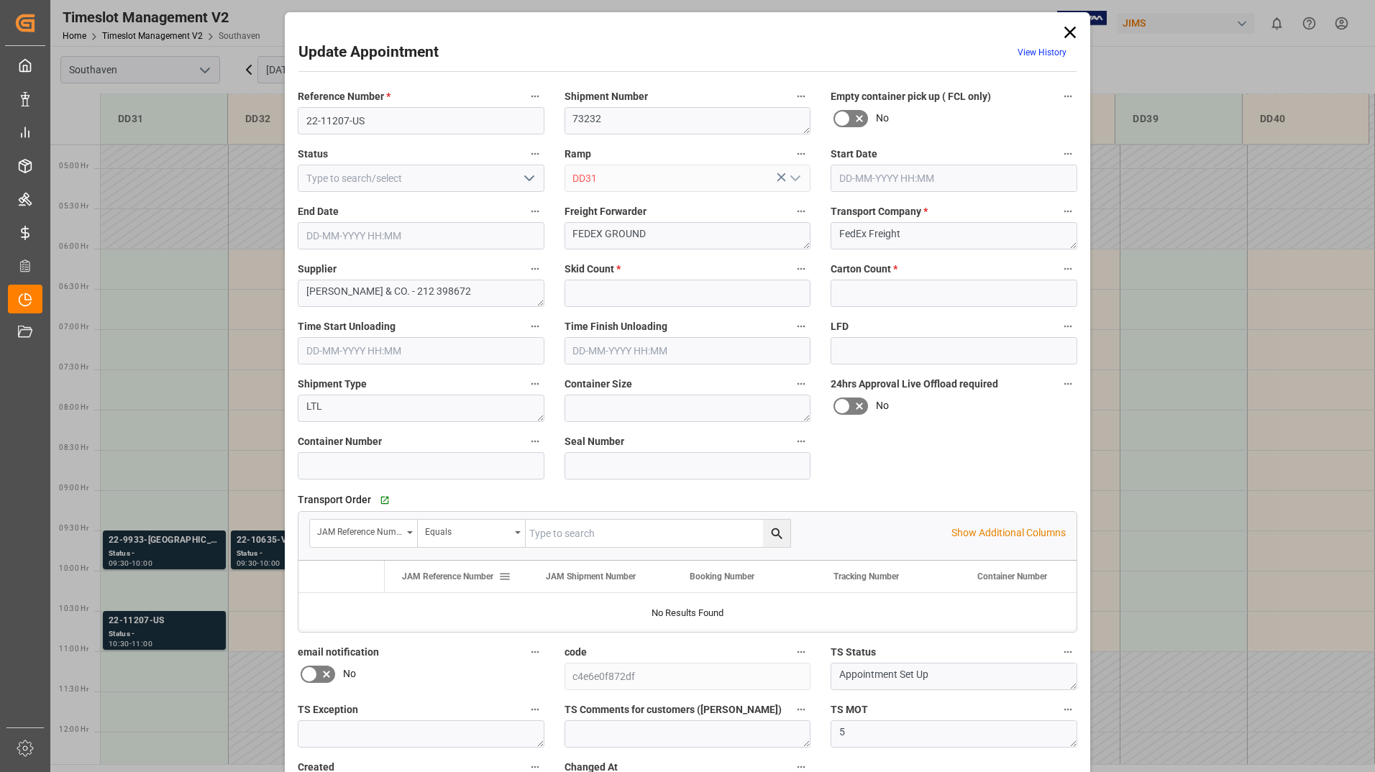
type input "1"
type input "0"
type input "[DATE] 10:30"
type input "[DATE] 11:00"
type input "[DATE] 16:45"
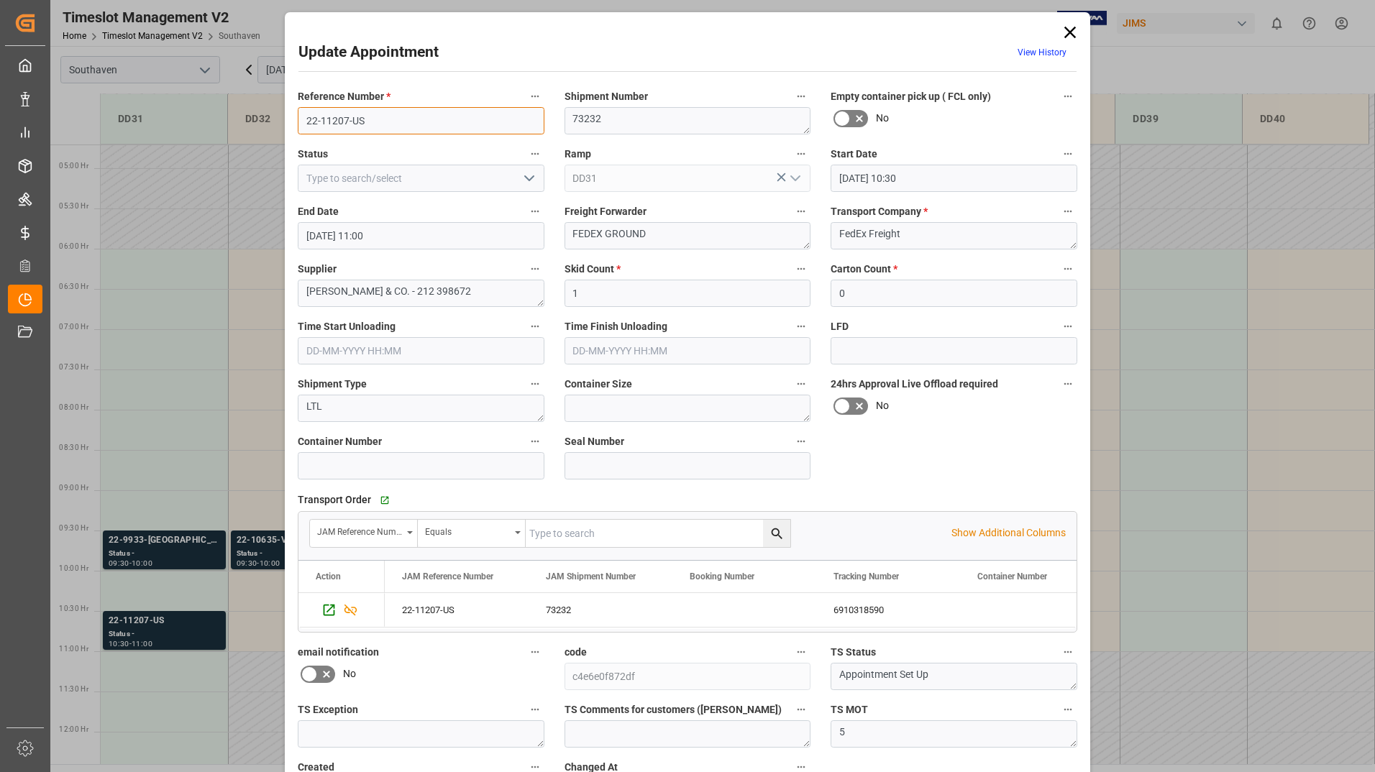
drag, startPoint x: 297, startPoint y: 119, endPoint x: 371, endPoint y: 116, distance: 74.1
click at [371, 116] on input "22-11207-US" at bounding box center [421, 120] width 247 height 27
click at [1070, 29] on icon at bounding box center [1070, 33] width 12 height 12
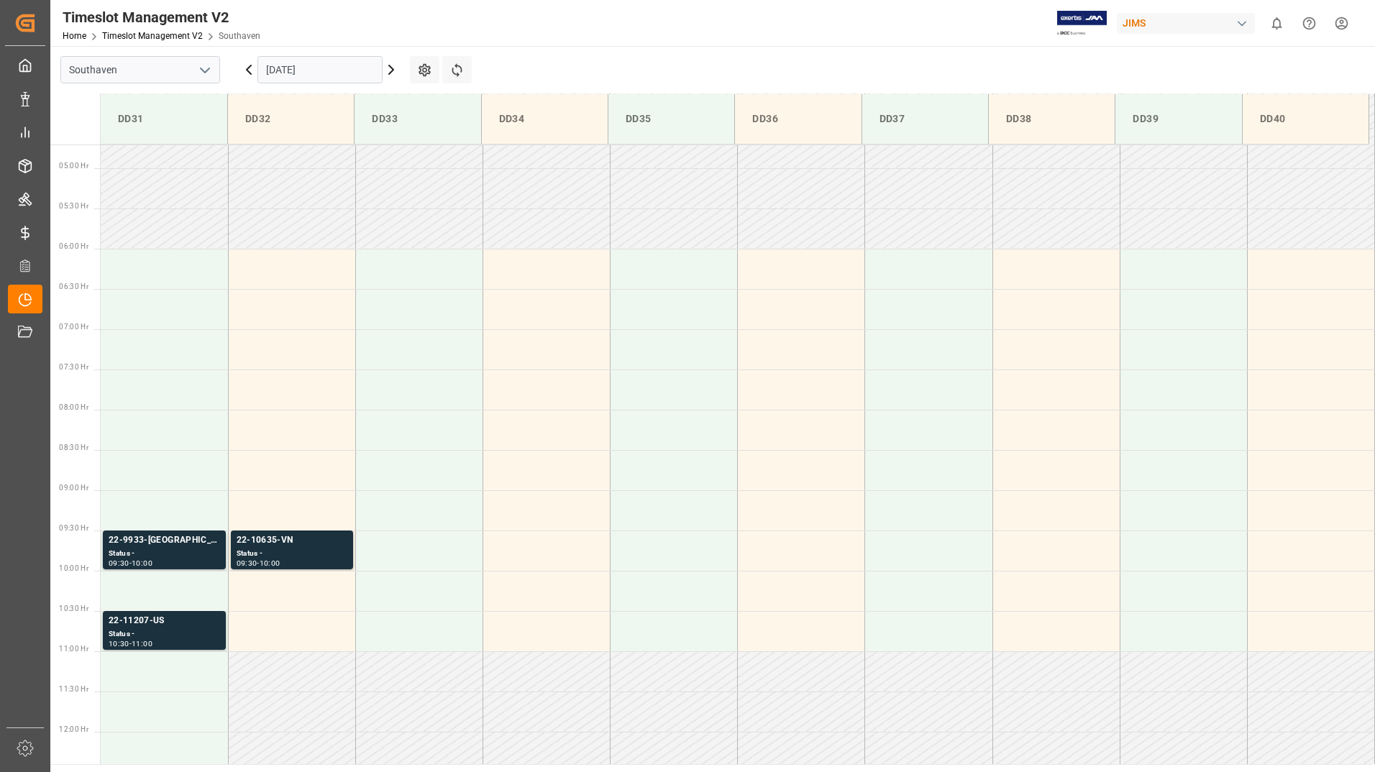
click at [345, 74] on input "[DATE]" at bounding box center [319, 69] width 125 height 27
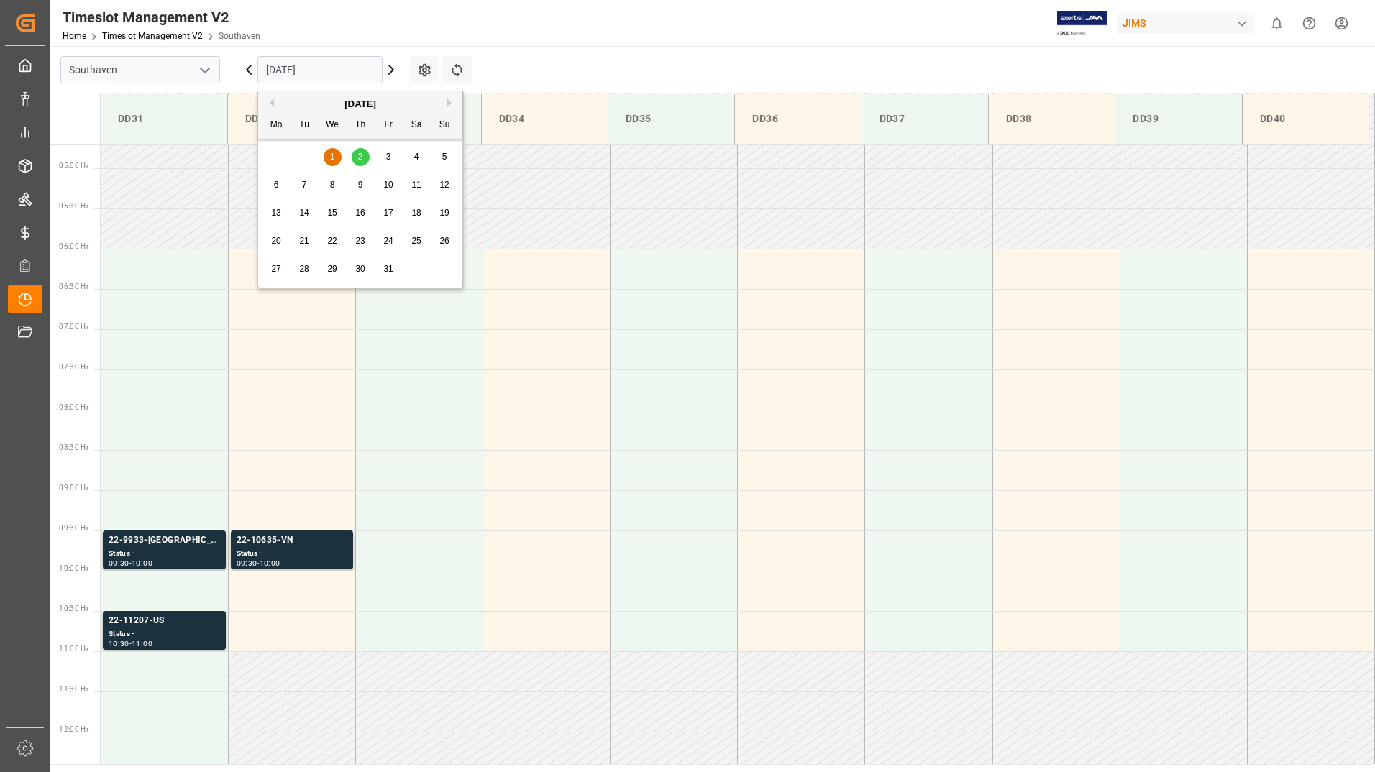
click at [364, 157] on div "2" at bounding box center [361, 157] width 18 height 17
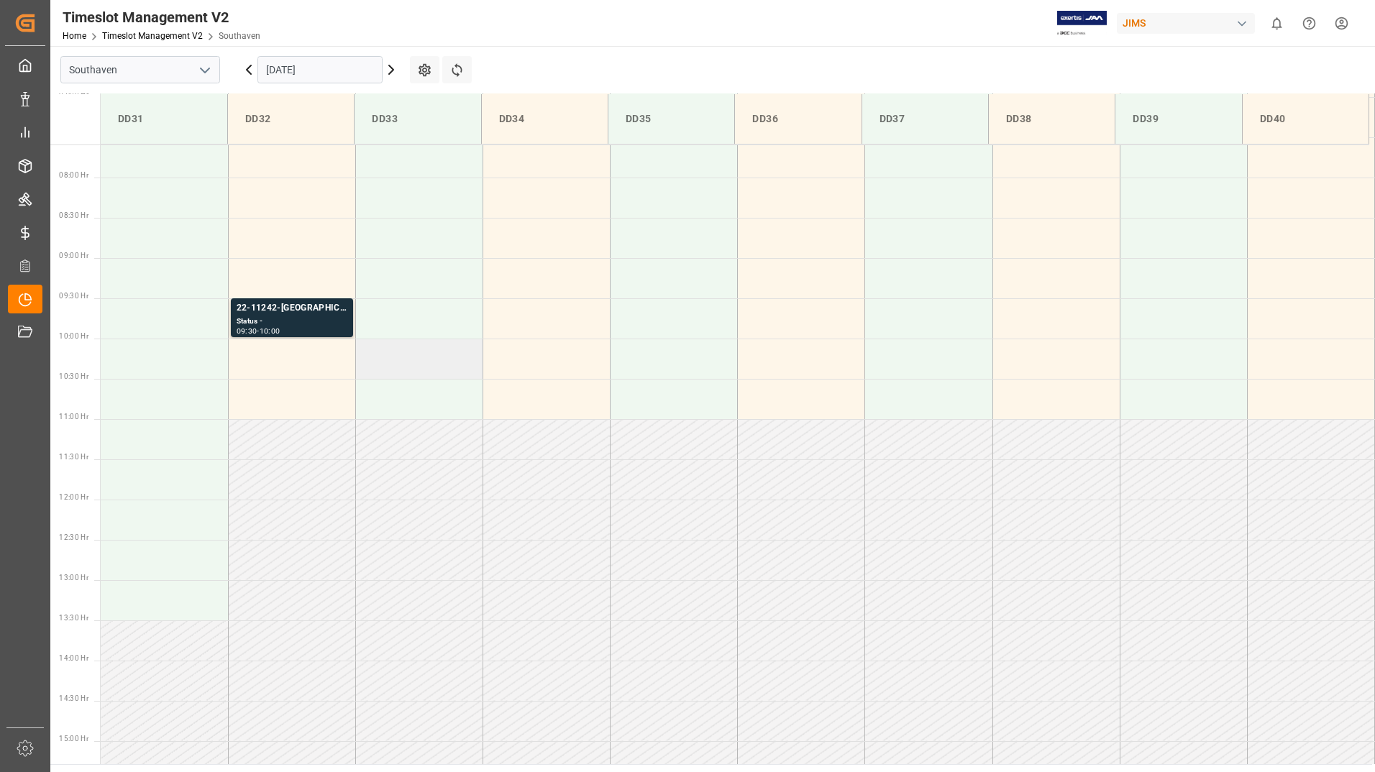
scroll to position [606, 0]
click at [306, 318] on div "22-11242-[GEOGRAPHIC_DATA]" at bounding box center [292, 313] width 111 height 14
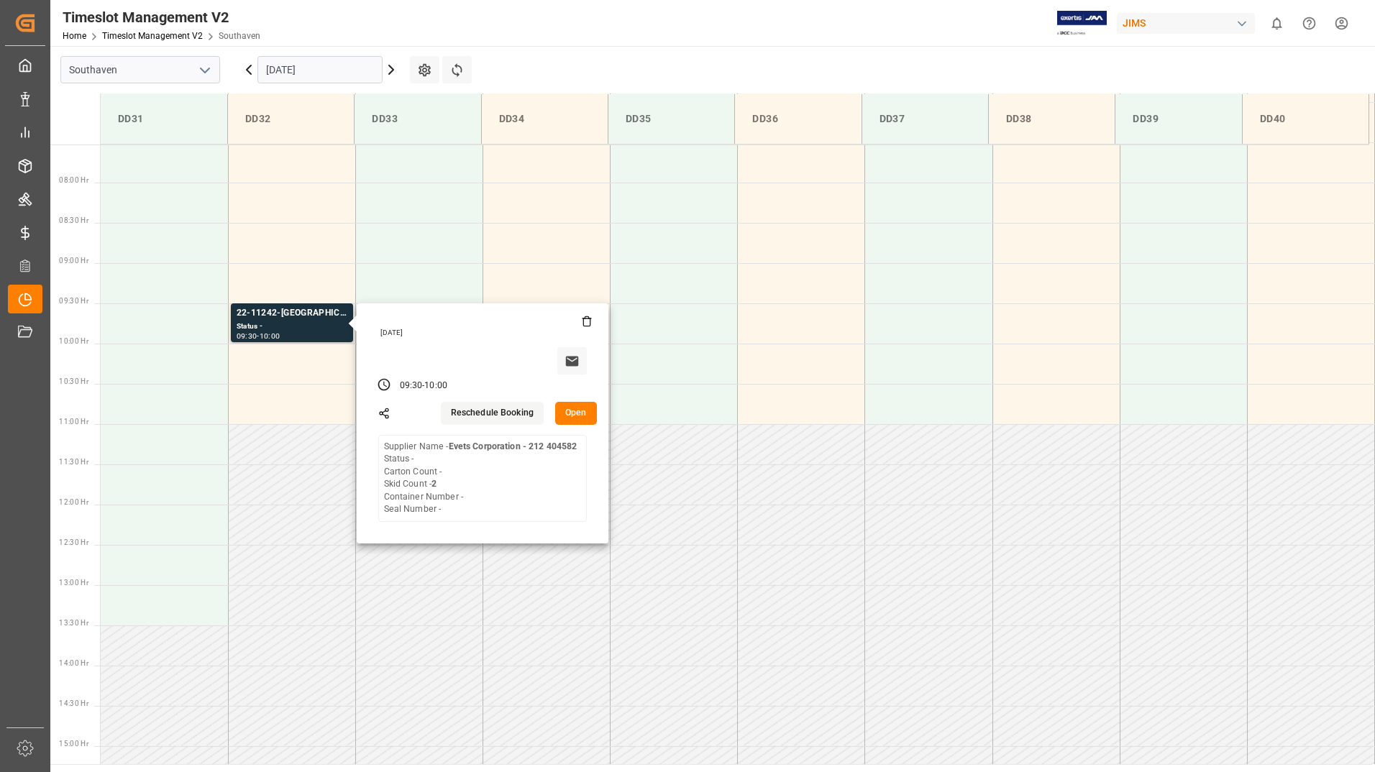
click at [354, 65] on input "[DATE]" at bounding box center [319, 69] width 125 height 27
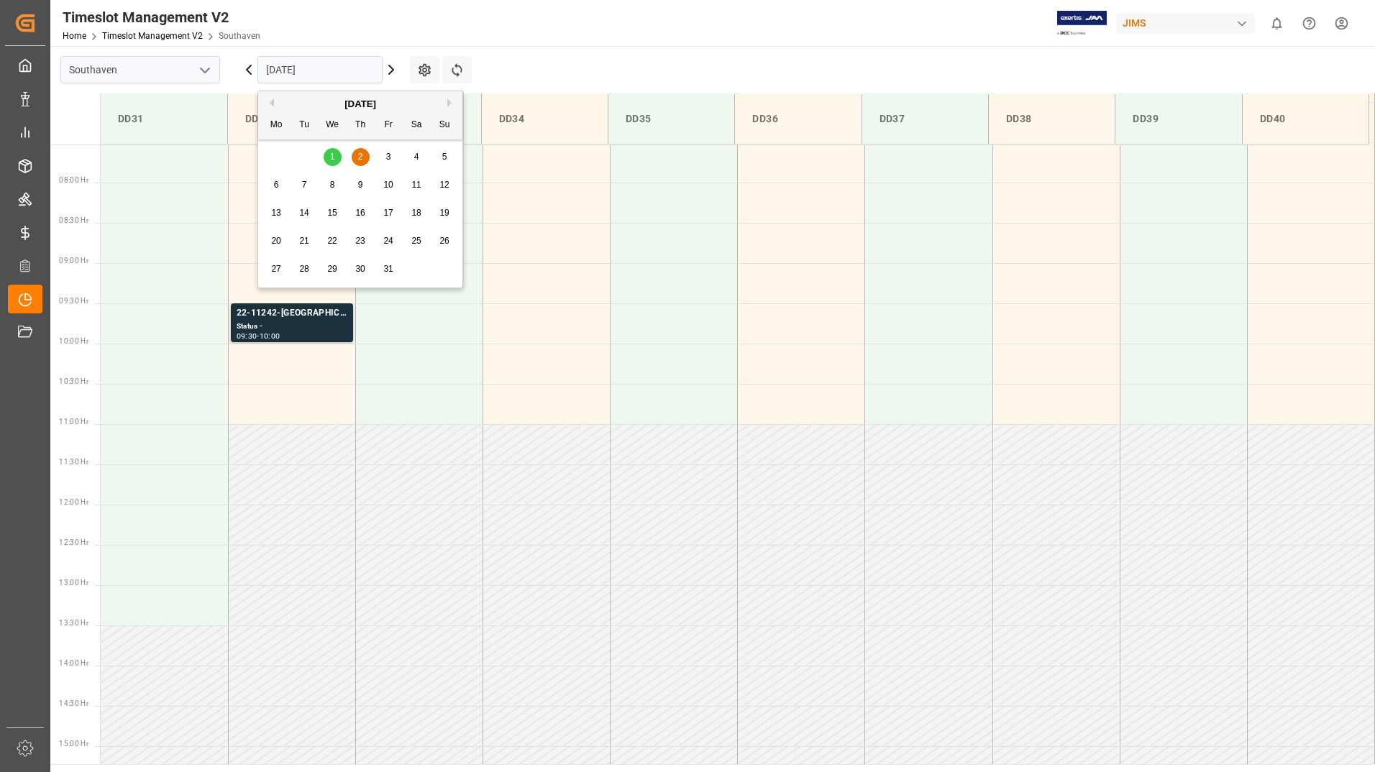
click at [332, 155] on span "1" at bounding box center [332, 157] width 5 height 10
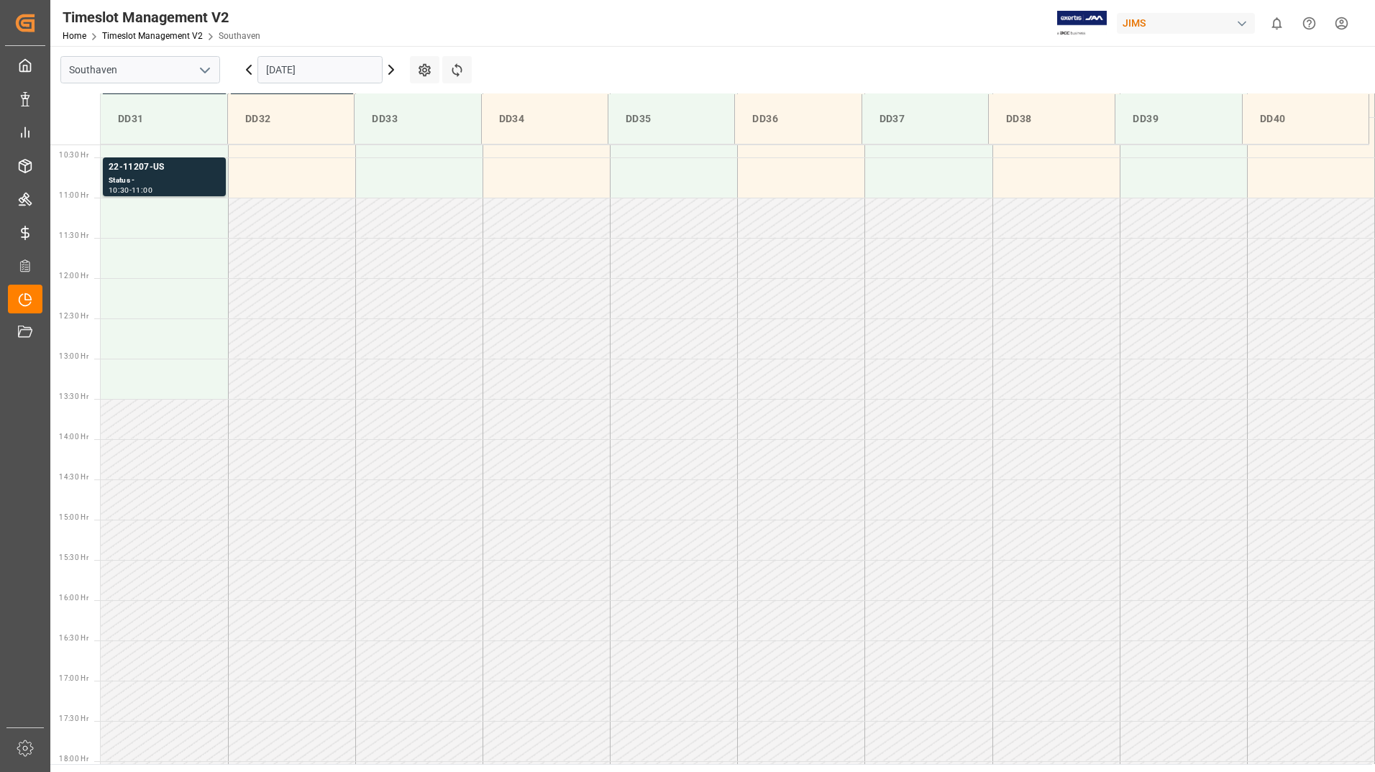
scroll to position [462, 0]
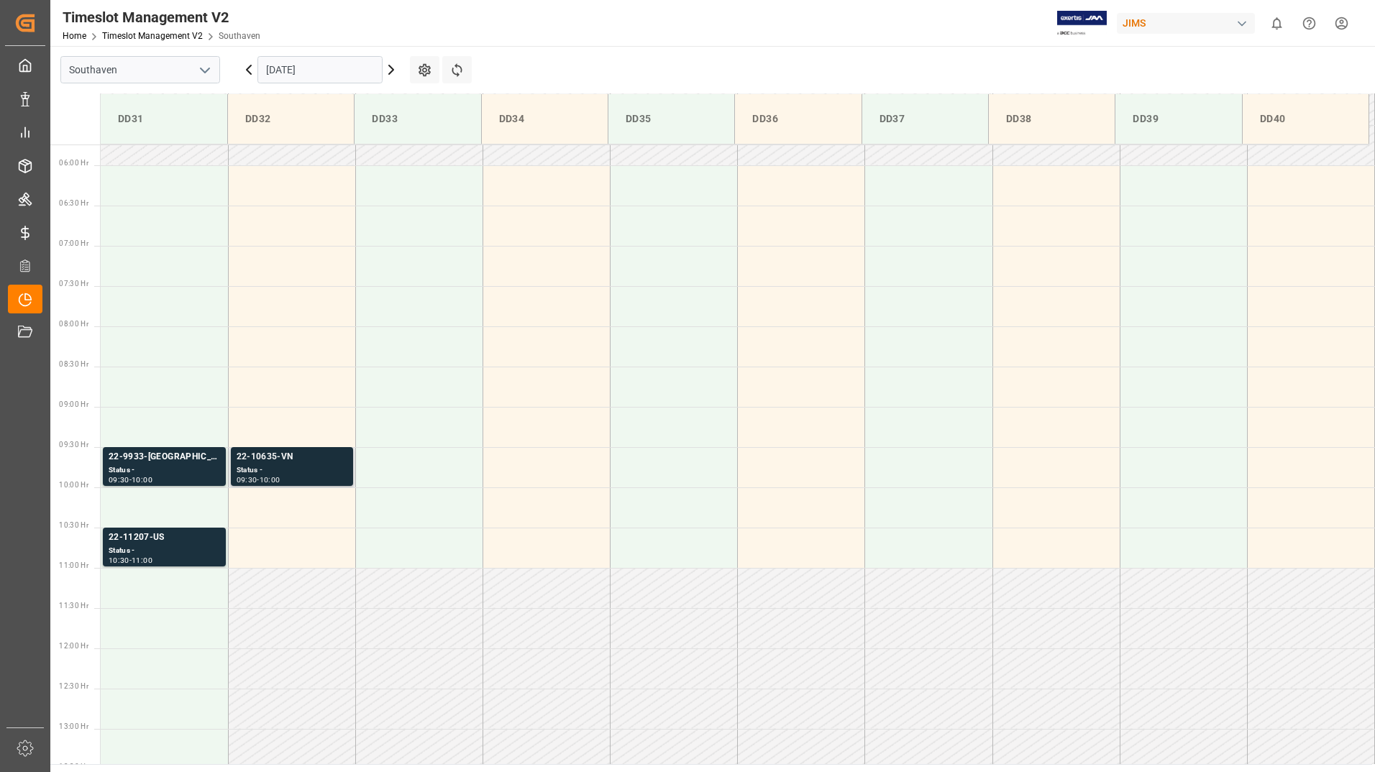
click at [313, 480] on div "09:30 - 10:00" at bounding box center [292, 481] width 111 height 8
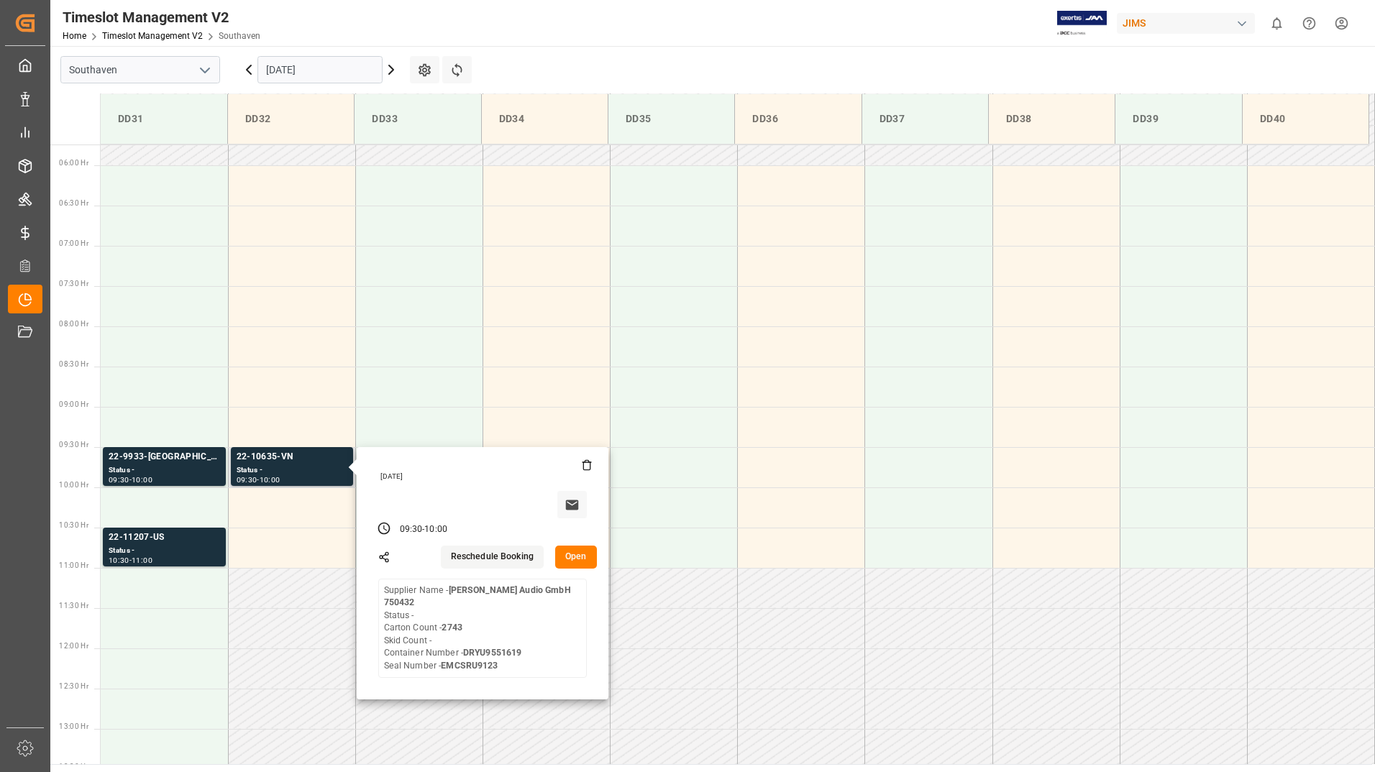
click at [571, 554] on button "Open" at bounding box center [576, 557] width 42 height 23
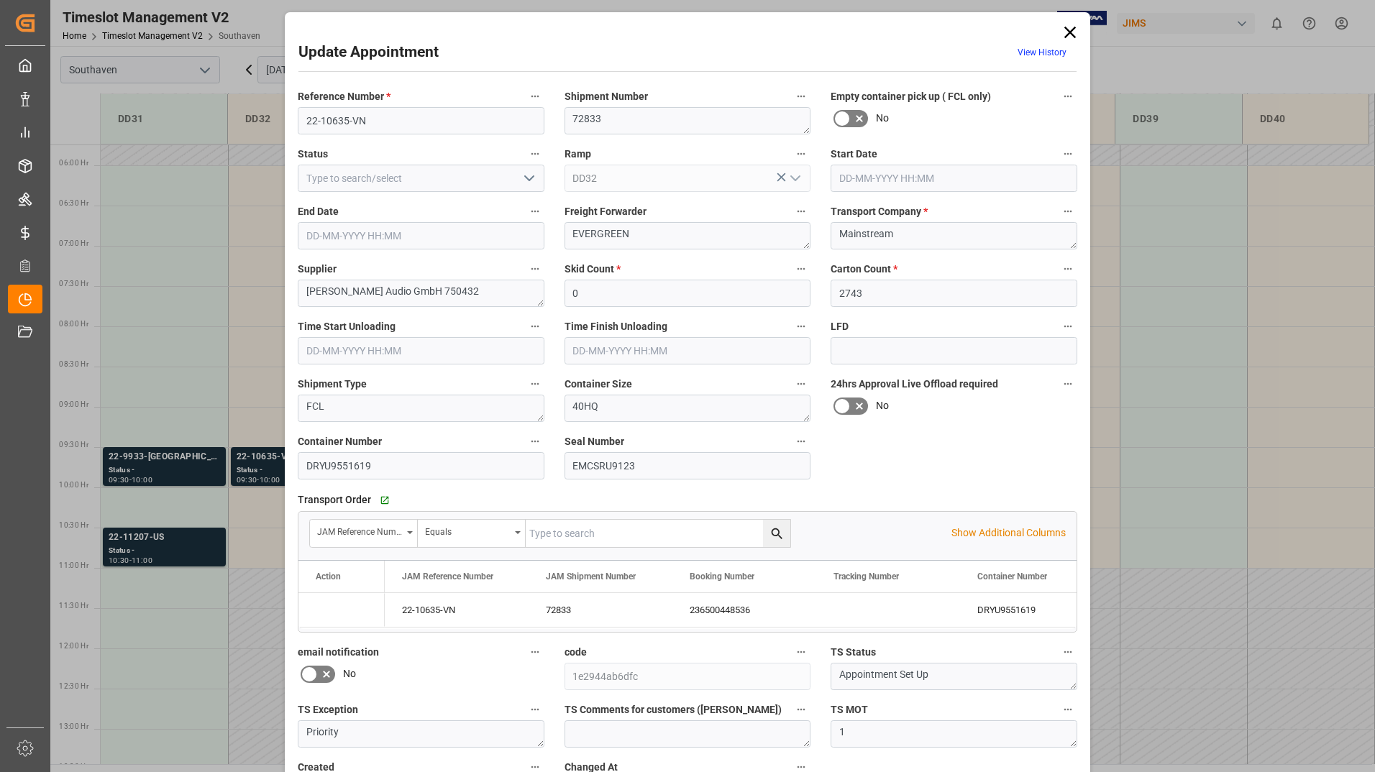
type input "[DATE] 09:30"
type input "[DATE] 10:00"
type input "[DATE] 12:47"
click at [1066, 36] on icon at bounding box center [1070, 32] width 20 height 20
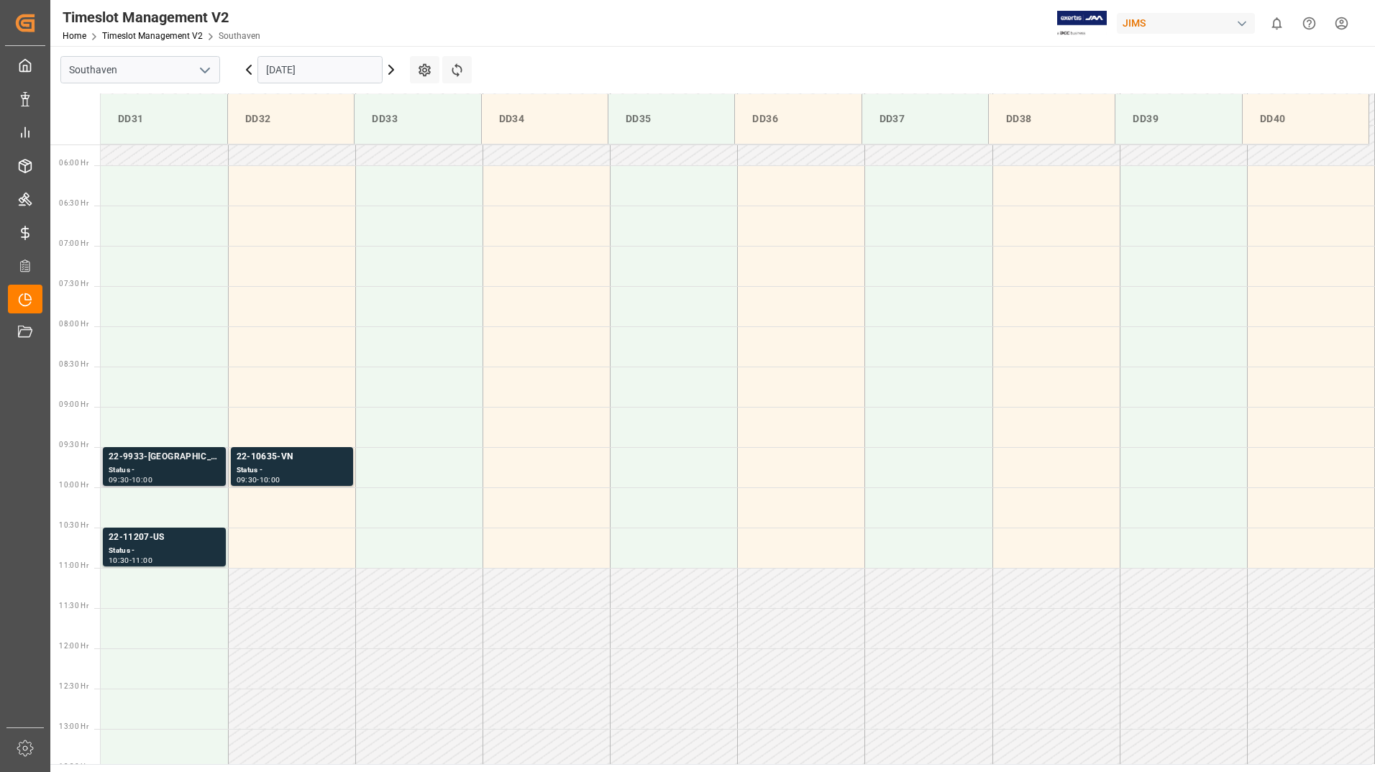
click at [152, 470] on div "Status -" at bounding box center [164, 470] width 111 height 12
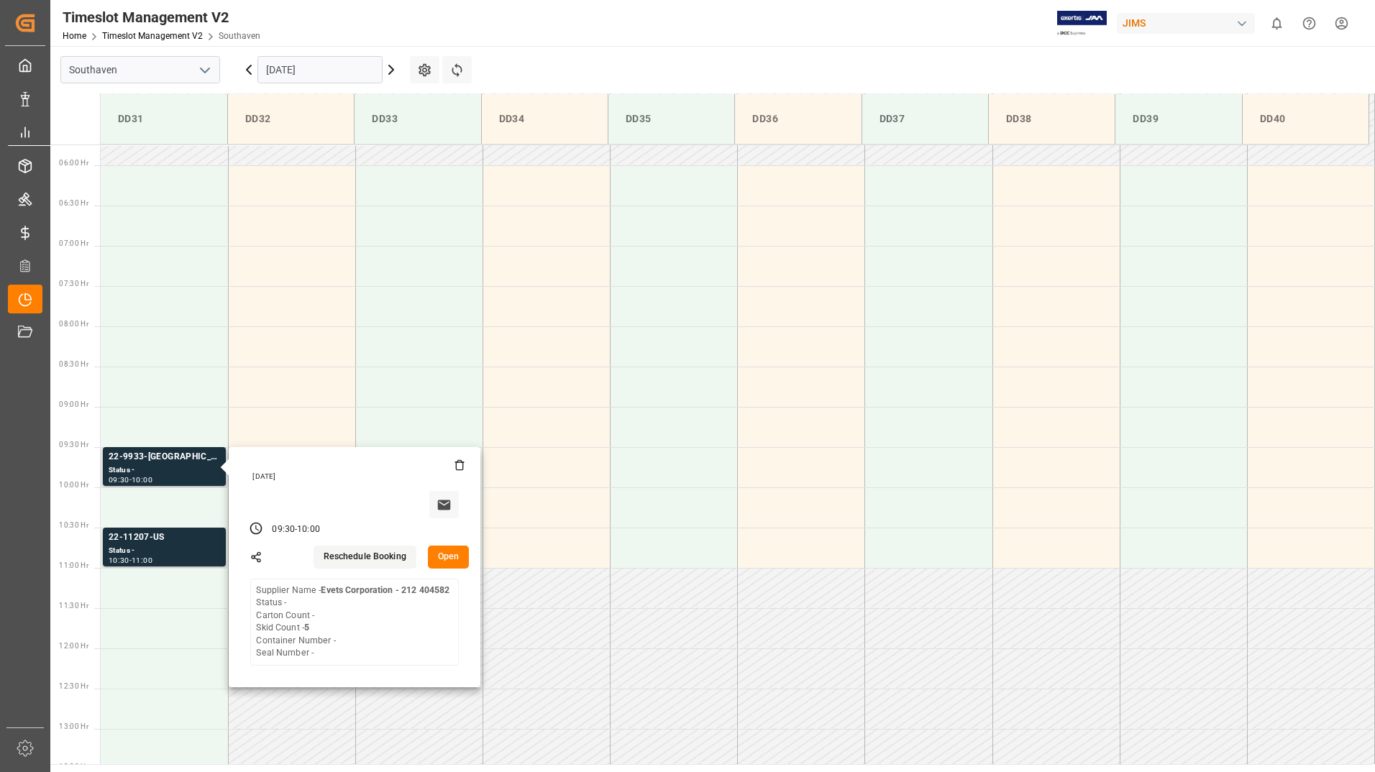
click at [444, 554] on button "Open" at bounding box center [449, 557] width 42 height 23
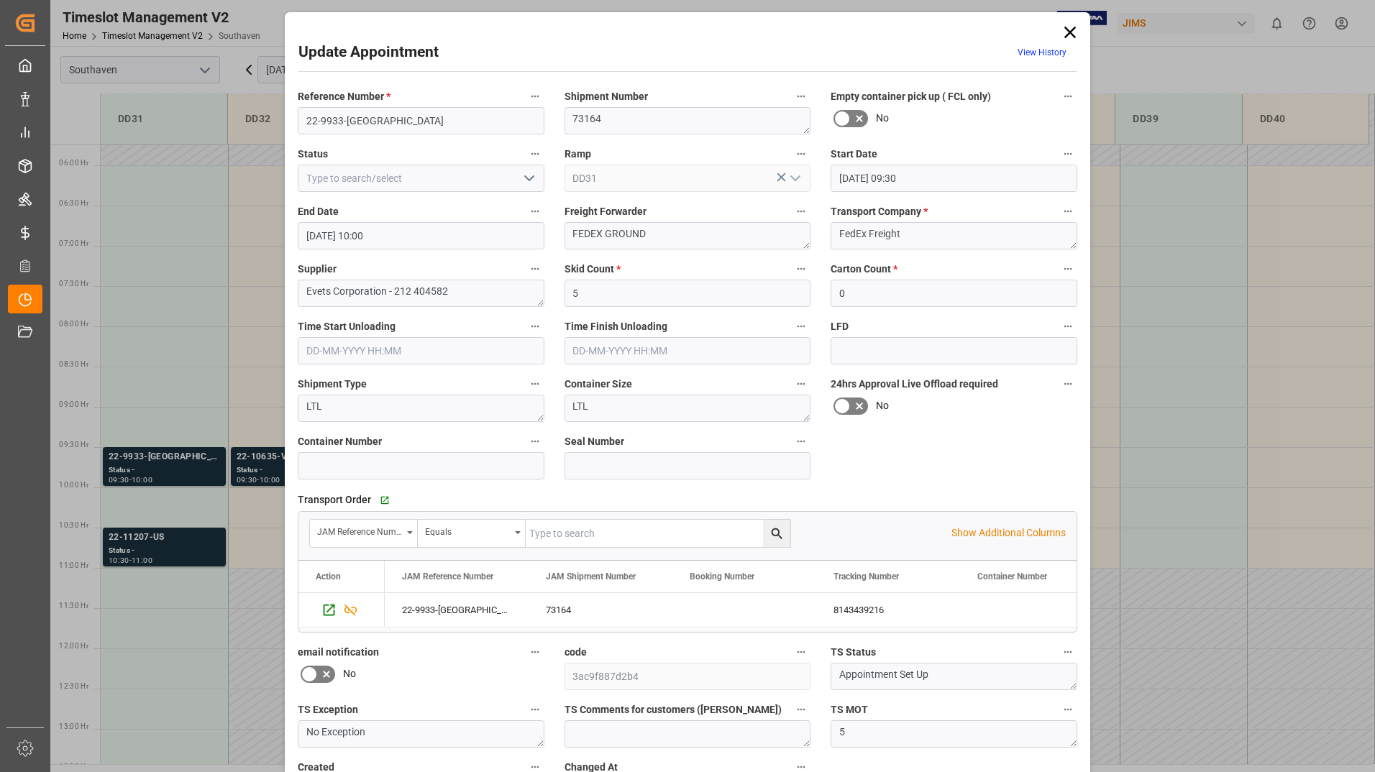
click at [1073, 33] on icon at bounding box center [1070, 32] width 20 height 20
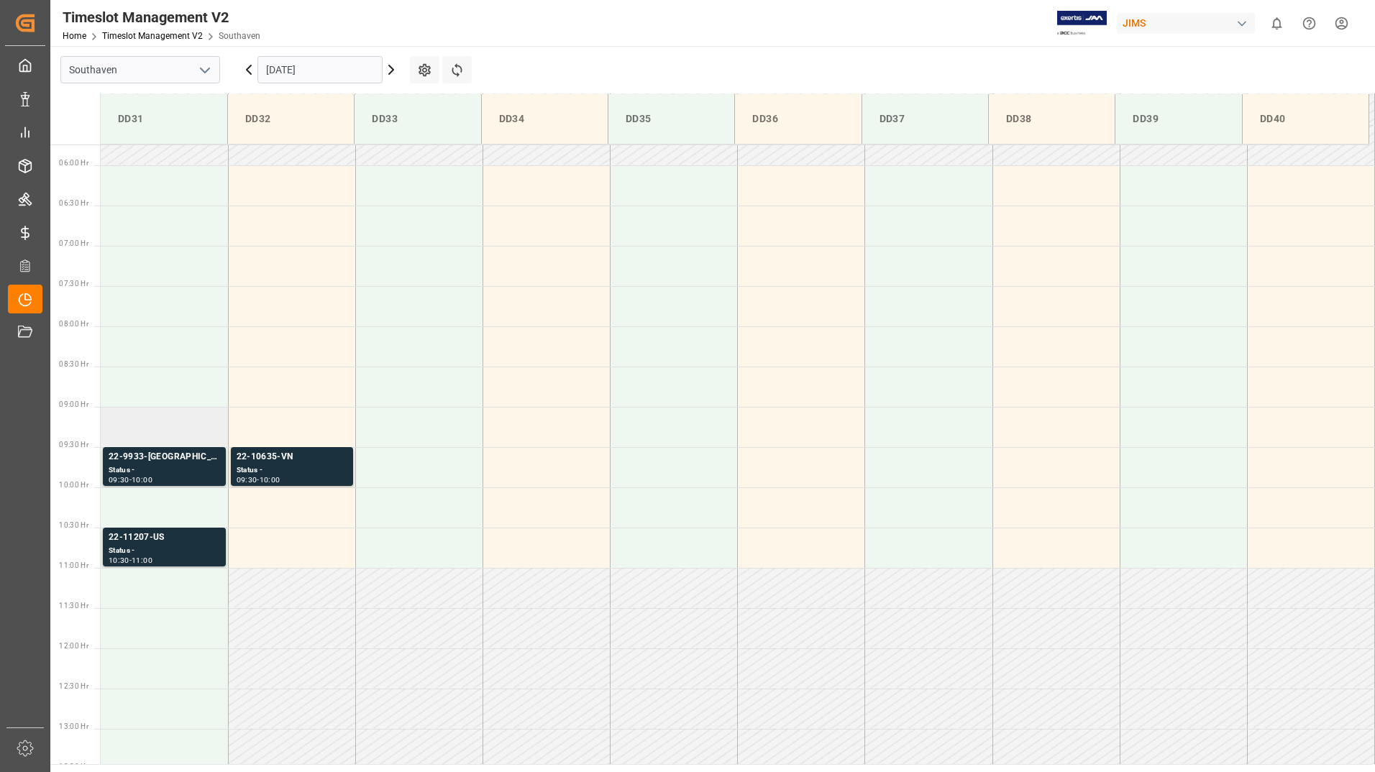
click at [150, 438] on td at bounding box center [164, 427] width 127 height 40
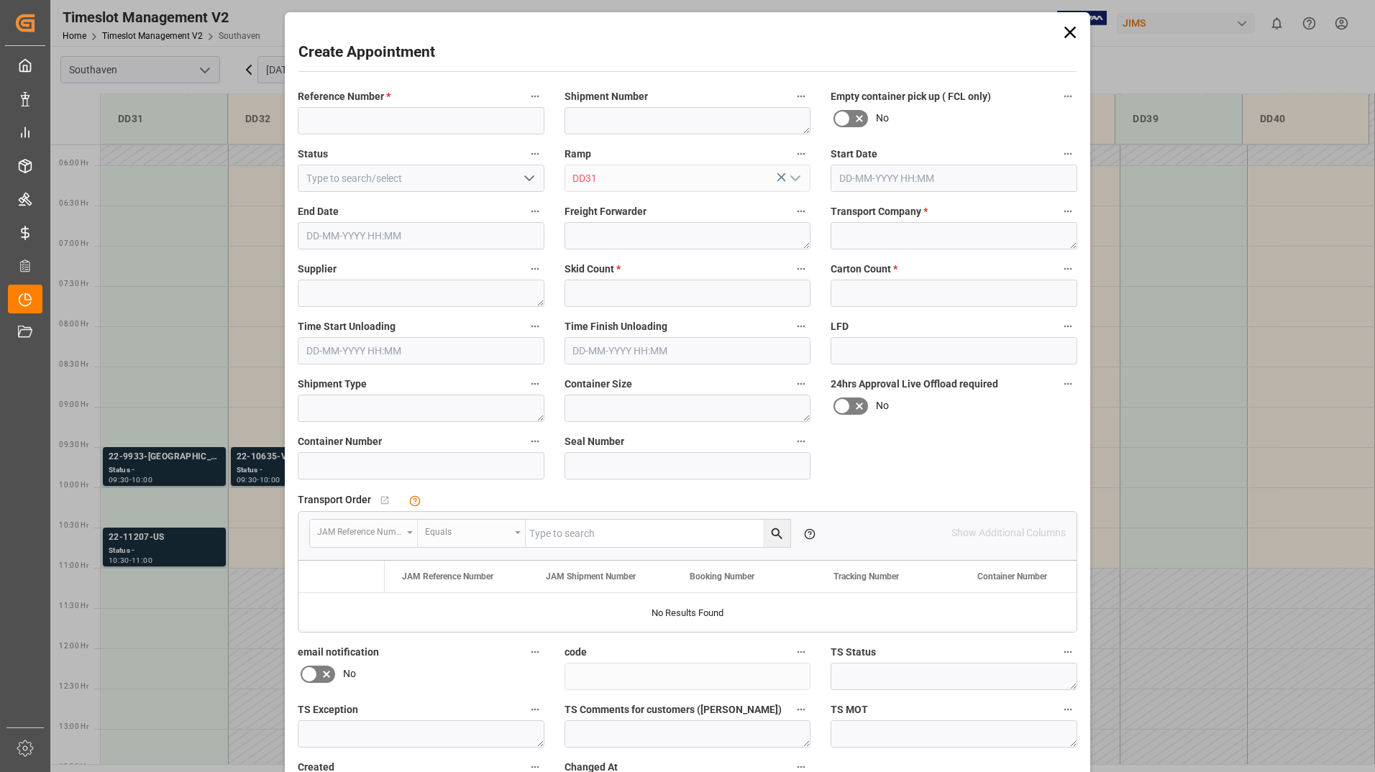
type input "[DATE] 09:00"
type input "[DATE] 09:30"
click at [153, 466] on div "Create Appointment Reference Number * Shipment Number Empty container pick up (…" at bounding box center [687, 386] width 1375 height 772
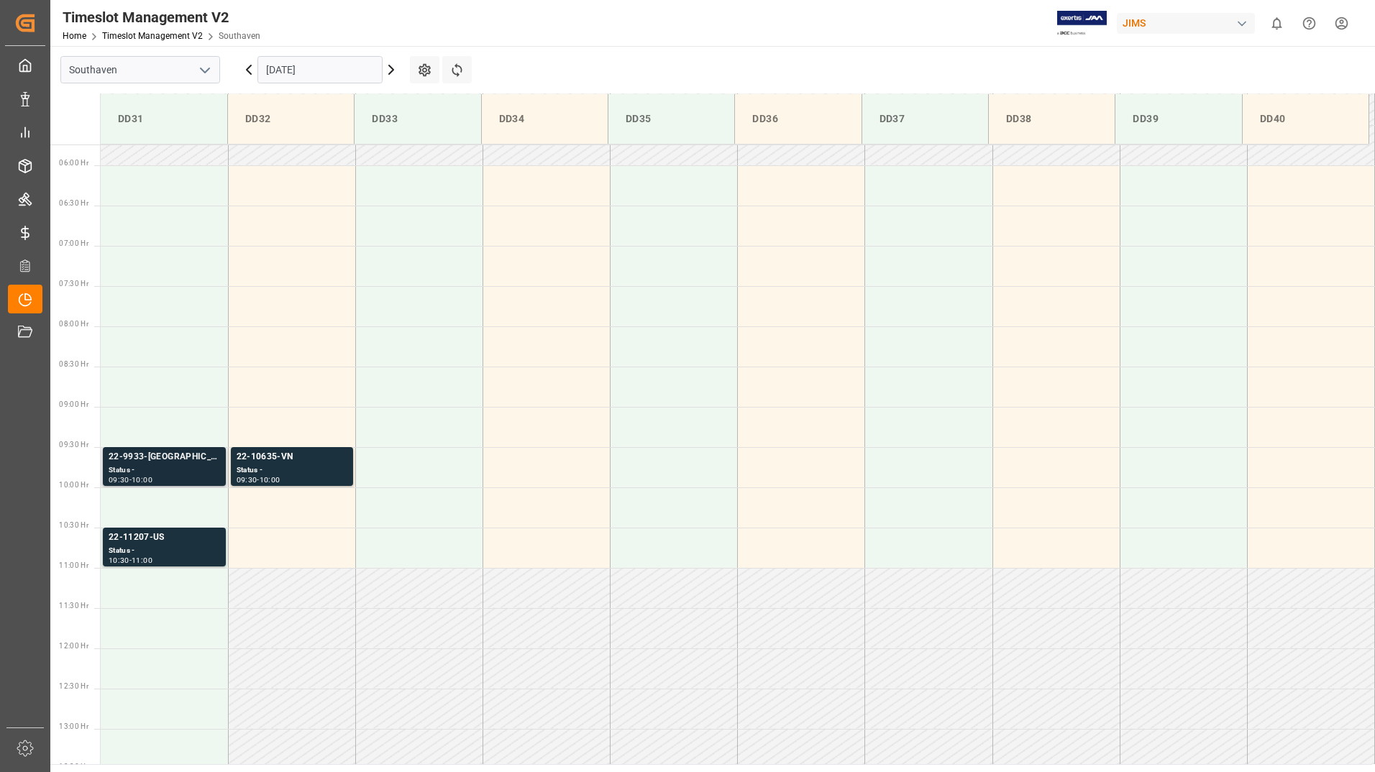
click at [196, 465] on div "Status -" at bounding box center [164, 470] width 111 height 12
click at [184, 551] on div "Status -" at bounding box center [164, 551] width 111 height 12
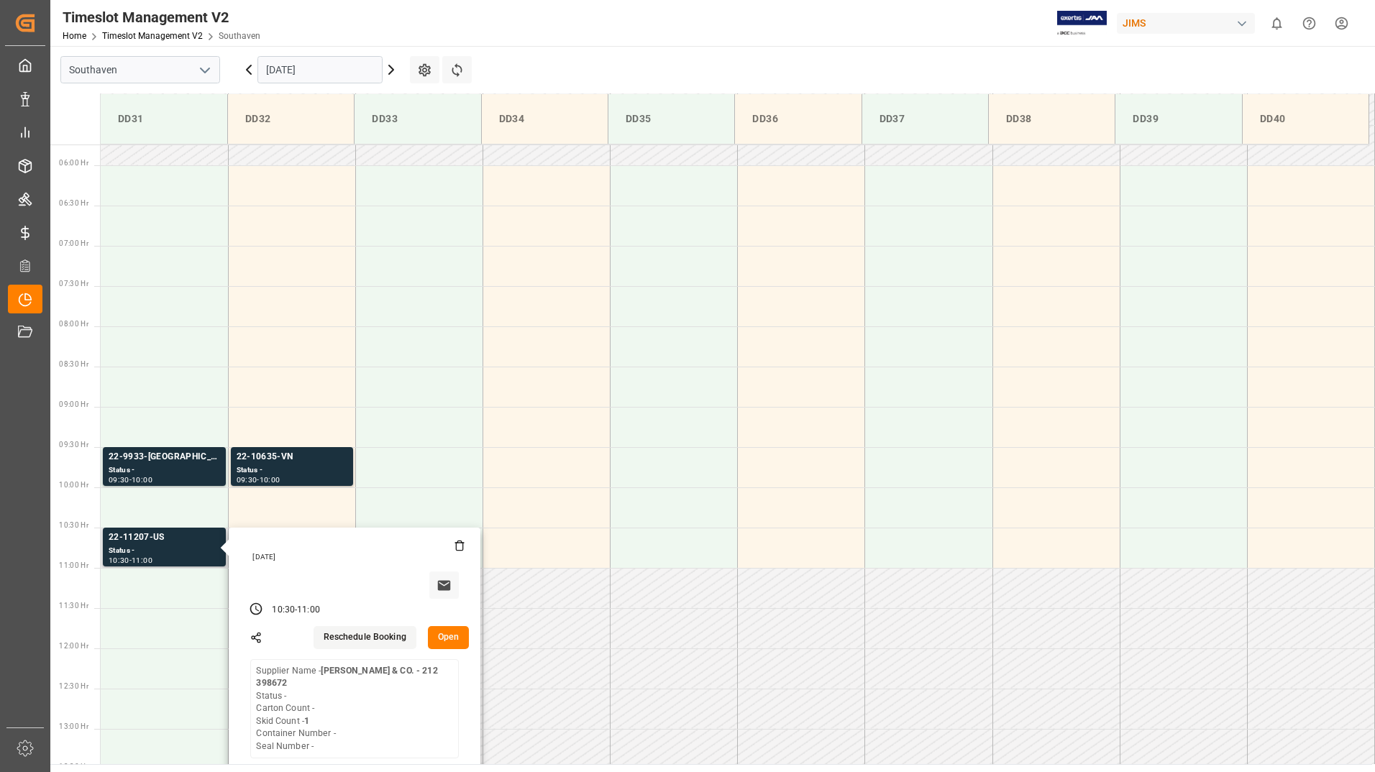
click at [434, 633] on button "Open" at bounding box center [449, 637] width 42 height 23
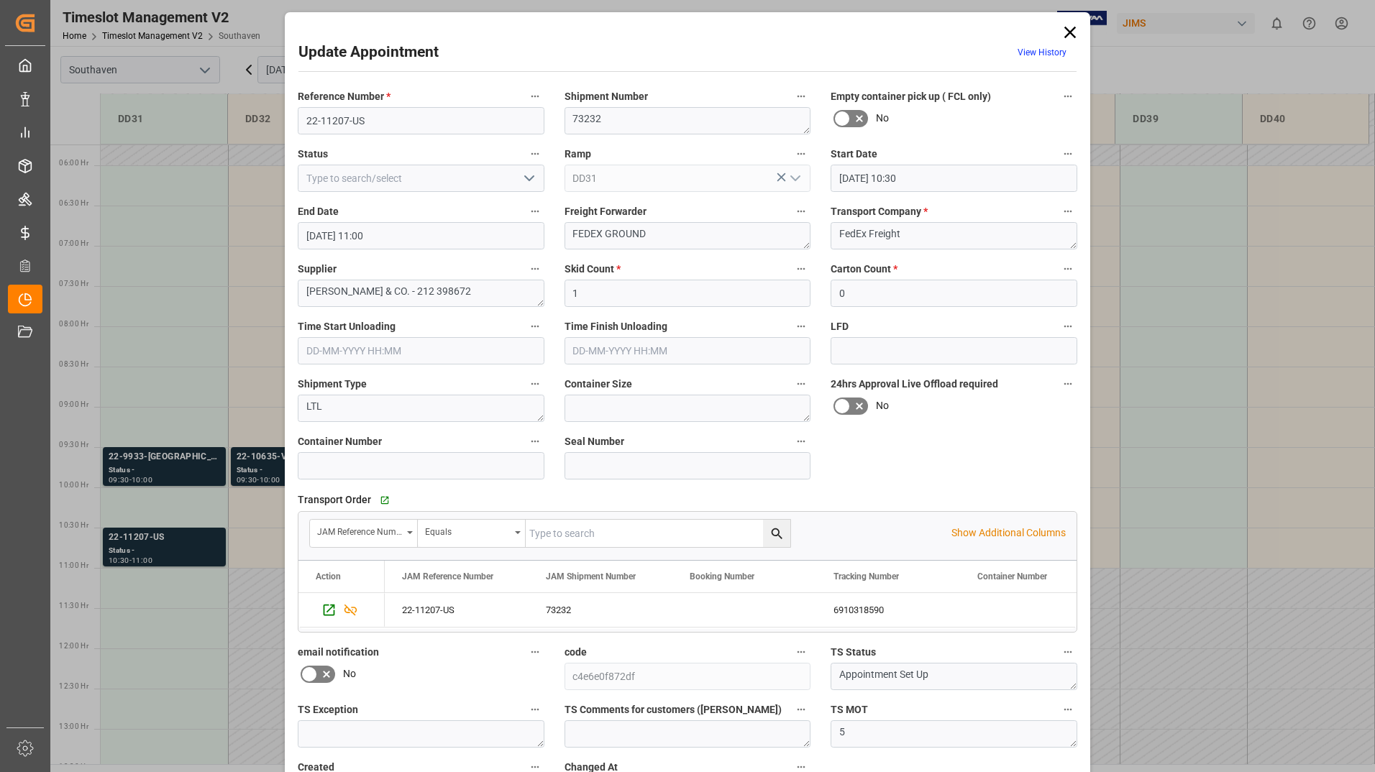
click at [1064, 29] on icon at bounding box center [1070, 33] width 12 height 12
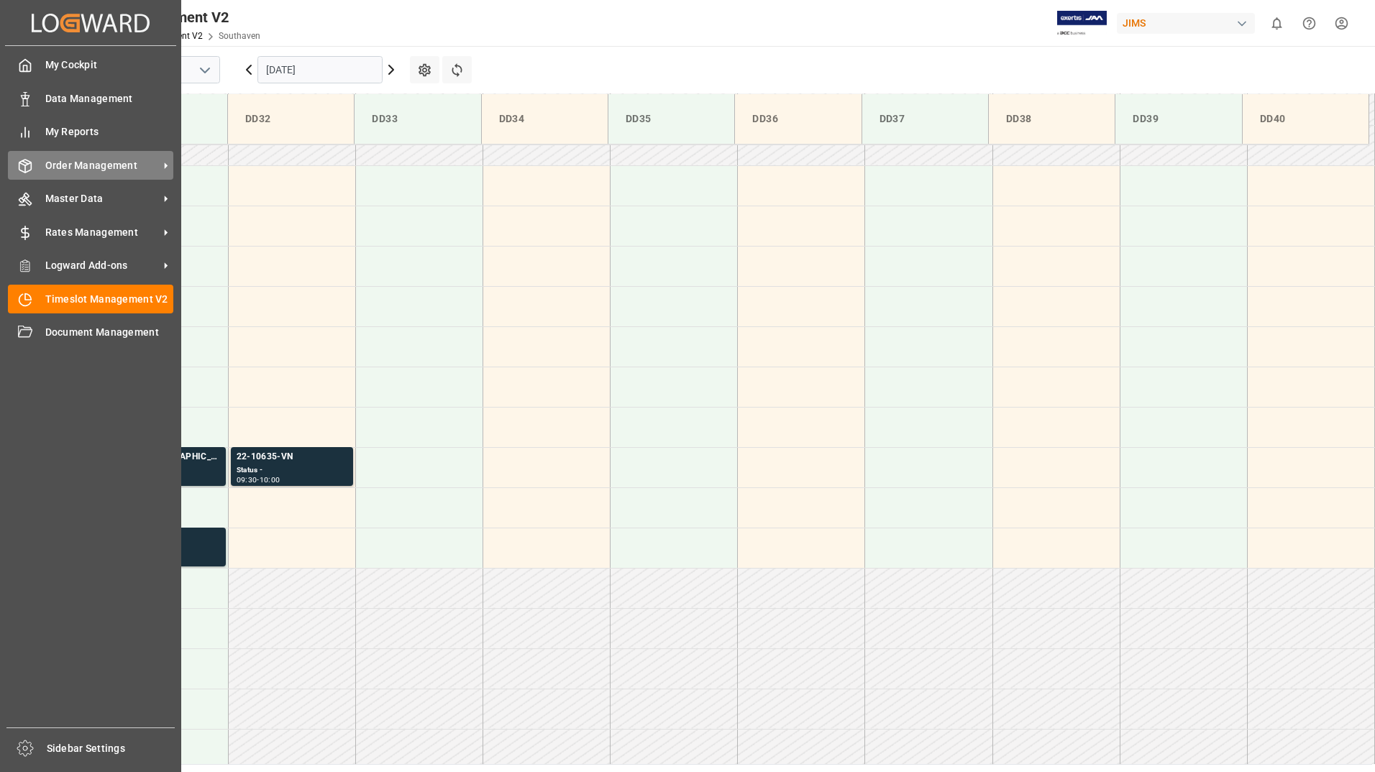
click at [79, 173] on div "Order Management Order Management" at bounding box center [90, 165] width 165 height 28
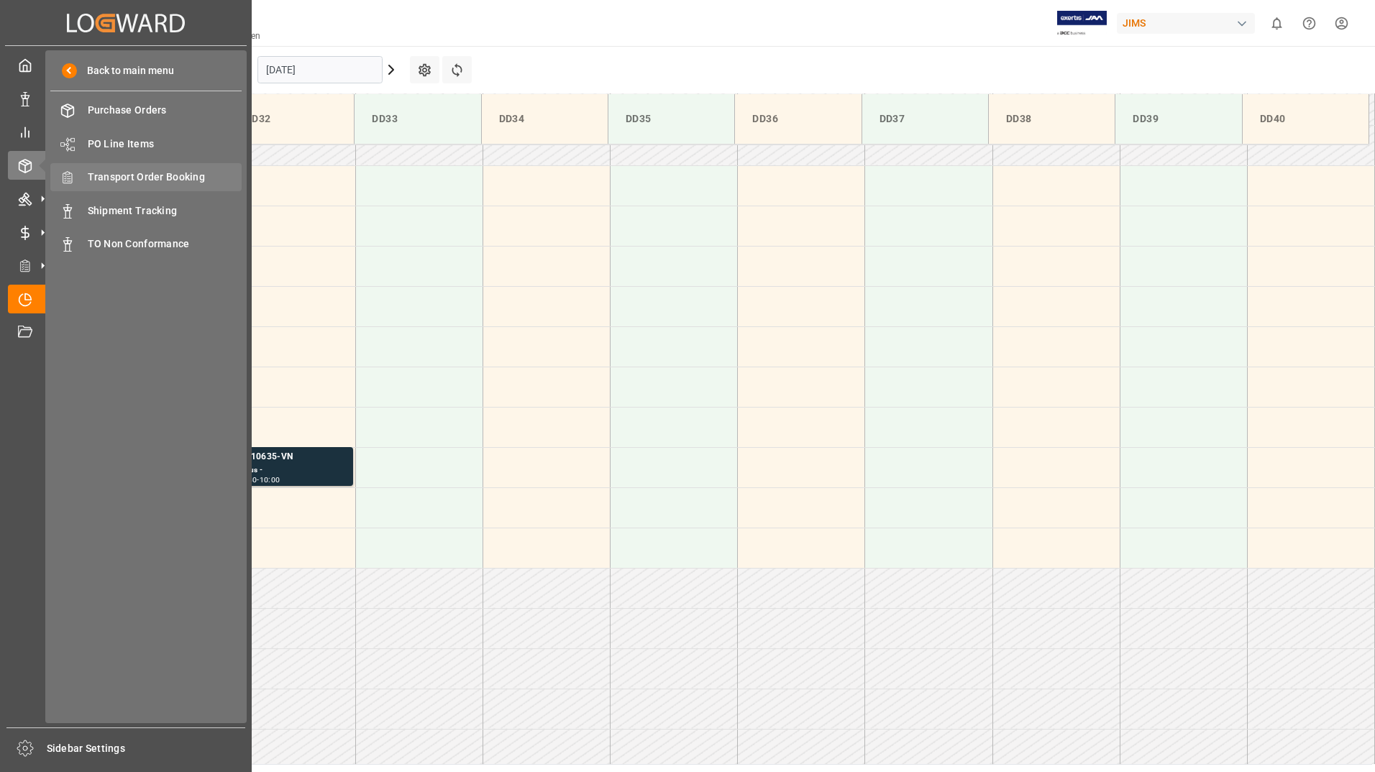
click at [152, 174] on span "Transport Order Booking" at bounding box center [165, 177] width 155 height 15
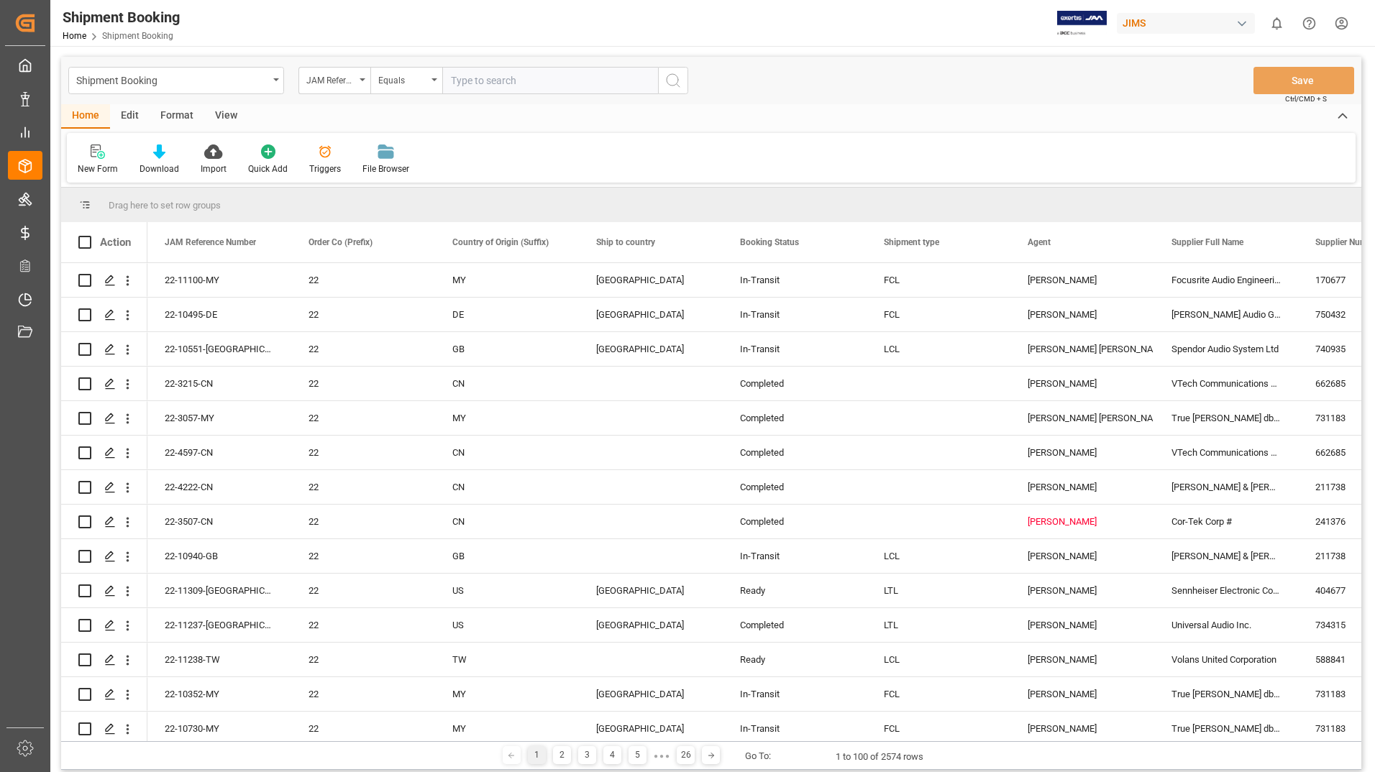
click at [500, 73] on input "text" at bounding box center [550, 80] width 216 height 27
type input "22-11207-us"
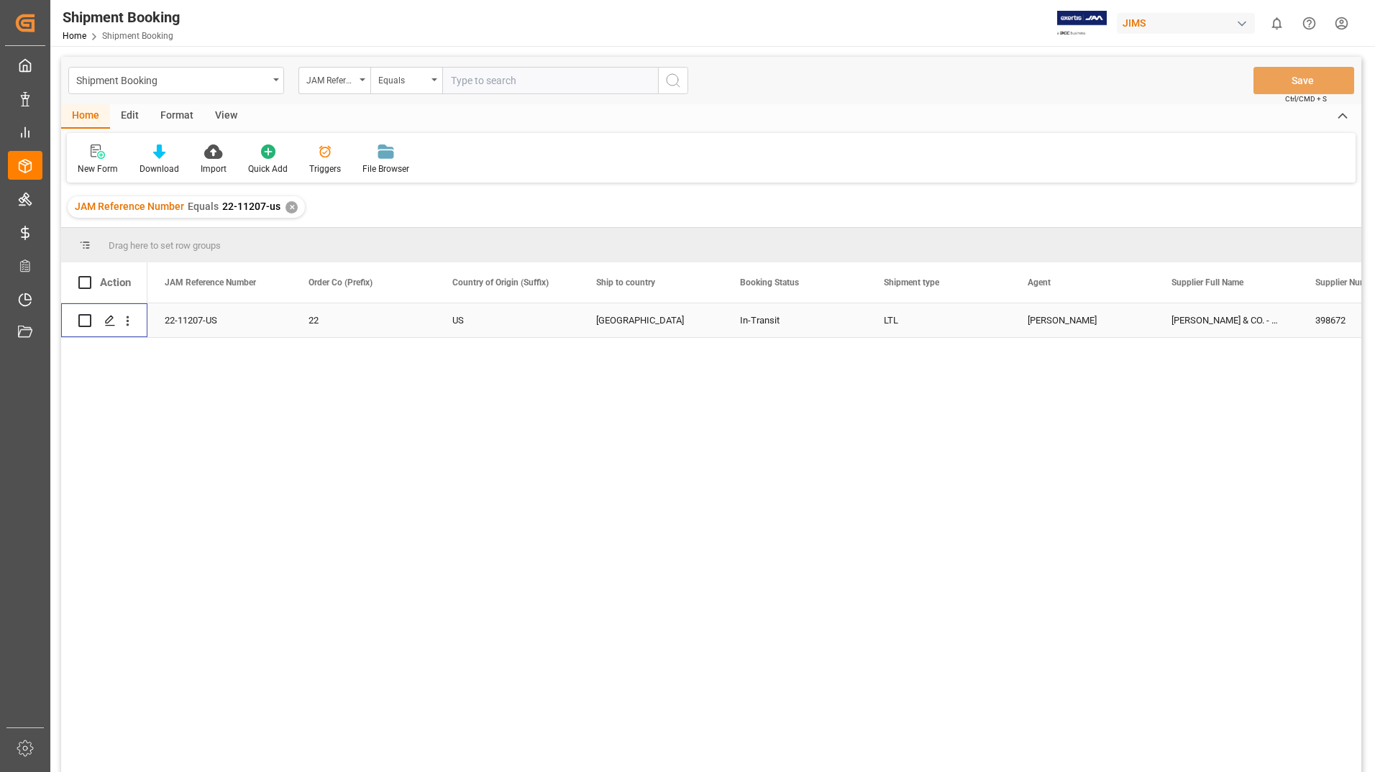
click at [83, 319] on input "Press Space to toggle row selection (unchecked)" at bounding box center [84, 320] width 13 height 13
checkbox input "true"
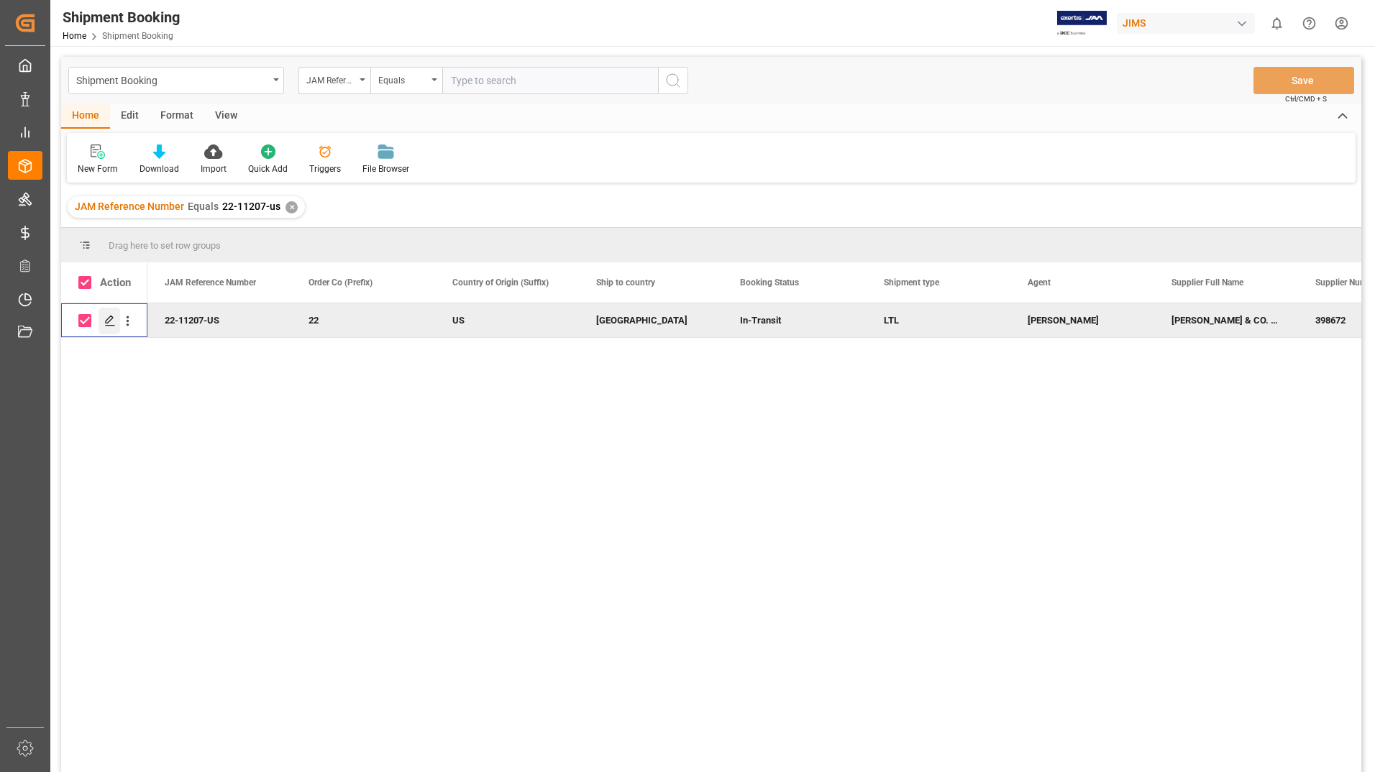
click at [114, 316] on icon "Press SPACE to deselect this row." at bounding box center [110, 321] width 12 height 12
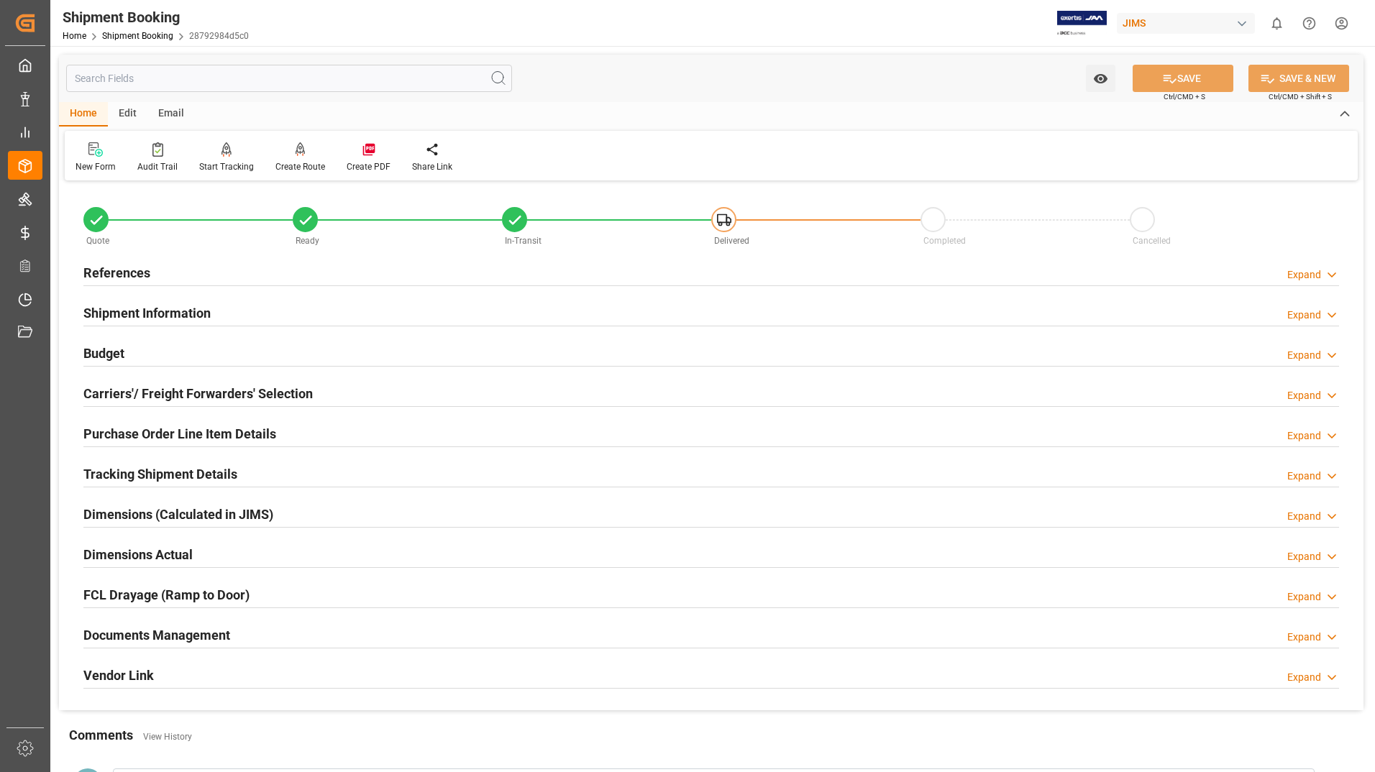
click at [189, 628] on h2 "Documents Management" at bounding box center [156, 634] width 147 height 19
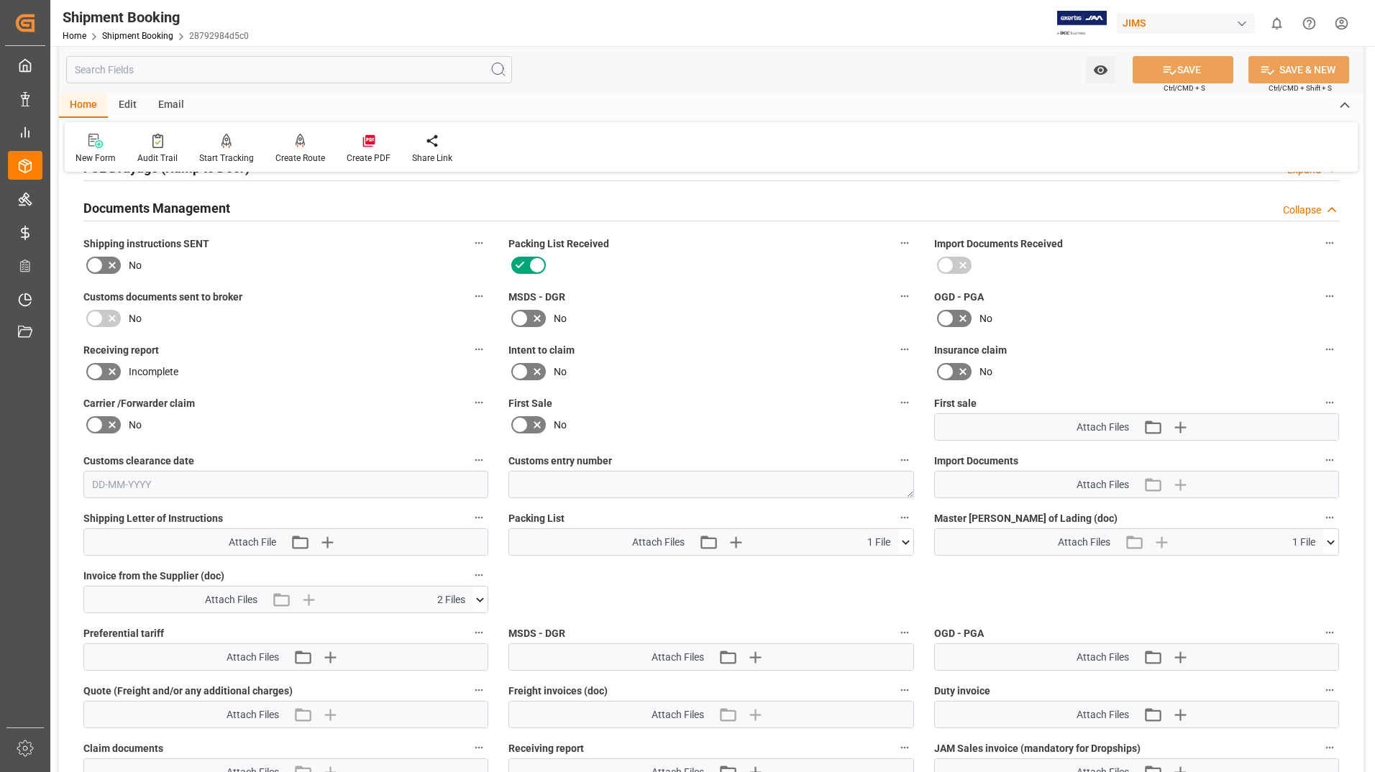
scroll to position [431, 0]
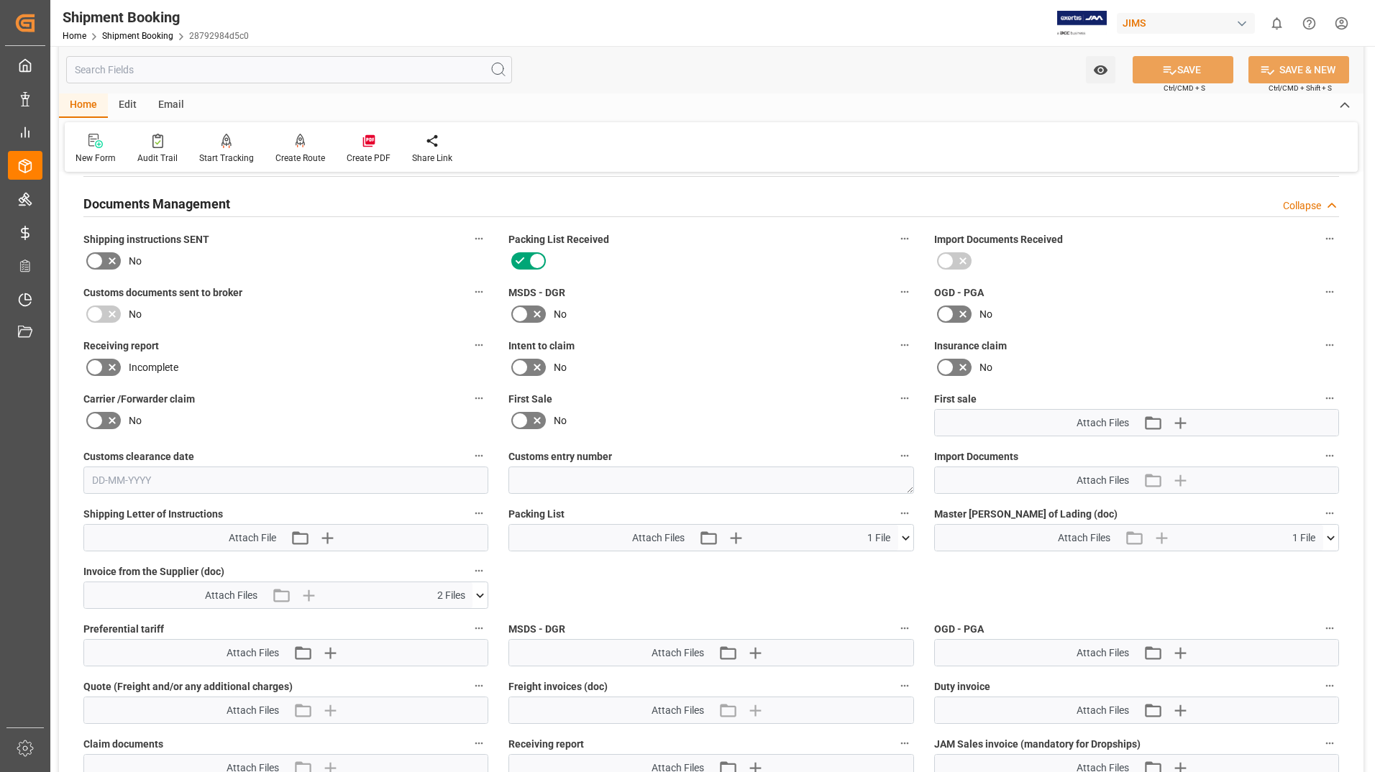
click at [906, 536] on icon at bounding box center [905, 538] width 15 height 15
click at [899, 561] on icon at bounding box center [898, 564] width 14 height 9
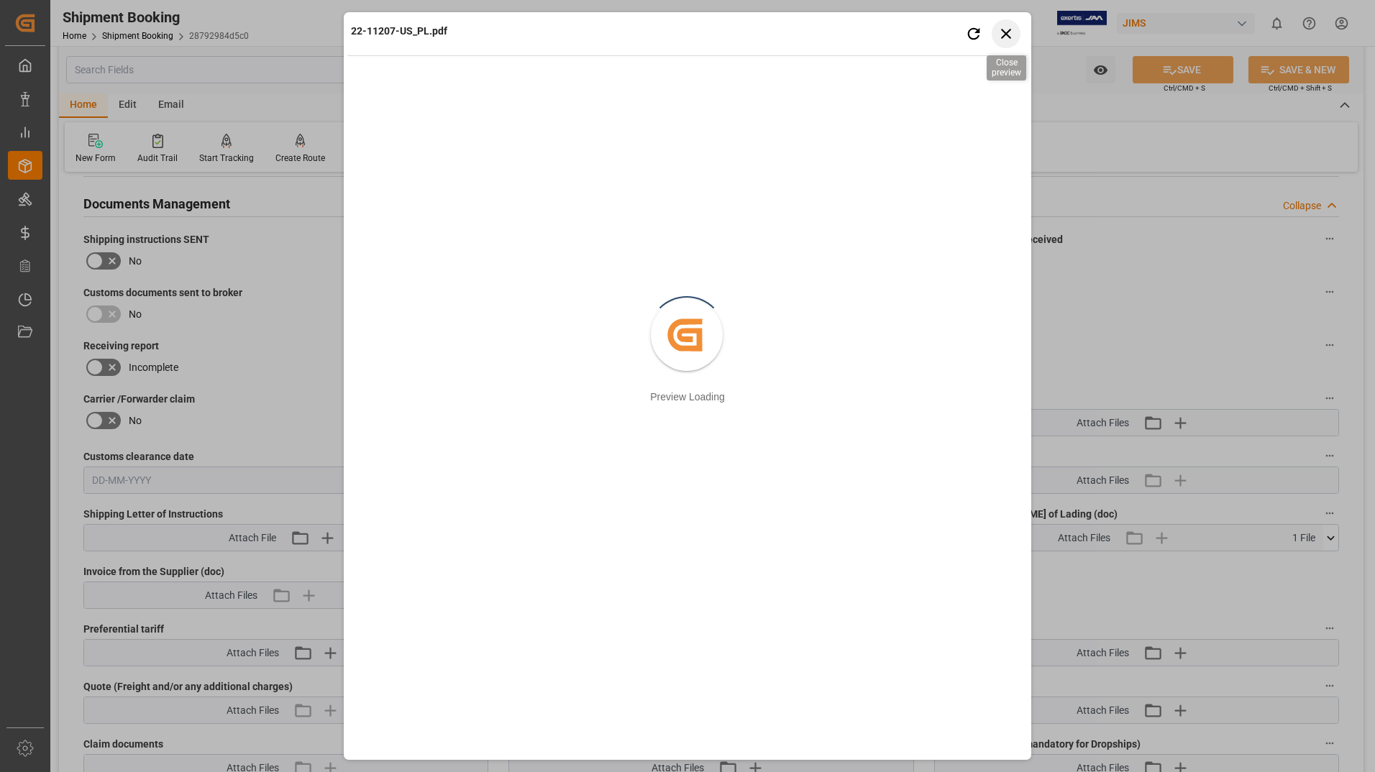
click at [1004, 27] on icon "button" at bounding box center [1006, 33] width 18 height 18
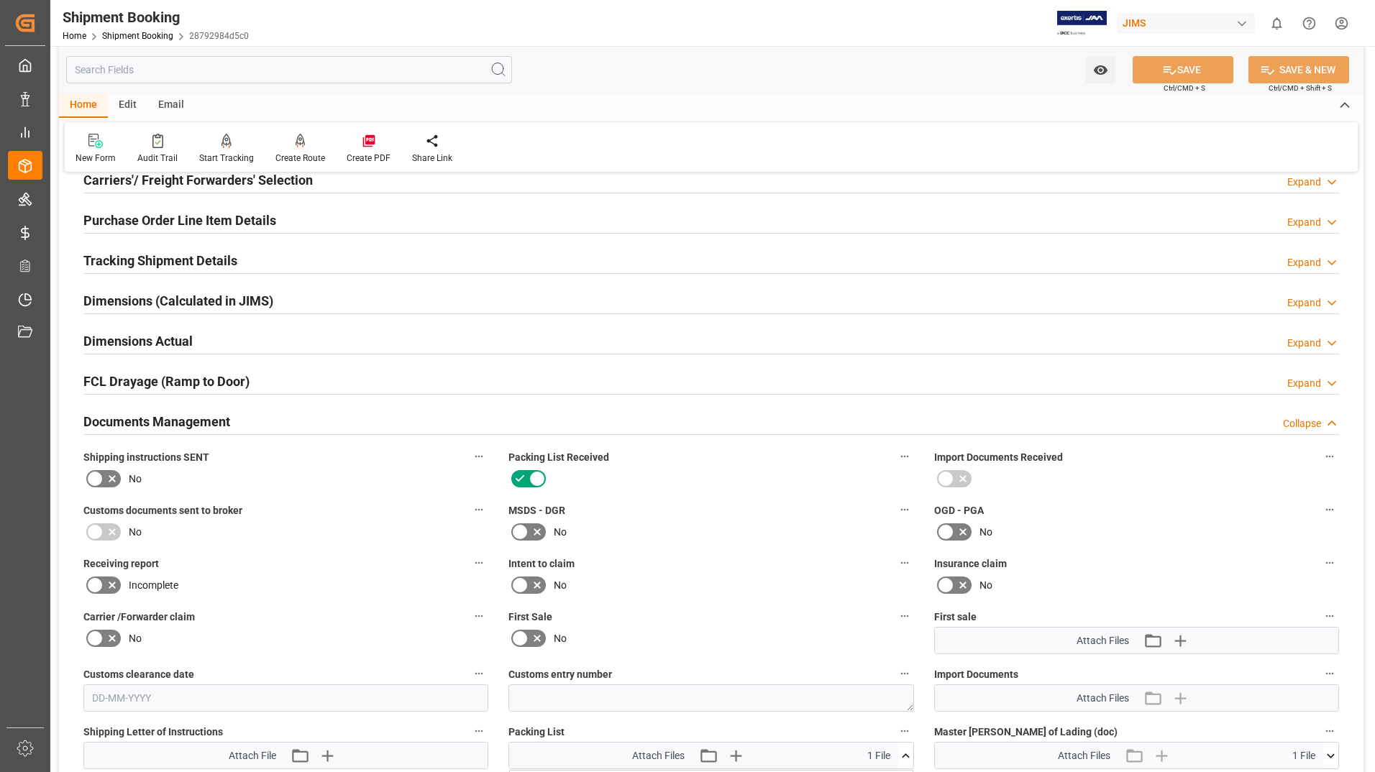
scroll to position [144, 0]
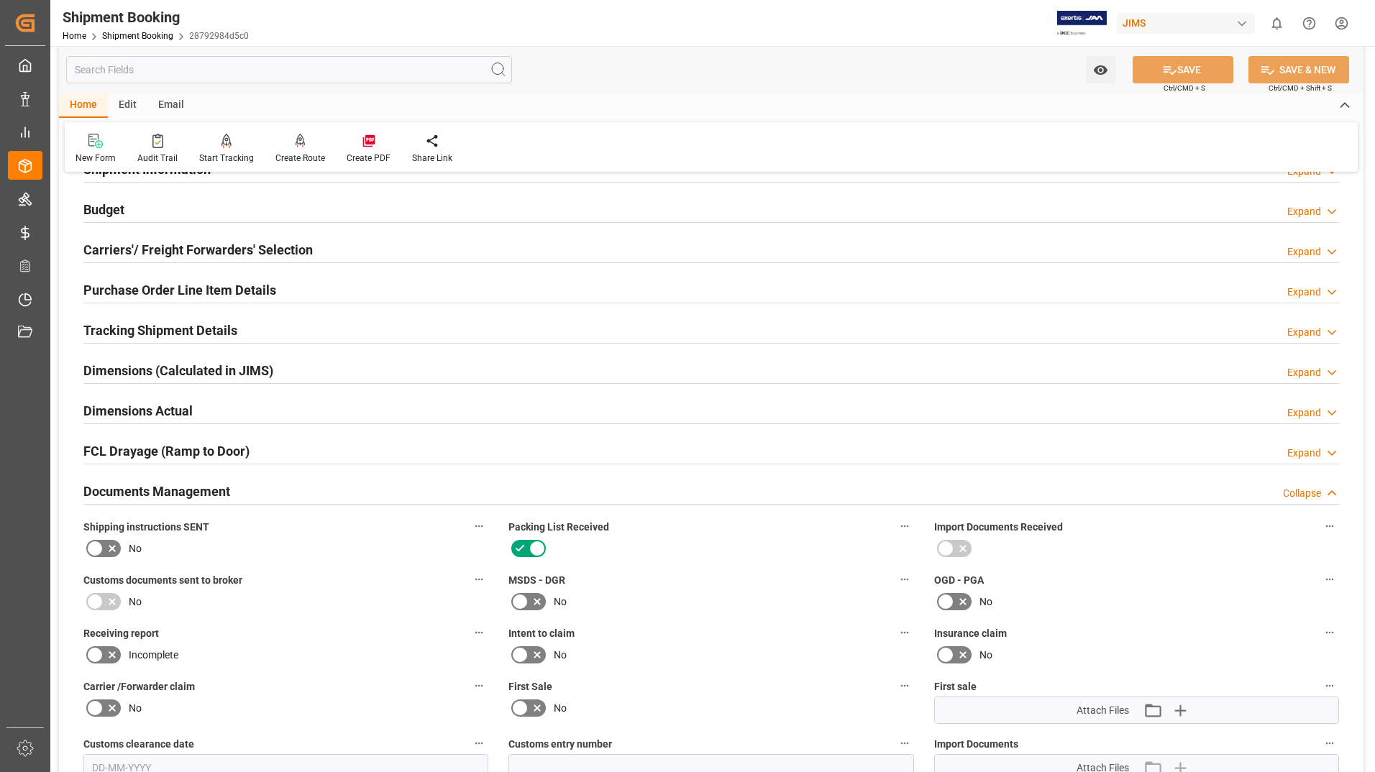
click at [138, 365] on h2 "Dimensions (Calculated in JIMS)" at bounding box center [178, 370] width 190 height 19
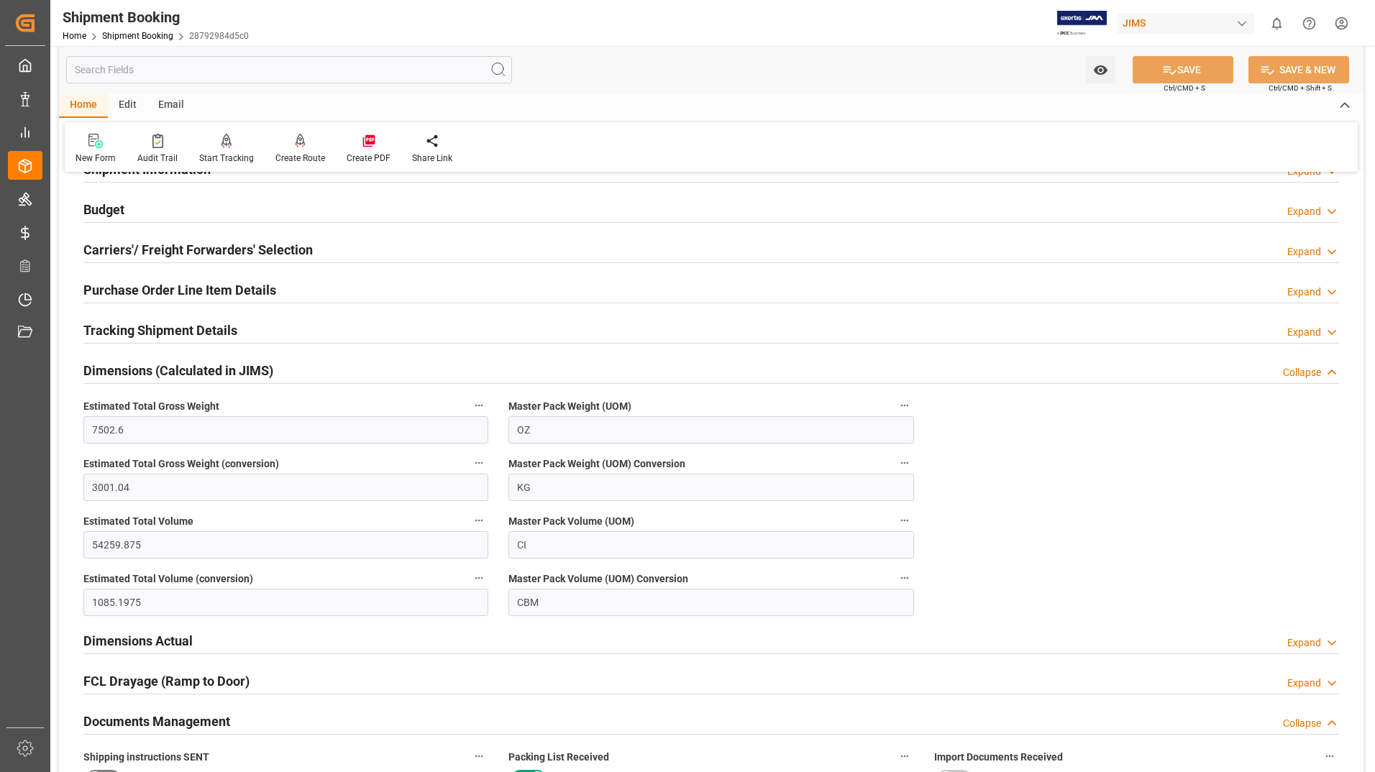
click at [171, 641] on h2 "Dimensions Actual" at bounding box center [137, 640] width 109 height 19
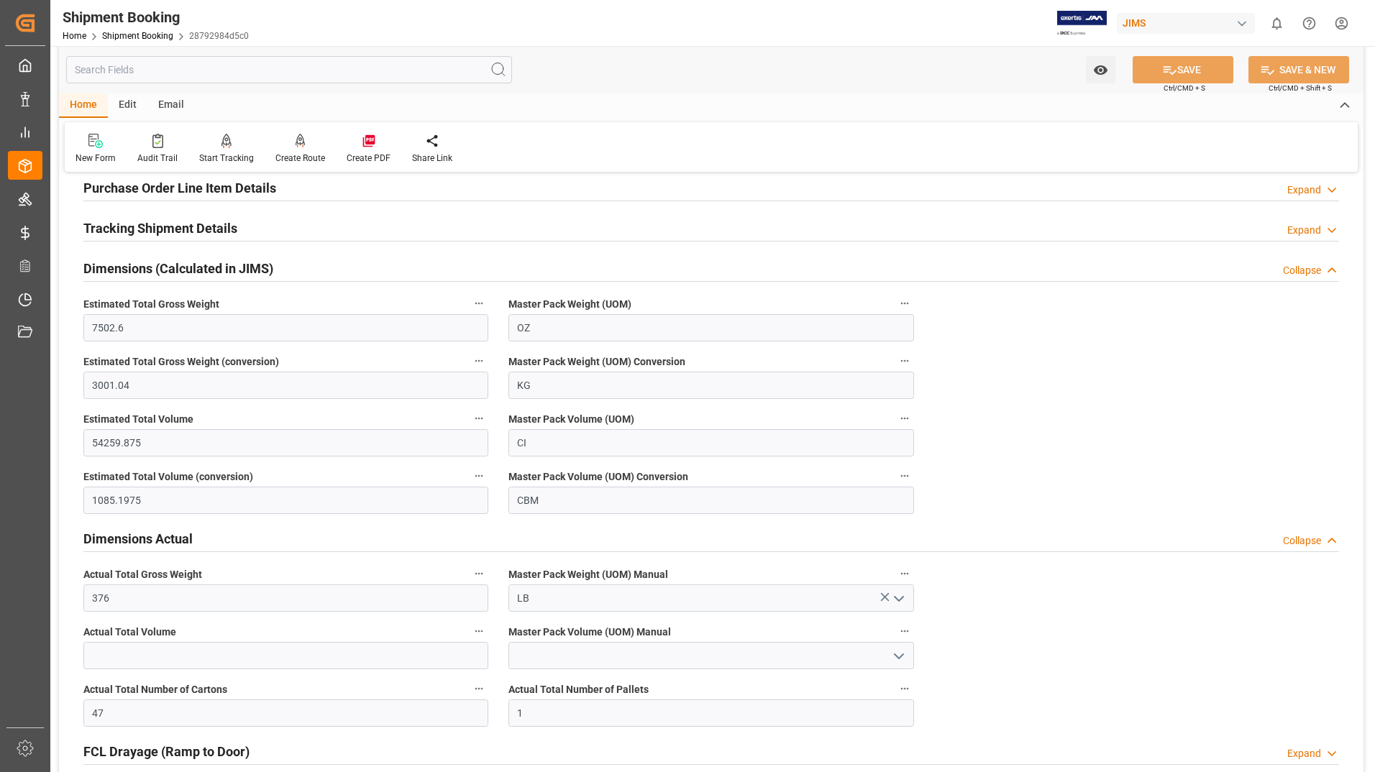
scroll to position [503, 0]
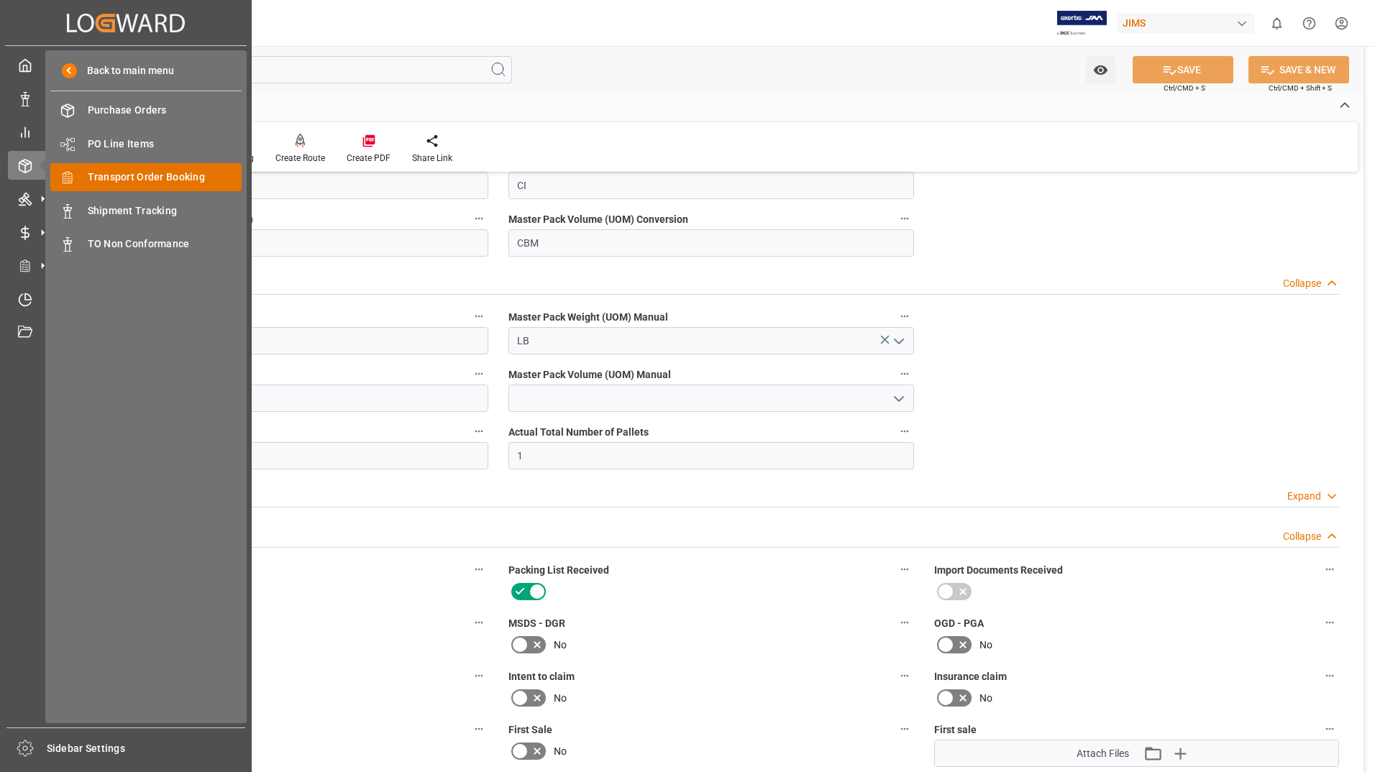
click at [124, 167] on div "Transport Order Booking Transport Order Booking" at bounding box center [145, 177] width 191 height 28
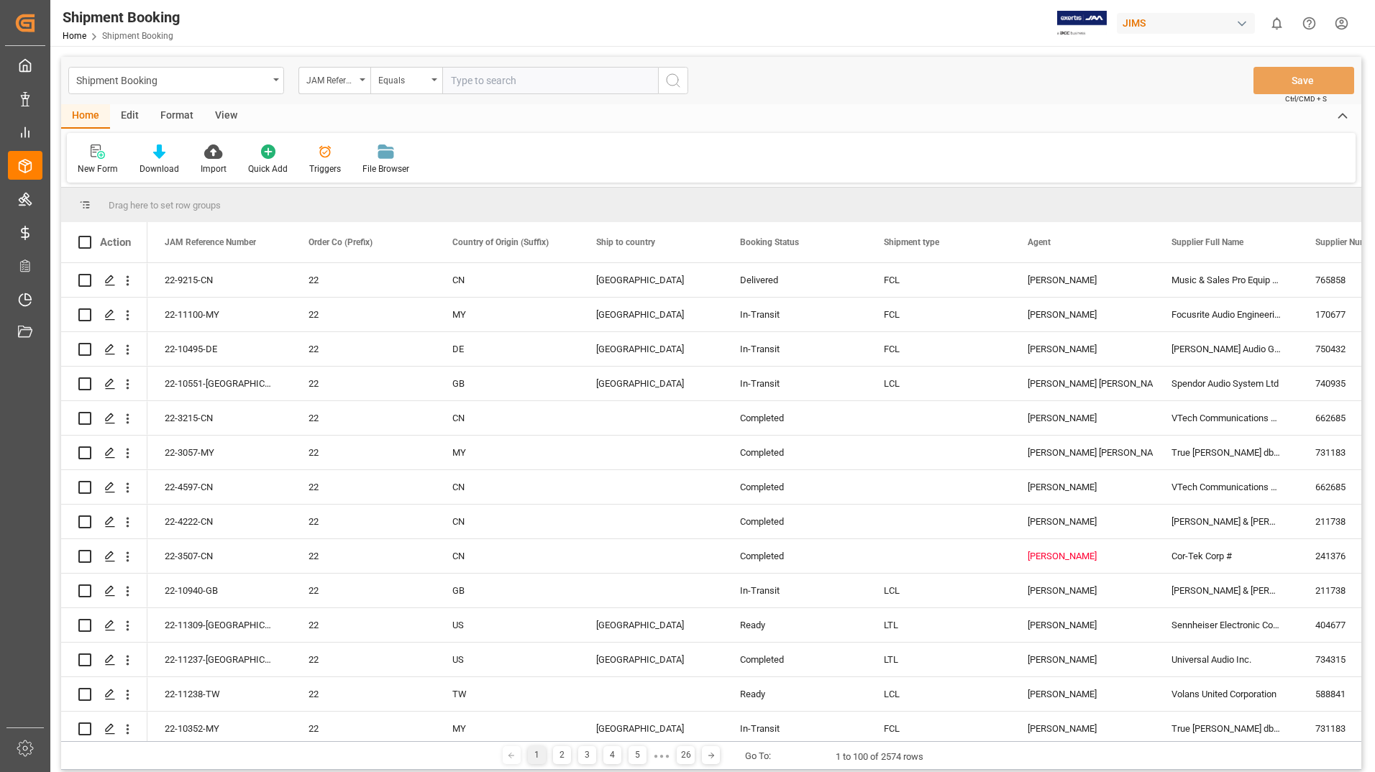
click at [517, 74] on input "text" at bounding box center [550, 80] width 216 height 27
type input "22-10635-vn"
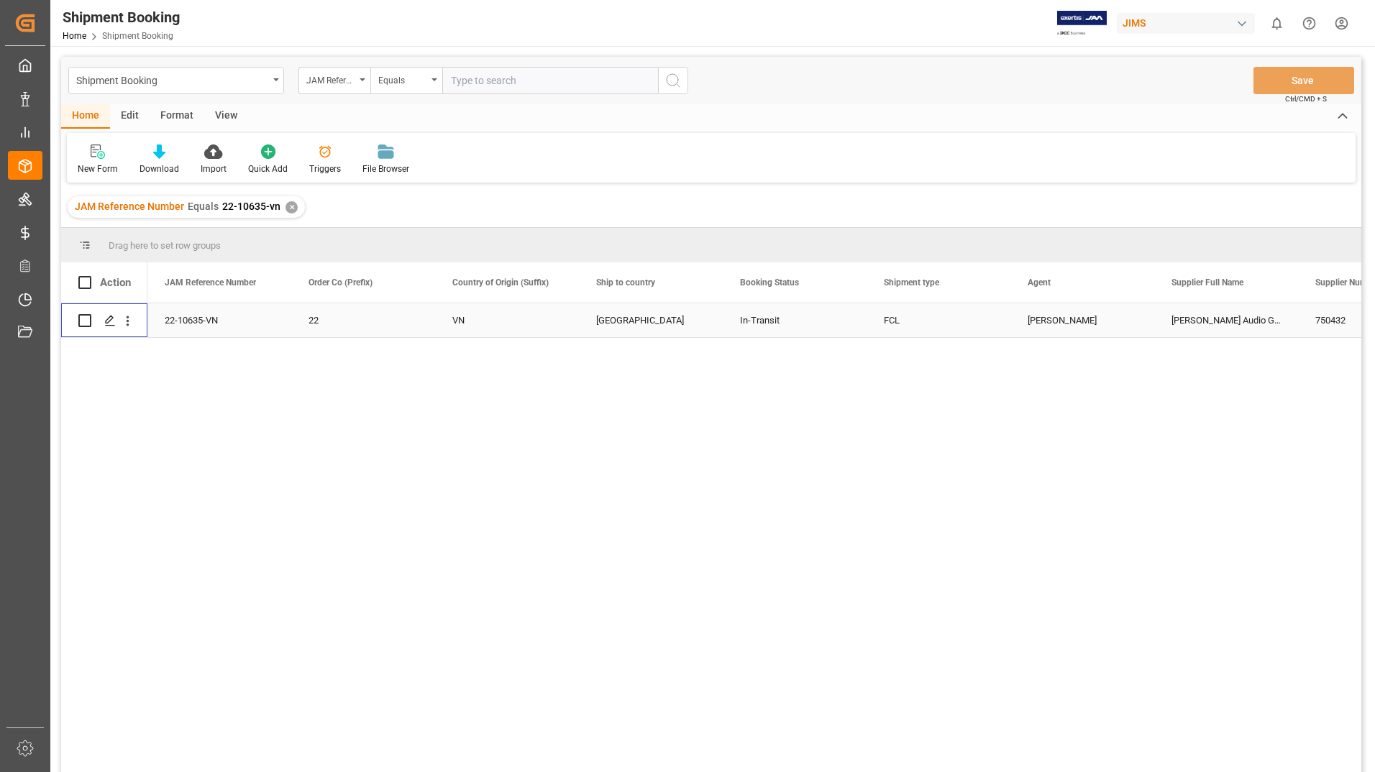
click at [86, 321] on input "Press Space to toggle row selection (unchecked)" at bounding box center [84, 320] width 13 height 13
checkbox input "true"
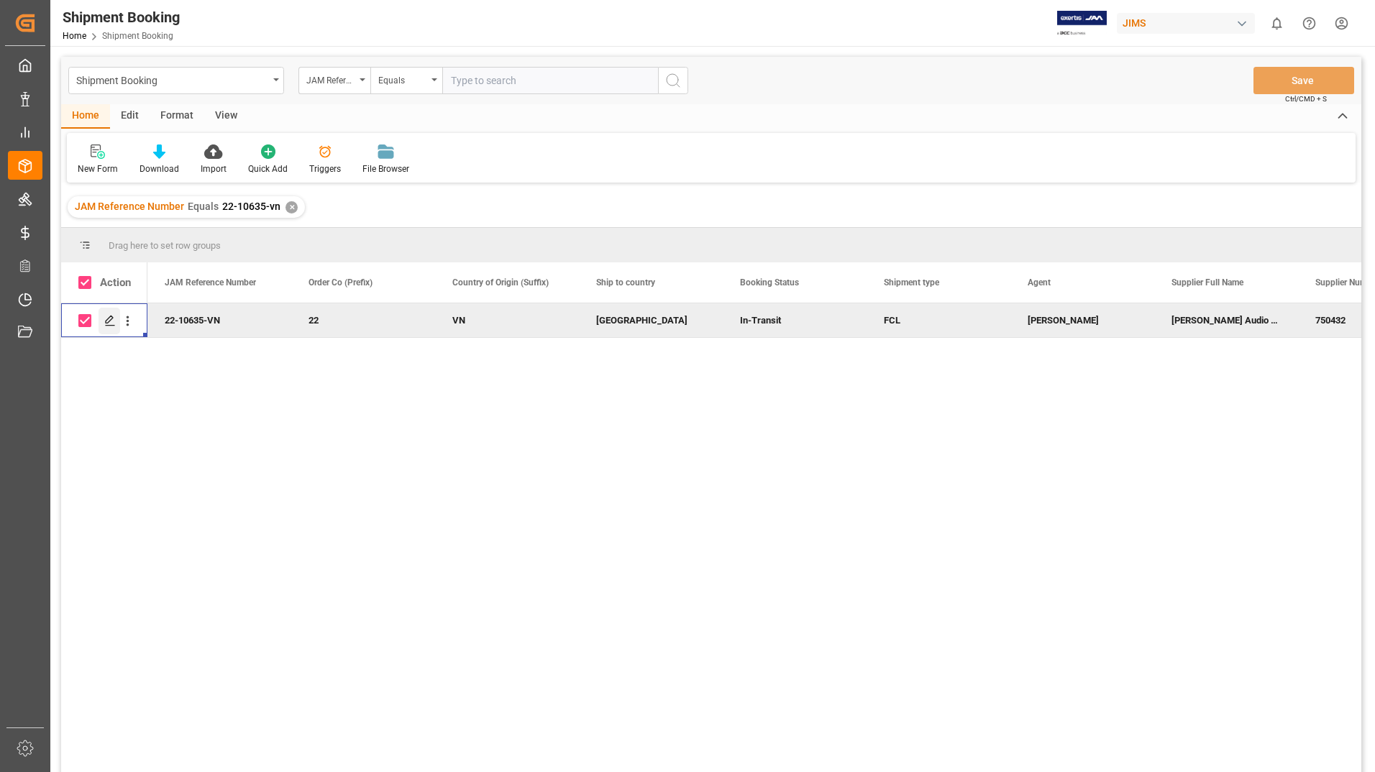
click at [106, 317] on icon "Press SPACE to deselect this row." at bounding box center [110, 321] width 12 height 12
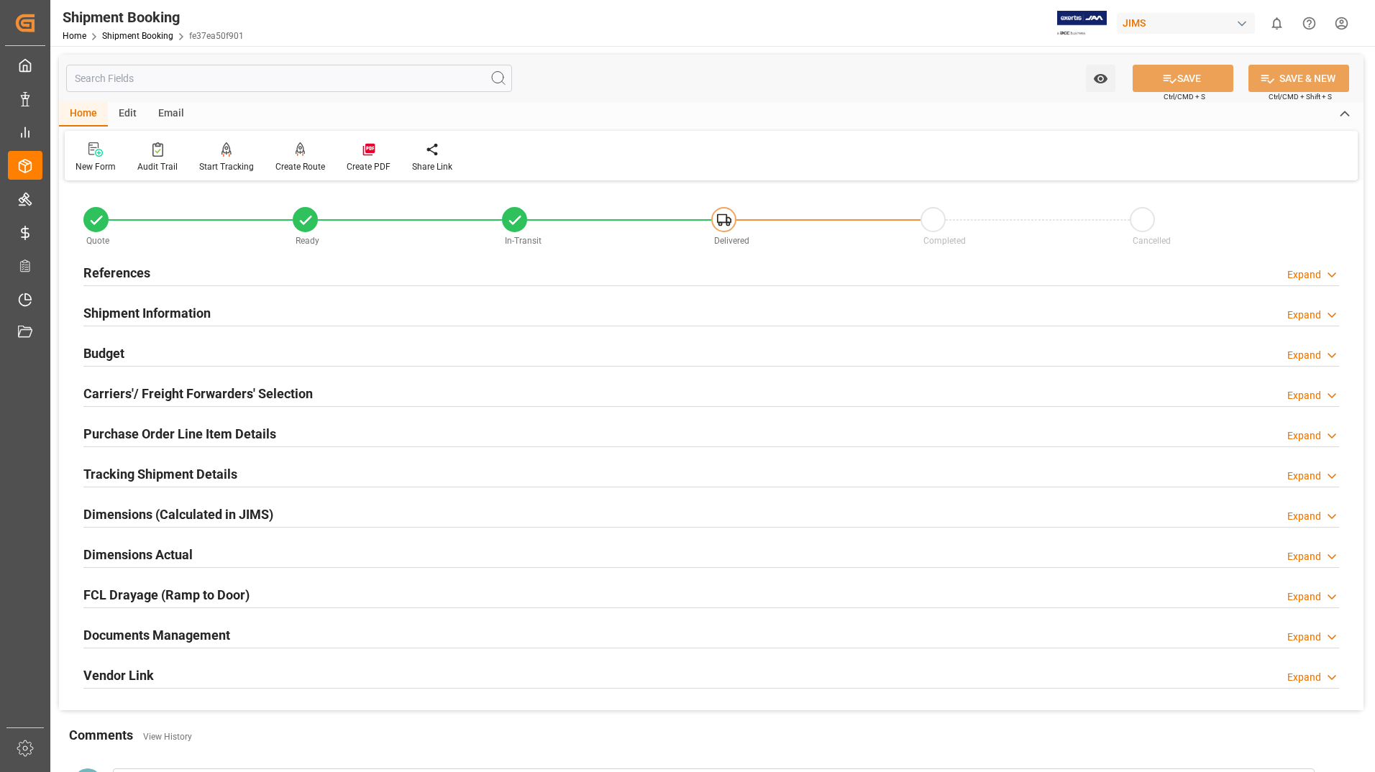
click at [194, 629] on h2 "Documents Management" at bounding box center [156, 634] width 147 height 19
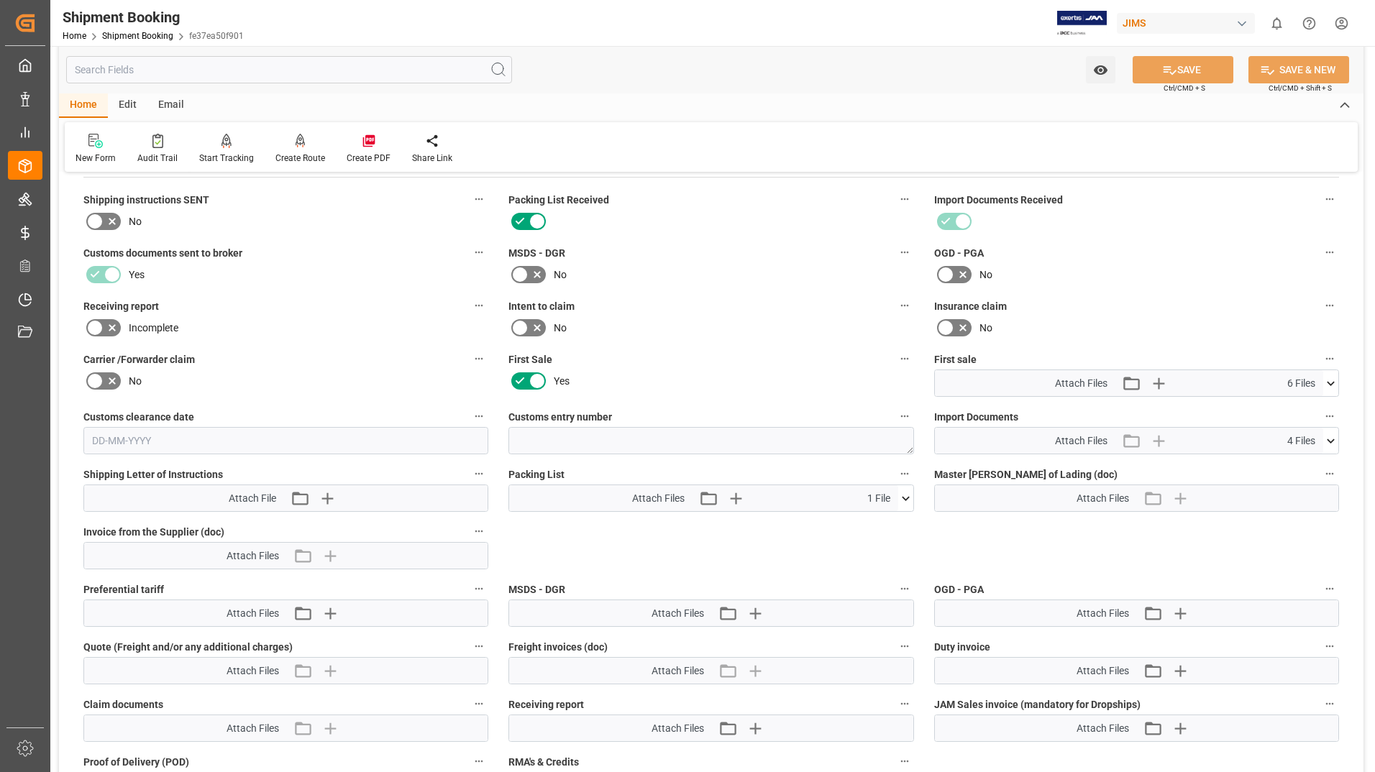
scroll to position [647, 0]
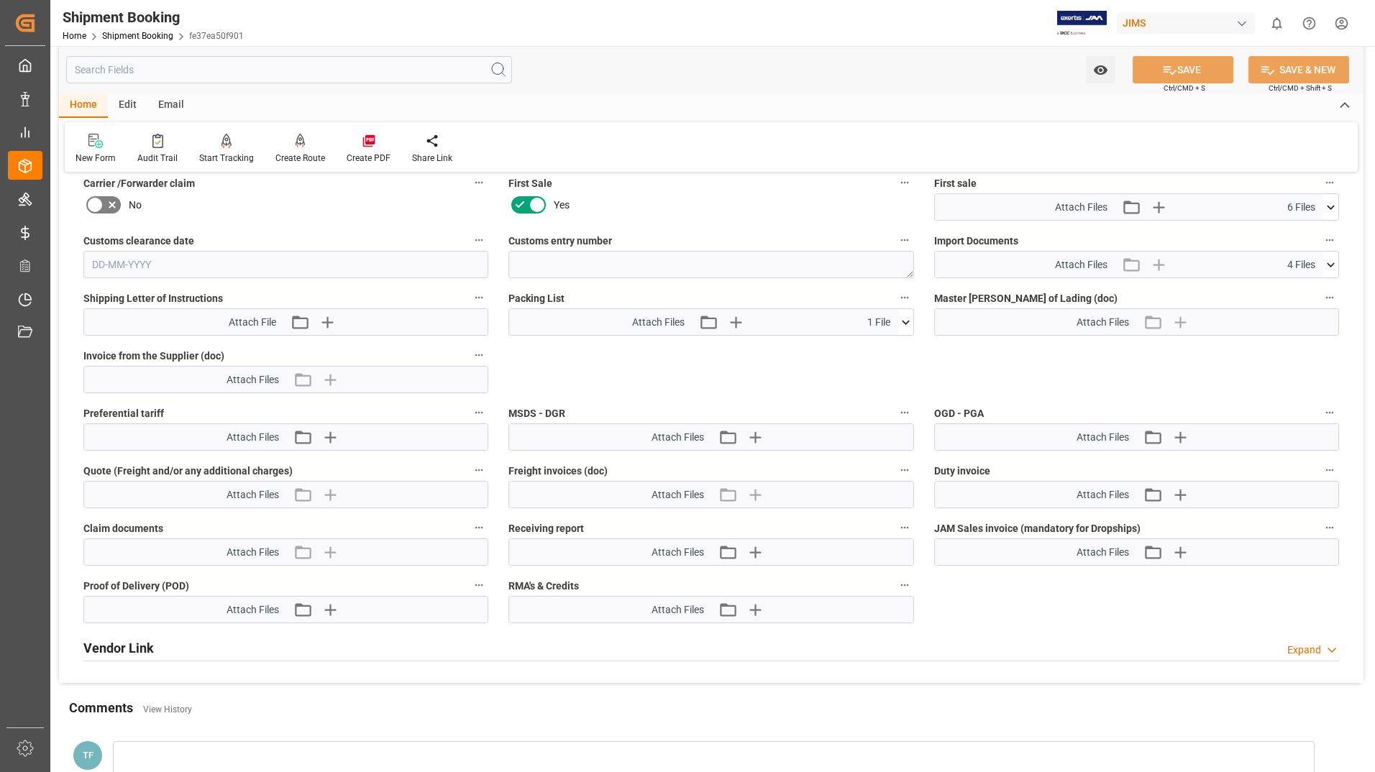
click at [905, 324] on icon at bounding box center [905, 322] width 15 height 15
click at [900, 347] on icon at bounding box center [897, 348] width 15 height 15
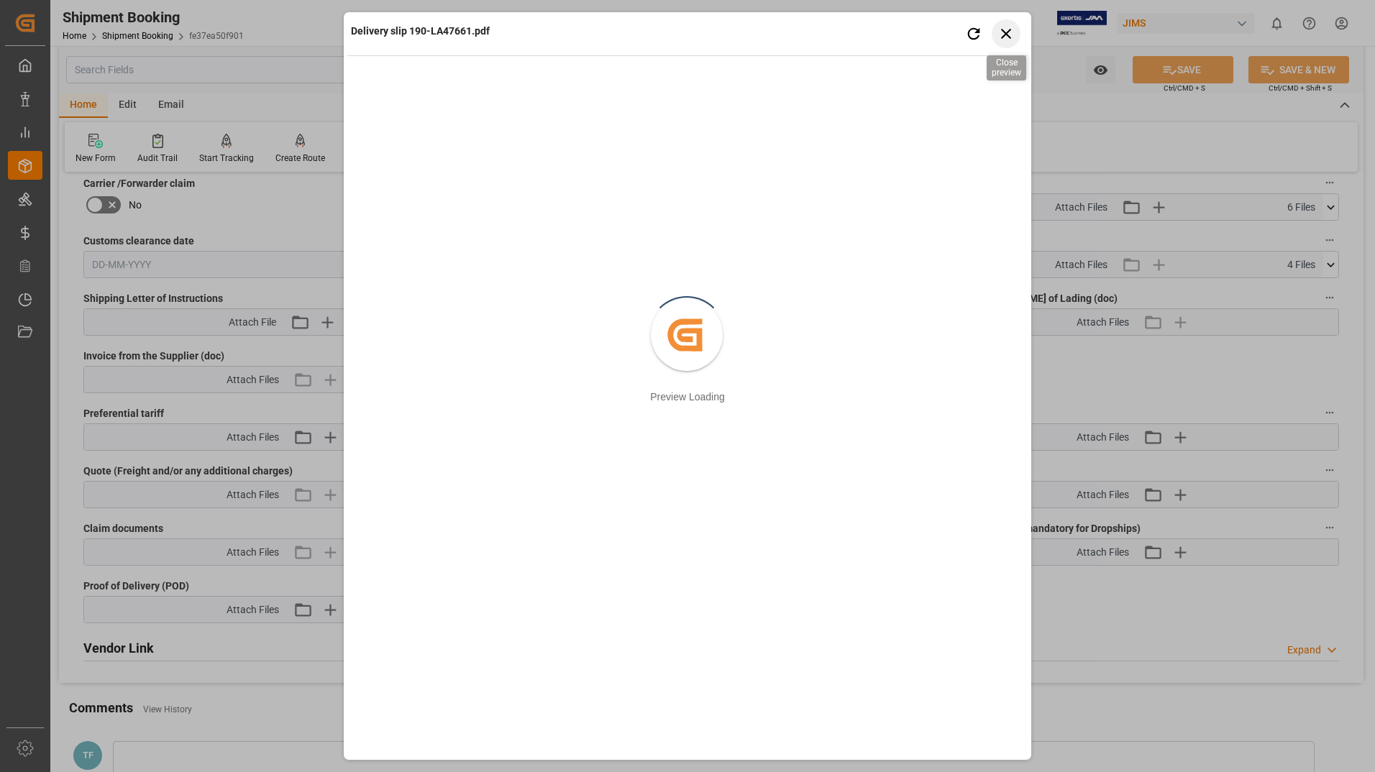
click at [1006, 36] on icon "button" at bounding box center [1006, 33] width 18 height 18
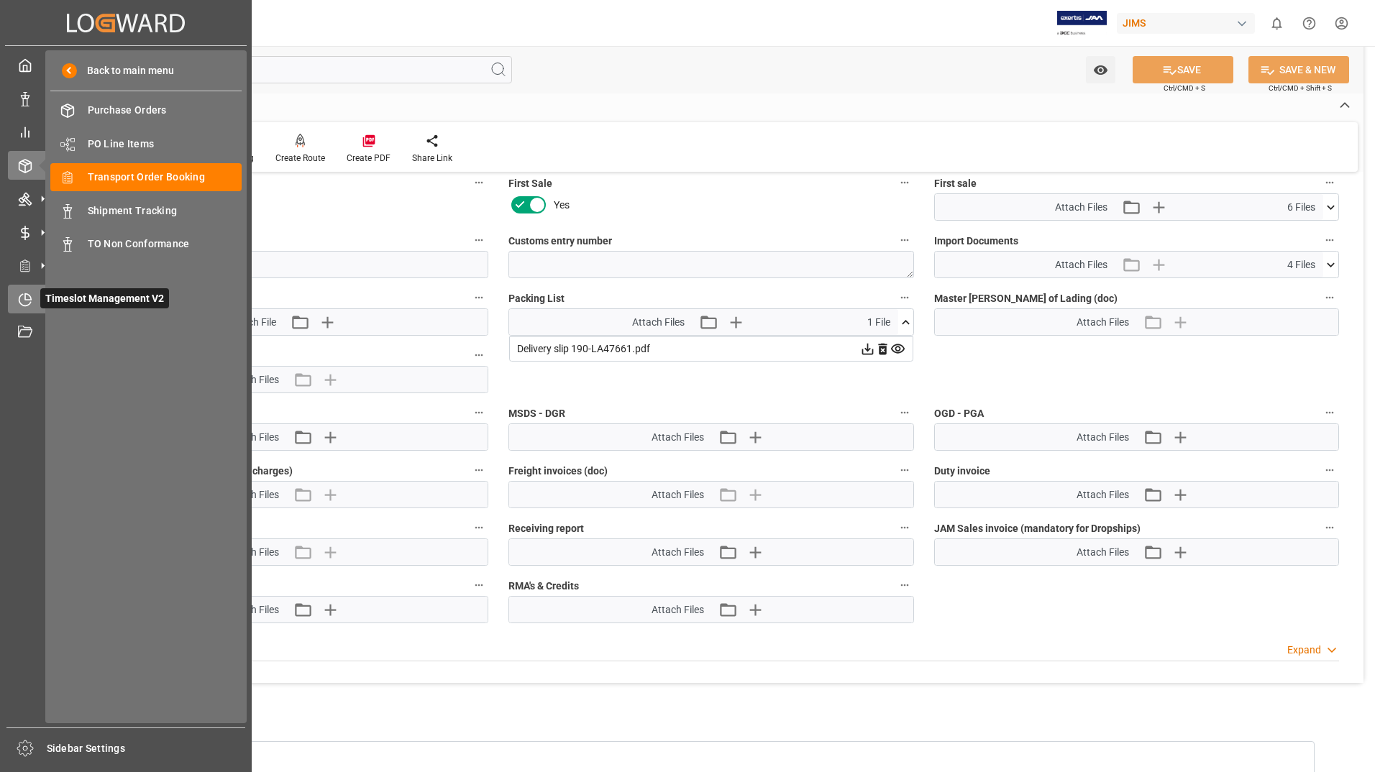
click at [41, 301] on span "Timeslot Management V2" at bounding box center [104, 298] width 129 height 20
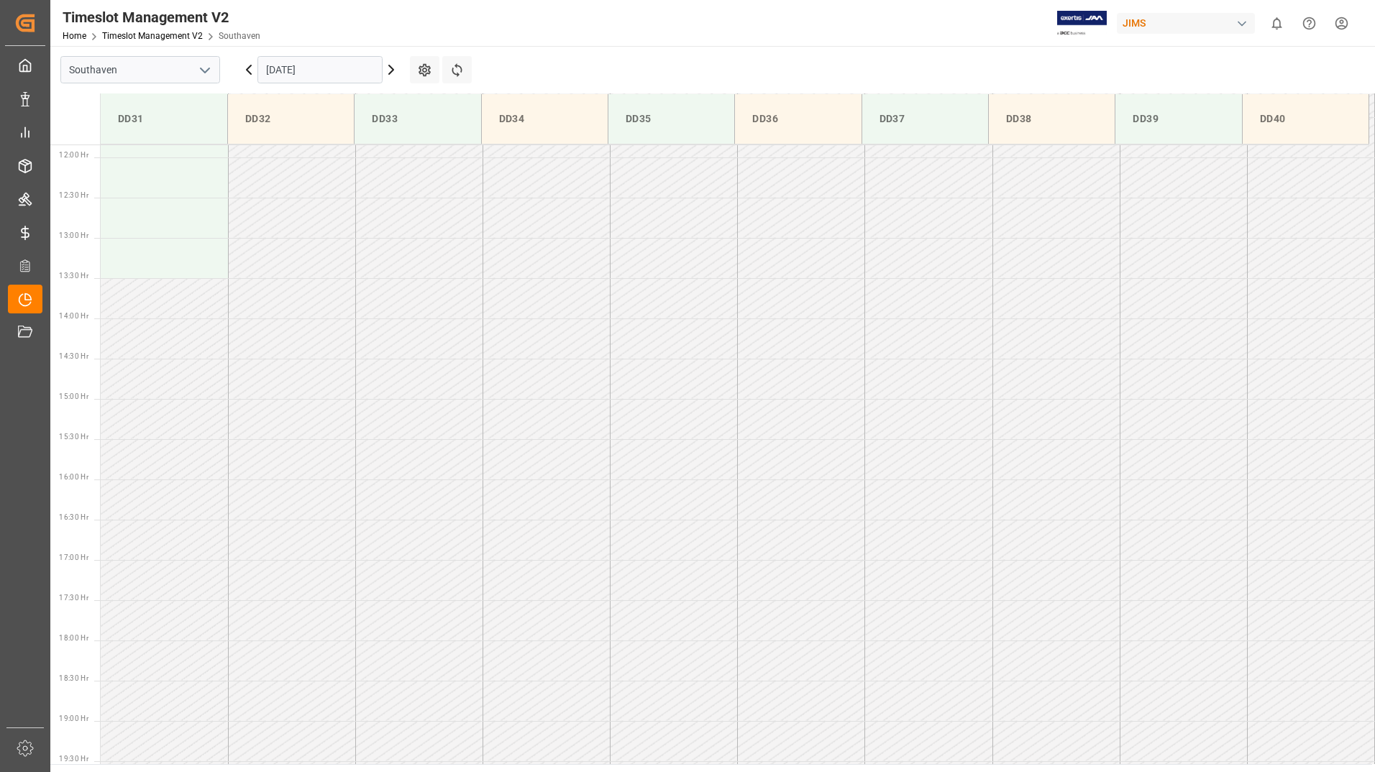
scroll to position [534, 0]
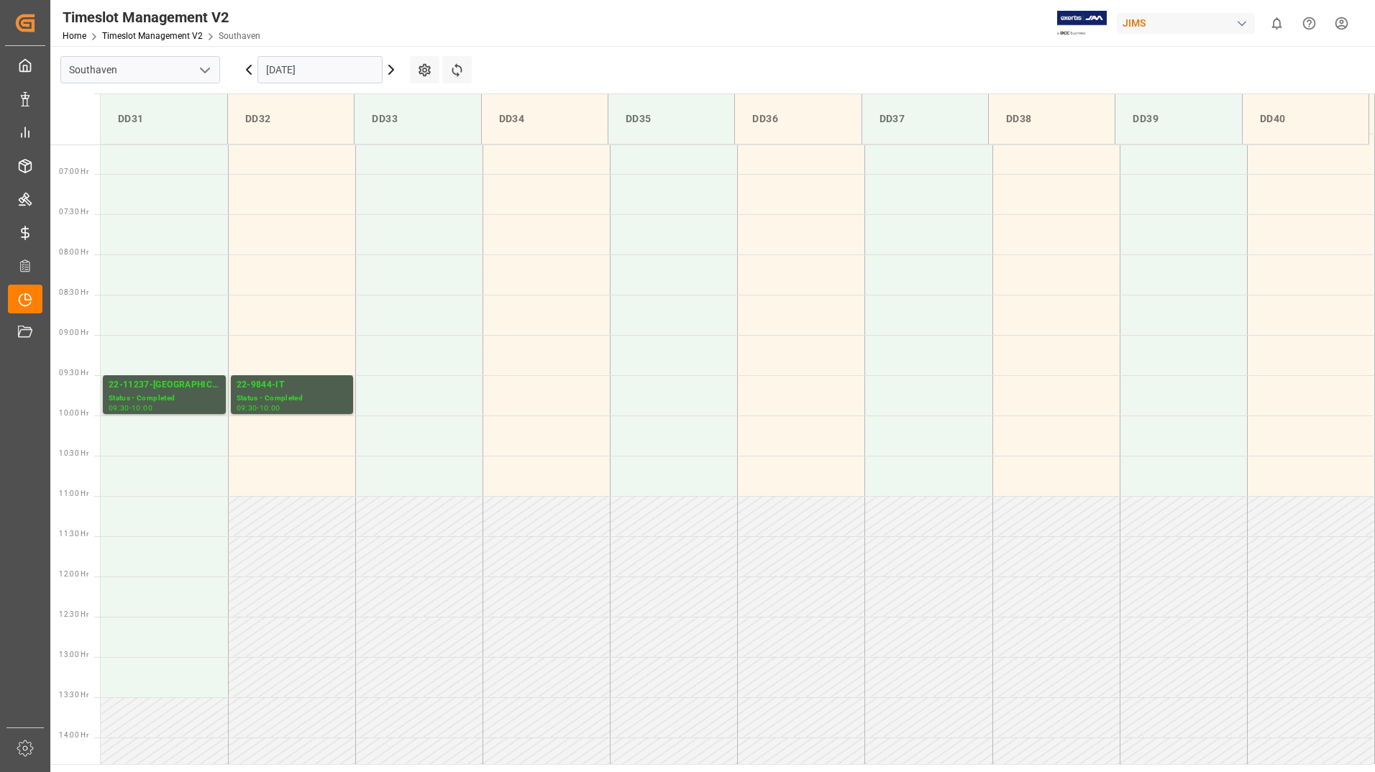
click at [311, 78] on input "[DATE]" at bounding box center [319, 69] width 125 height 27
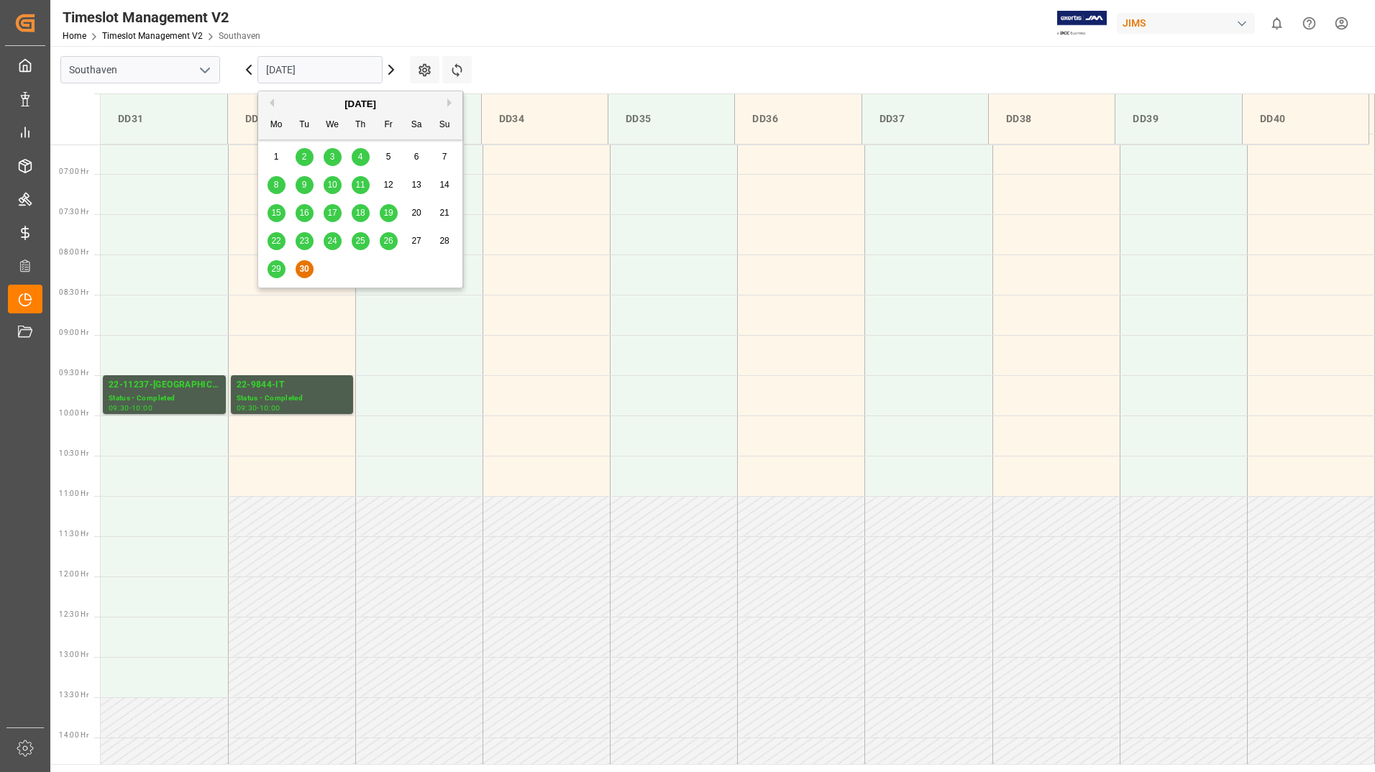
click at [451, 103] on button "Next Month" at bounding box center [451, 102] width 9 height 9
click at [335, 152] on div "1" at bounding box center [333, 157] width 18 height 17
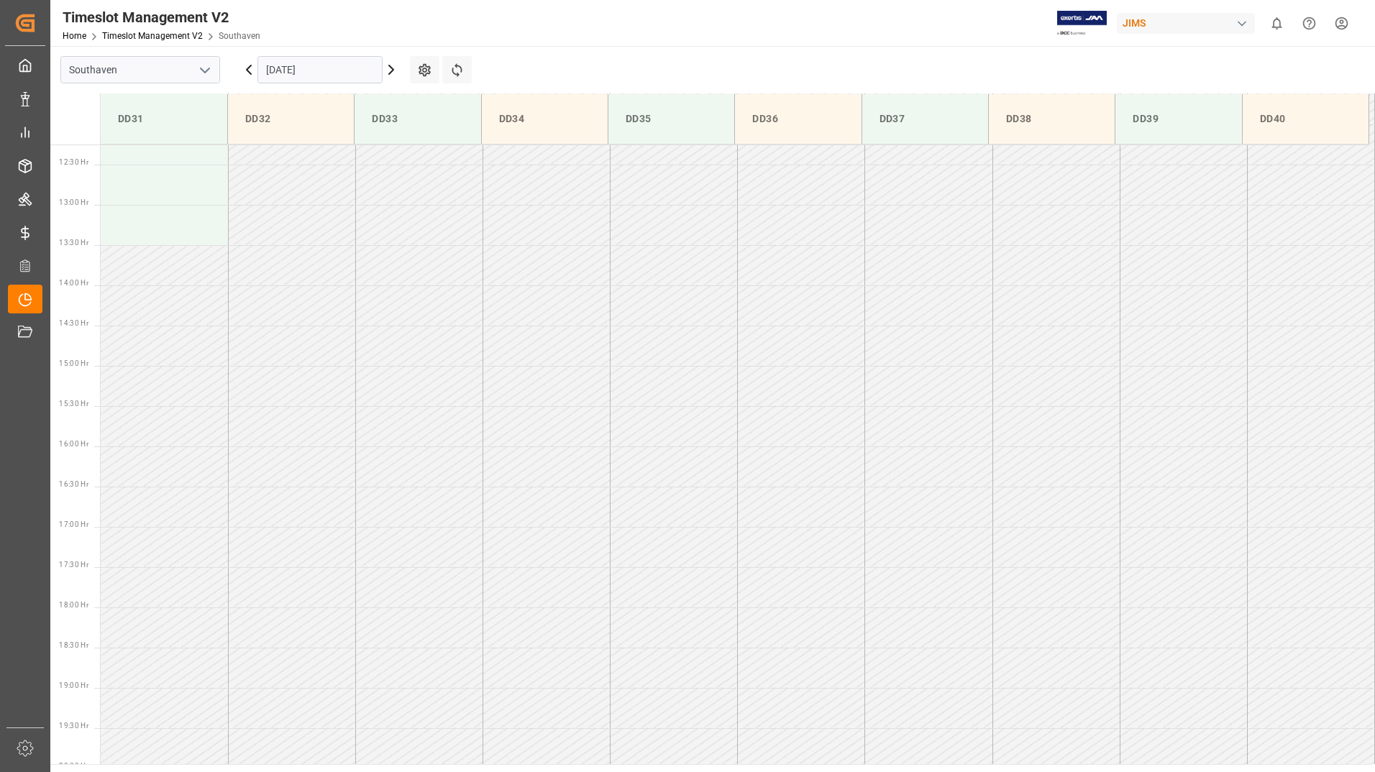
scroll to position [1037, 0]
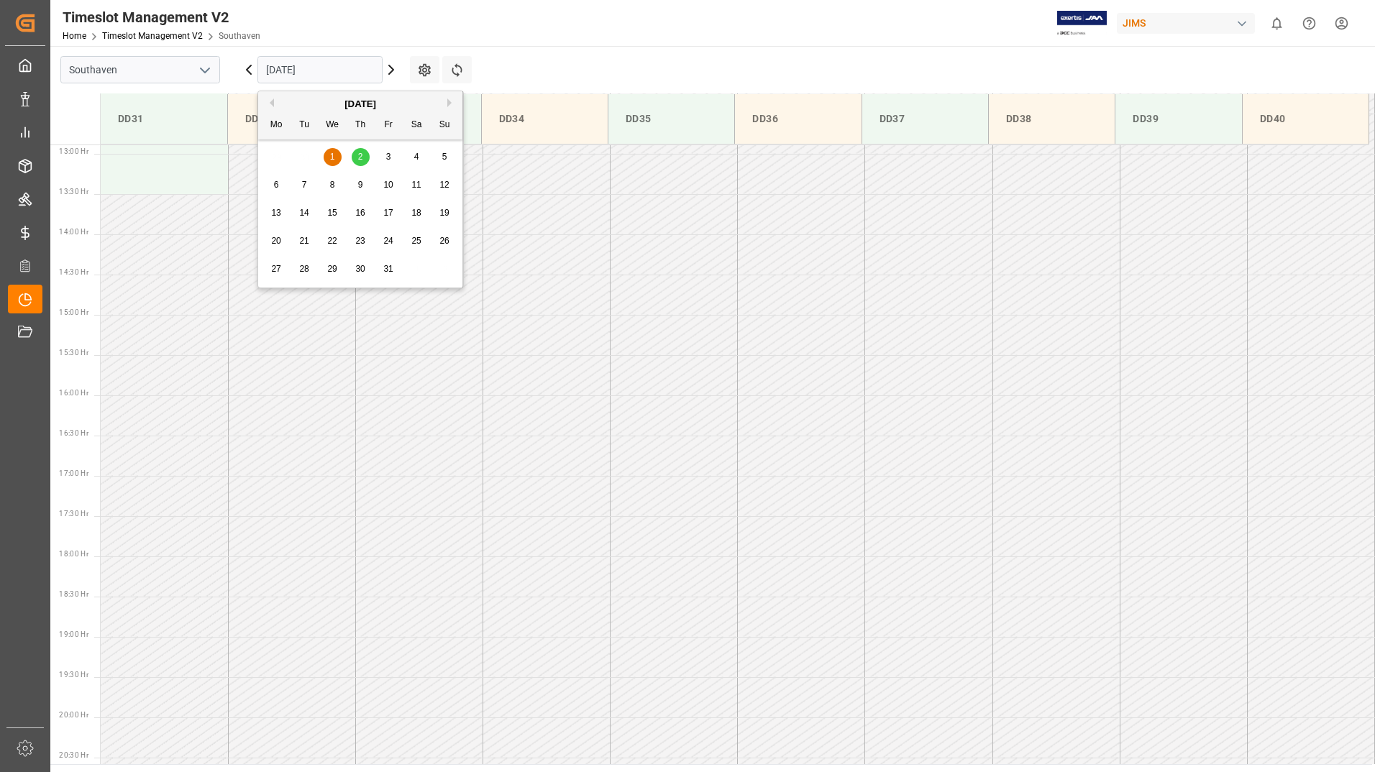
click at [341, 71] on input "[DATE]" at bounding box center [319, 69] width 125 height 27
click at [337, 155] on div "1" at bounding box center [333, 157] width 18 height 17
click at [325, 67] on input "[DATE]" at bounding box center [319, 69] width 125 height 27
click at [332, 152] on span "1" at bounding box center [332, 157] width 5 height 10
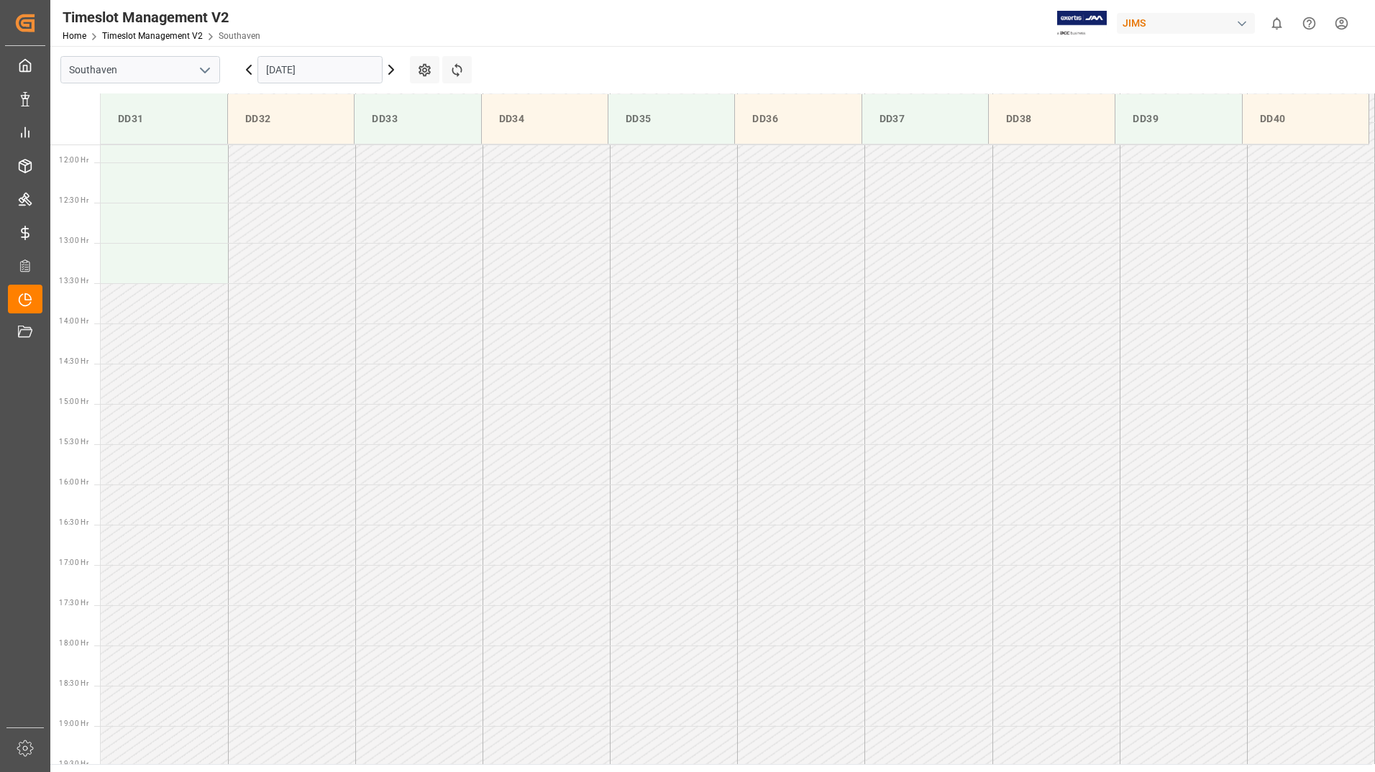
scroll to position [882, 0]
click at [346, 75] on input "[DATE]" at bounding box center [319, 69] width 125 height 27
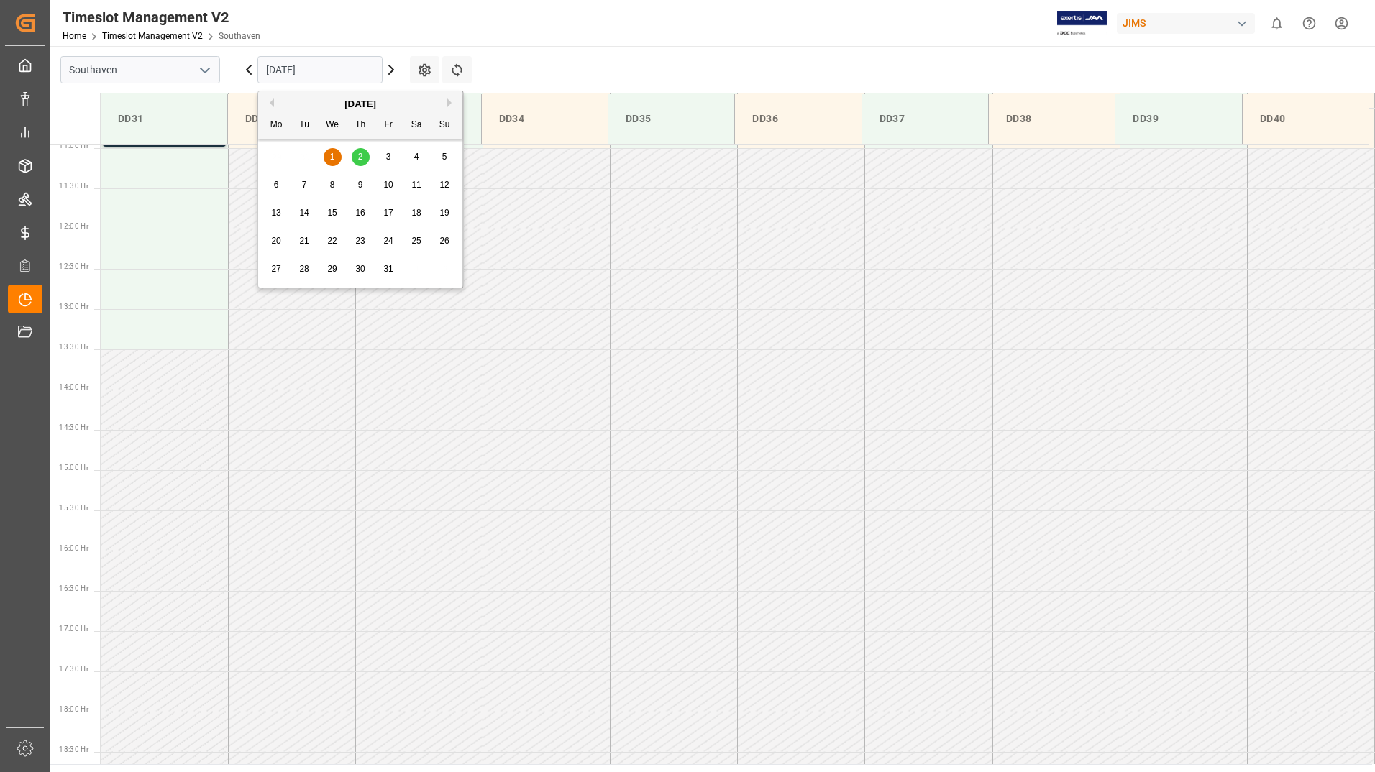
click at [334, 157] on div "1" at bounding box center [333, 157] width 18 height 17
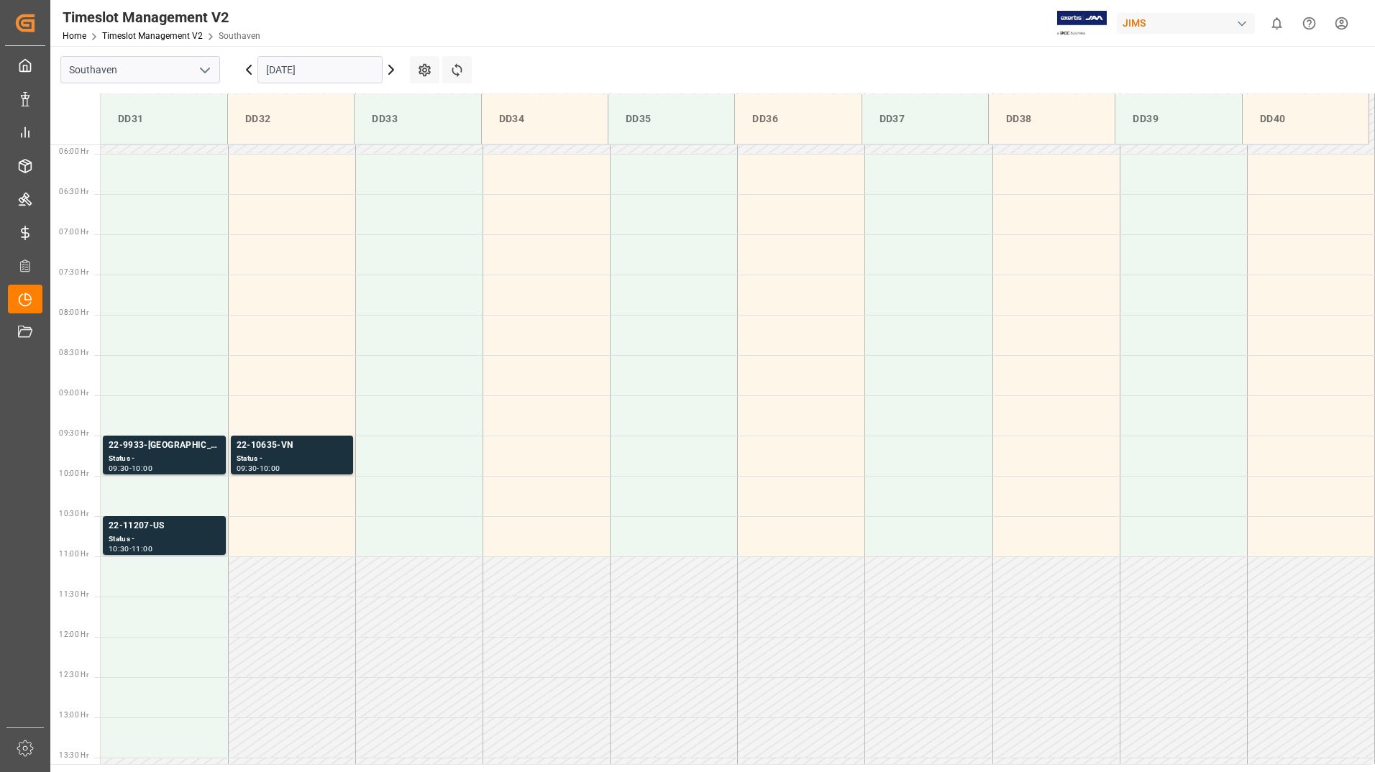
scroll to position [379, 0]
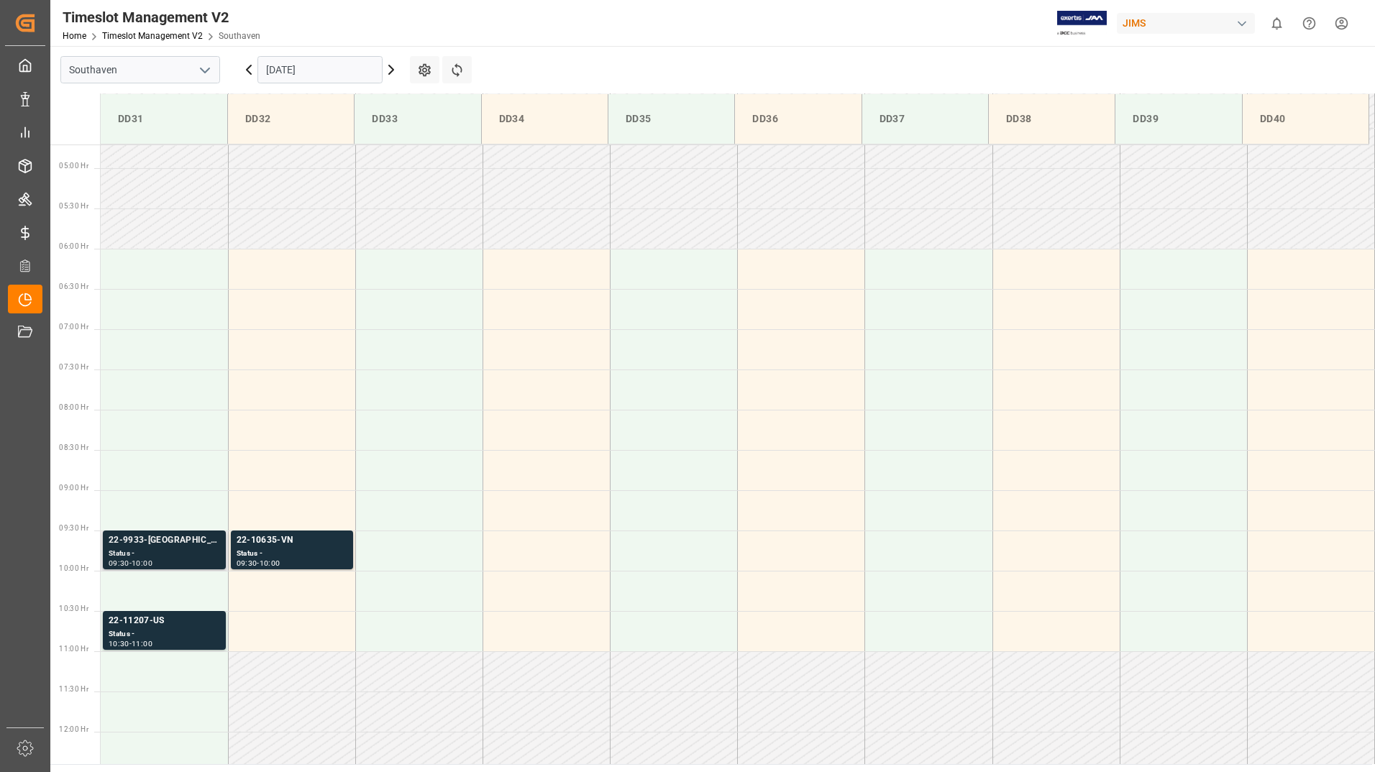
click at [172, 539] on div "22-9933-[GEOGRAPHIC_DATA]" at bounding box center [164, 540] width 111 height 14
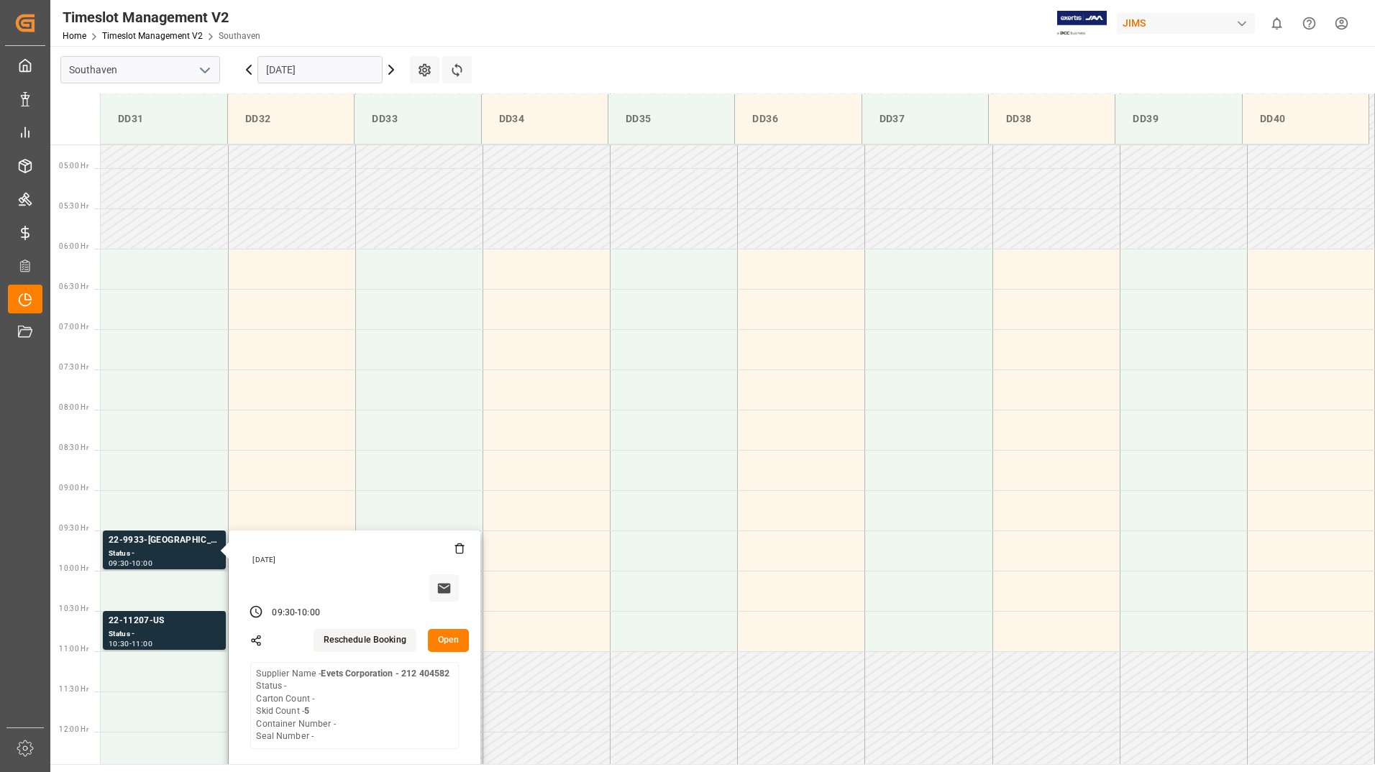
click at [451, 631] on button "Open" at bounding box center [449, 640] width 42 height 23
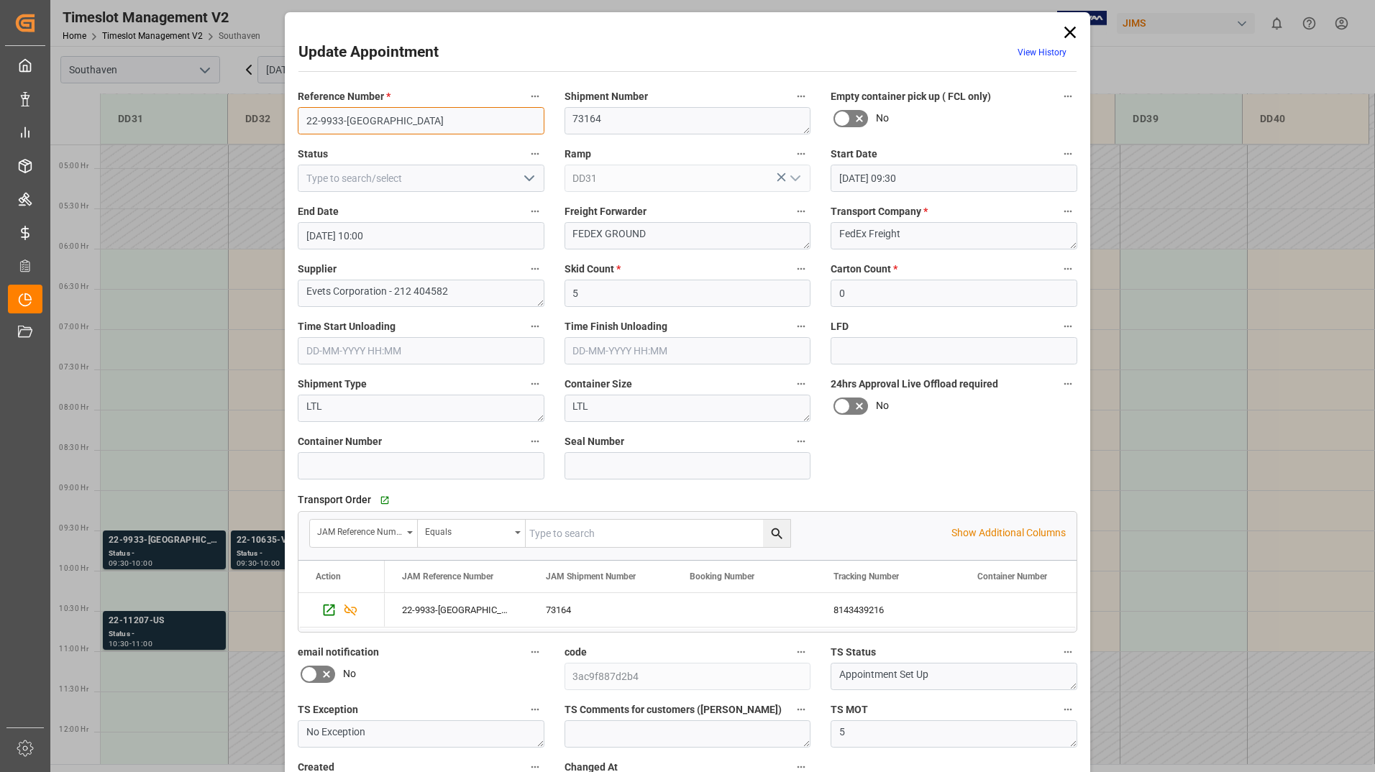
drag, startPoint x: 301, startPoint y: 115, endPoint x: 382, endPoint y: 124, distance: 81.8
click at [382, 124] on input "22-9933-[GEOGRAPHIC_DATA]" at bounding box center [421, 120] width 247 height 27
click at [1069, 27] on icon at bounding box center [1070, 32] width 20 height 20
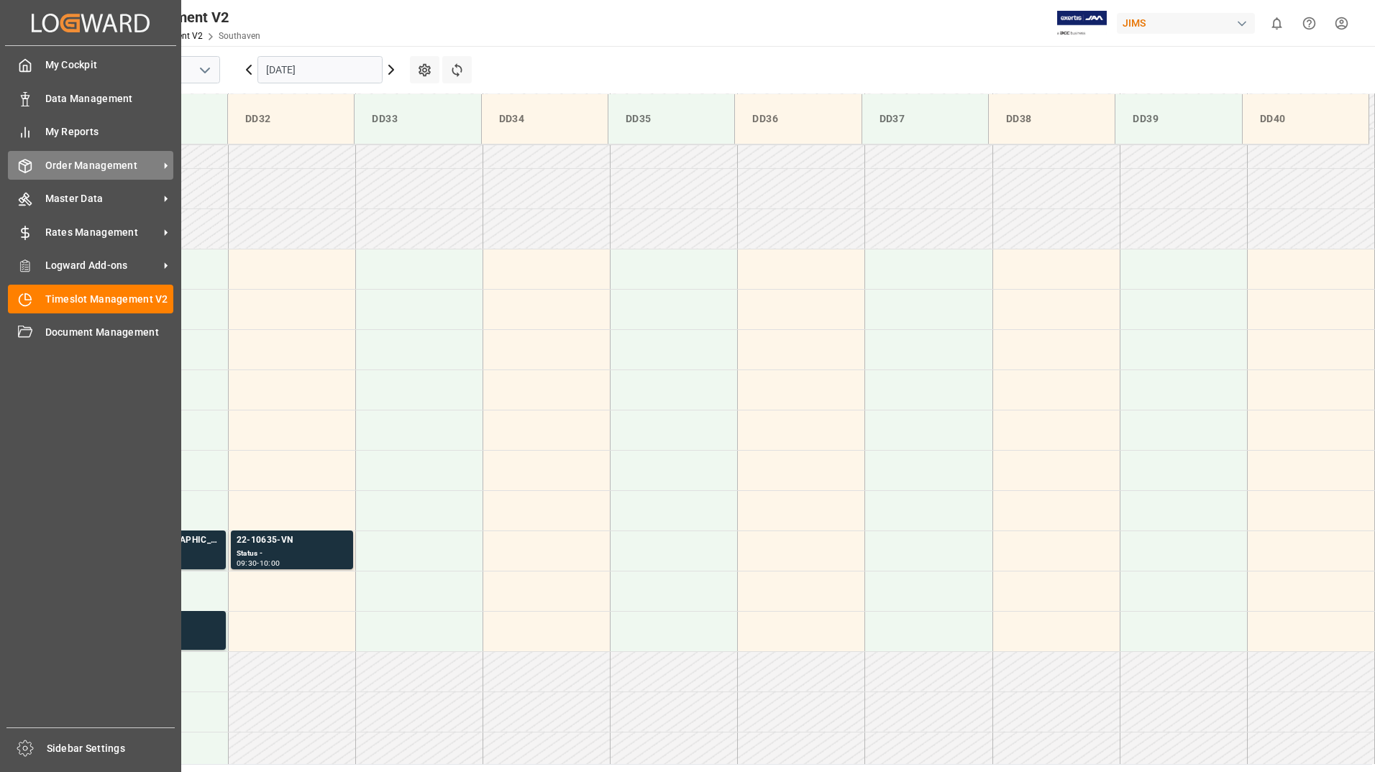
click at [93, 160] on span "Order Management" at bounding box center [102, 165] width 114 height 15
click at [85, 168] on span "Order Management" at bounding box center [102, 165] width 114 height 15
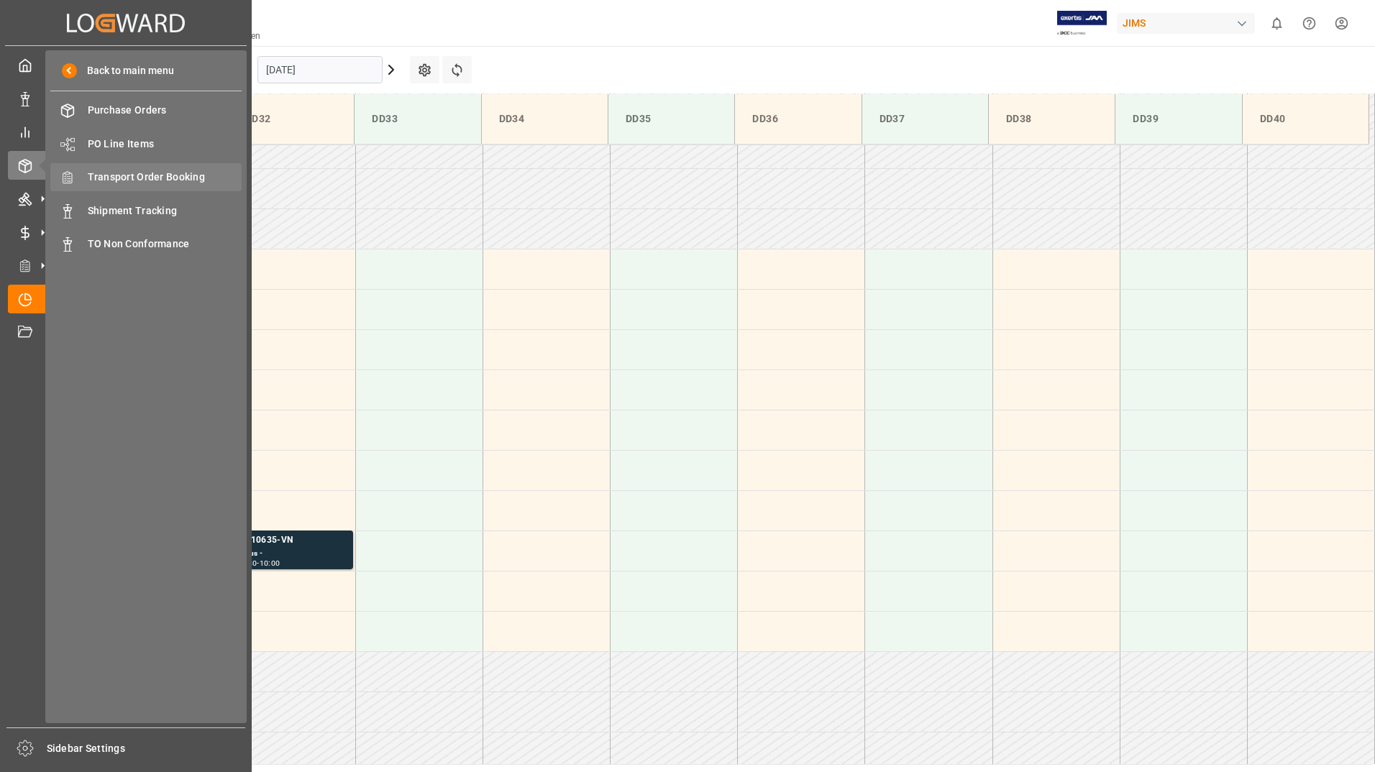
click at [173, 170] on span "Transport Order Booking" at bounding box center [165, 177] width 155 height 15
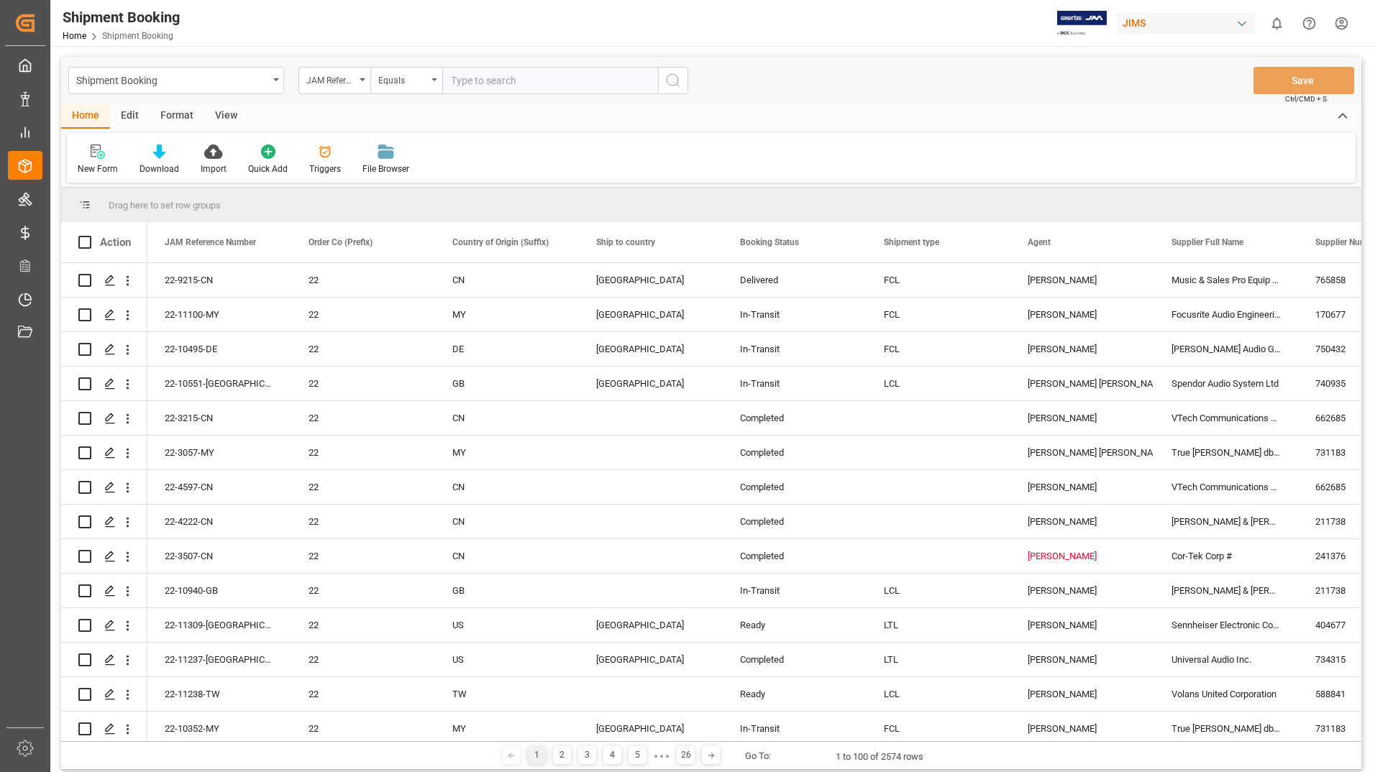
click at [489, 80] on input "text" at bounding box center [550, 80] width 216 height 27
click at [490, 81] on input "text" at bounding box center [550, 80] width 216 height 27
type input "22-9933-us"
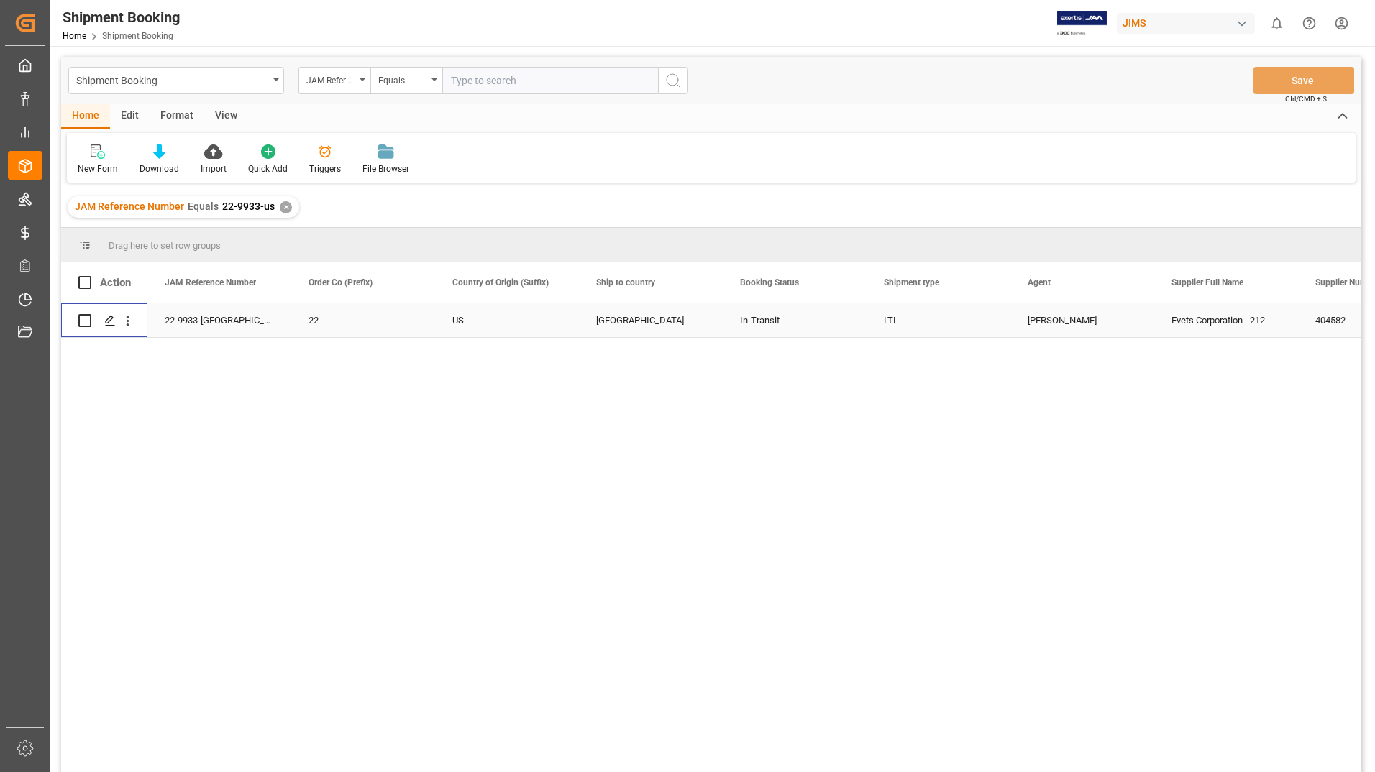
click at [79, 320] on input "Press Space to toggle row selection (unchecked)" at bounding box center [84, 320] width 13 height 13
checkbox input "true"
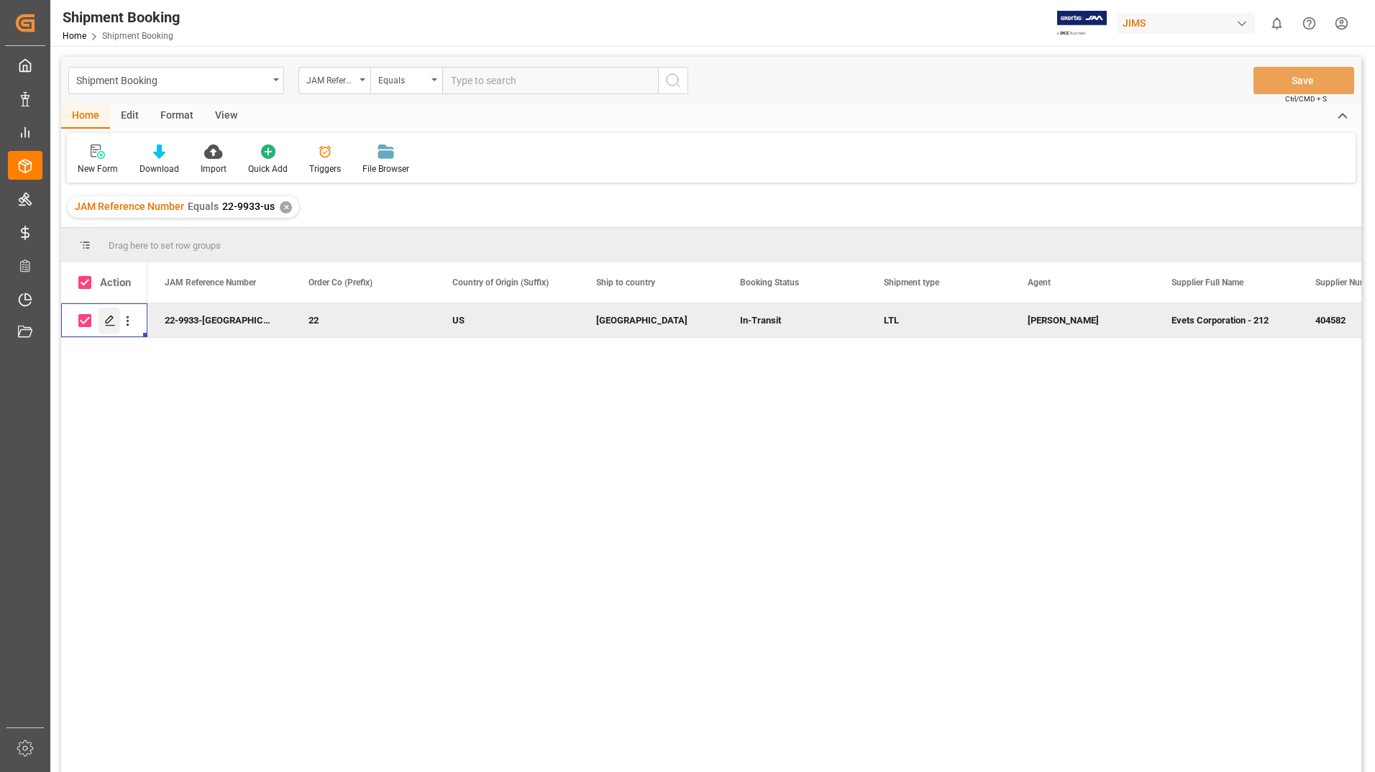
click at [107, 317] on icon "Press SPACE to deselect this row." at bounding box center [110, 321] width 12 height 12
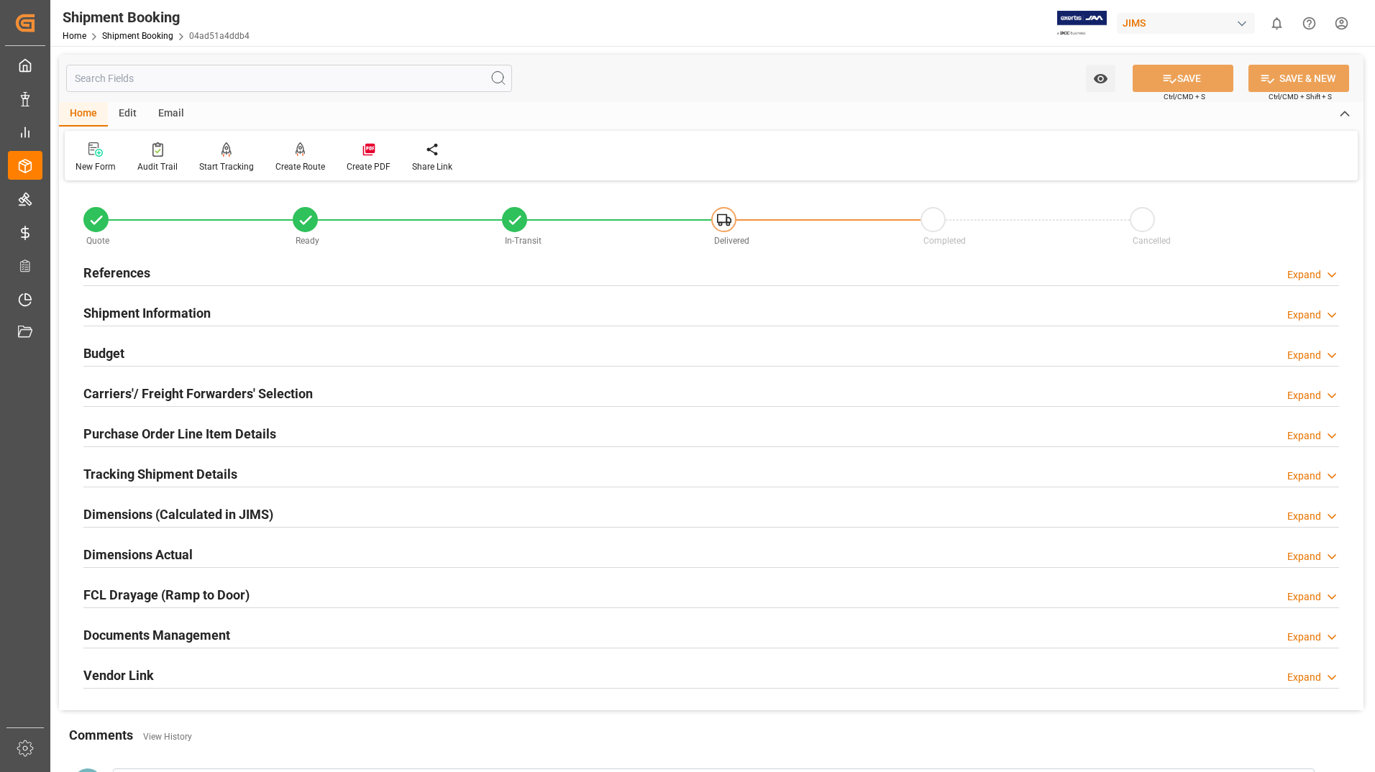
click at [185, 633] on h2 "Documents Management" at bounding box center [156, 634] width 147 height 19
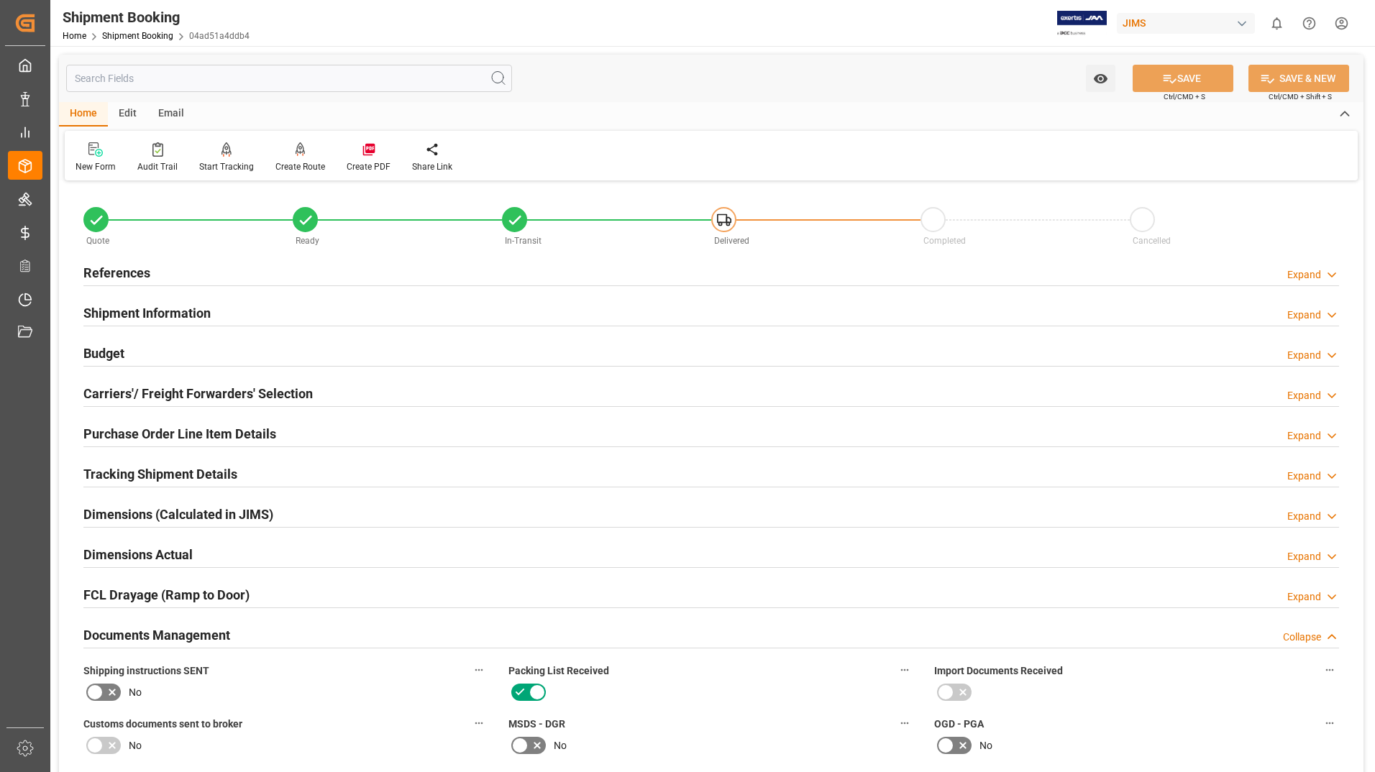
drag, startPoint x: 123, startPoint y: 638, endPoint x: 145, endPoint y: 635, distance: 22.6
click at [122, 638] on h2 "Documents Management" at bounding box center [156, 634] width 147 height 19
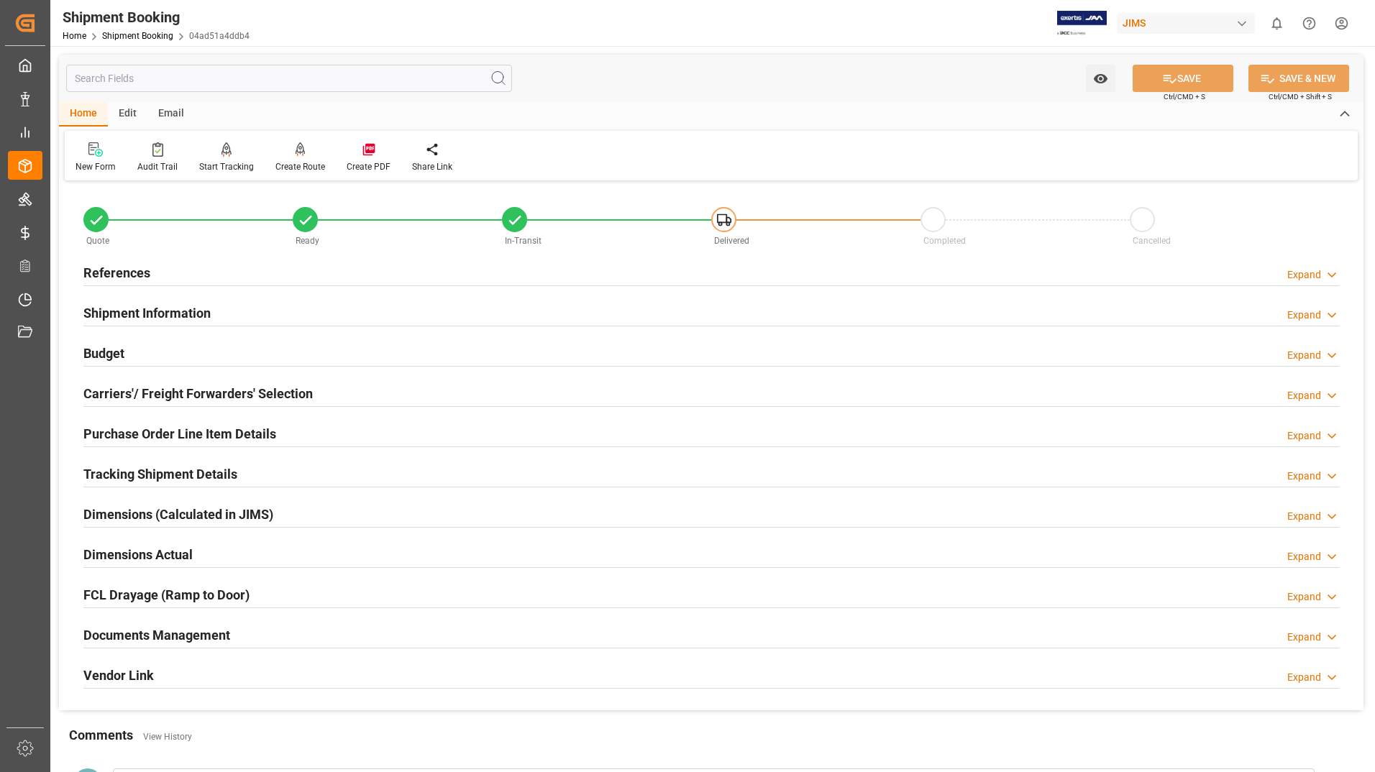
click at [181, 630] on h2 "Documents Management" at bounding box center [156, 634] width 147 height 19
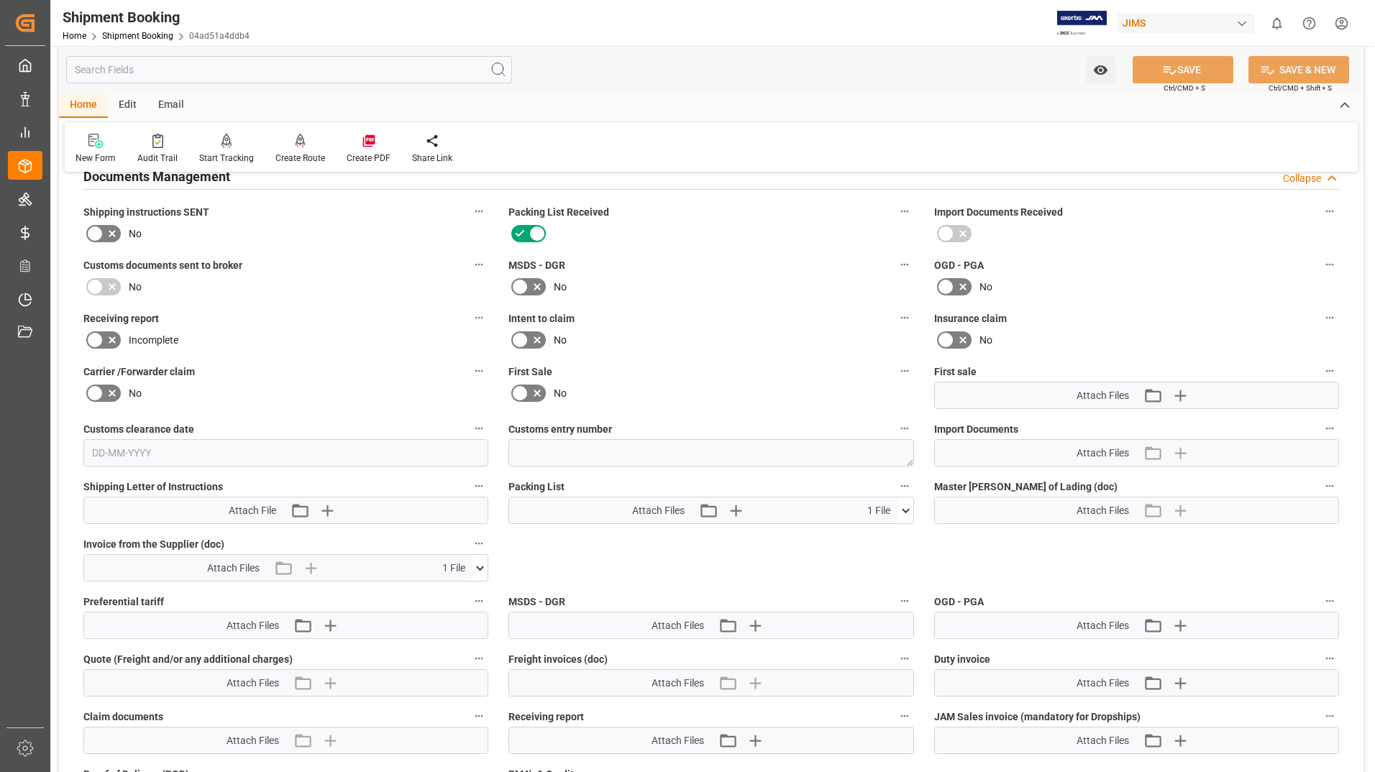
scroll to position [503, 0]
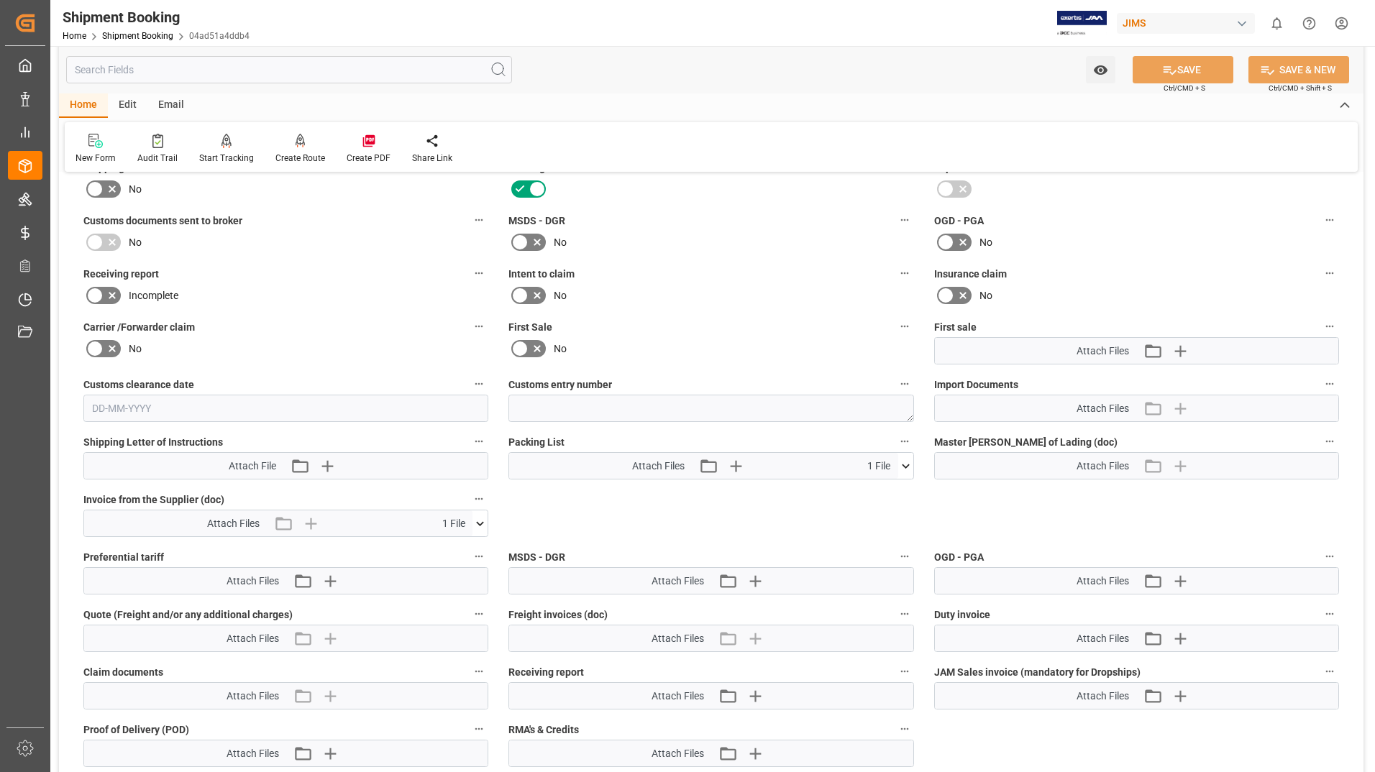
click at [904, 464] on icon at bounding box center [905, 466] width 15 height 15
click at [896, 489] on icon at bounding box center [897, 492] width 15 height 15
